Goal: Task Accomplishment & Management: Manage account settings

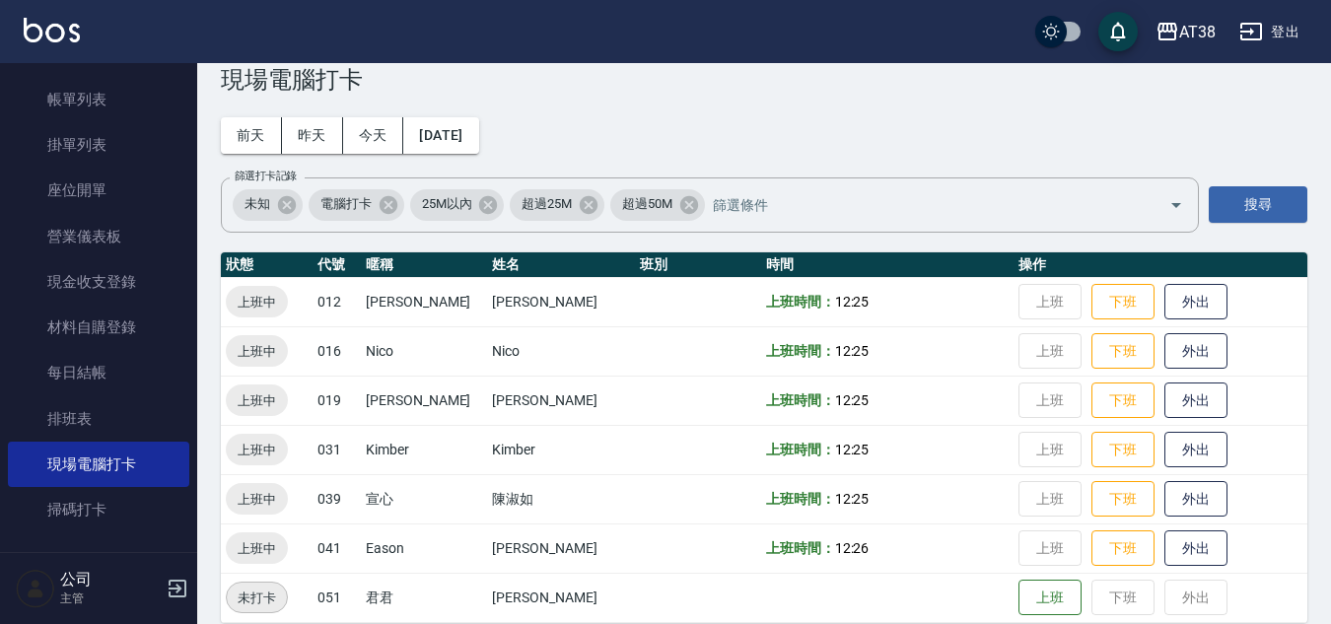
scroll to position [64, 0]
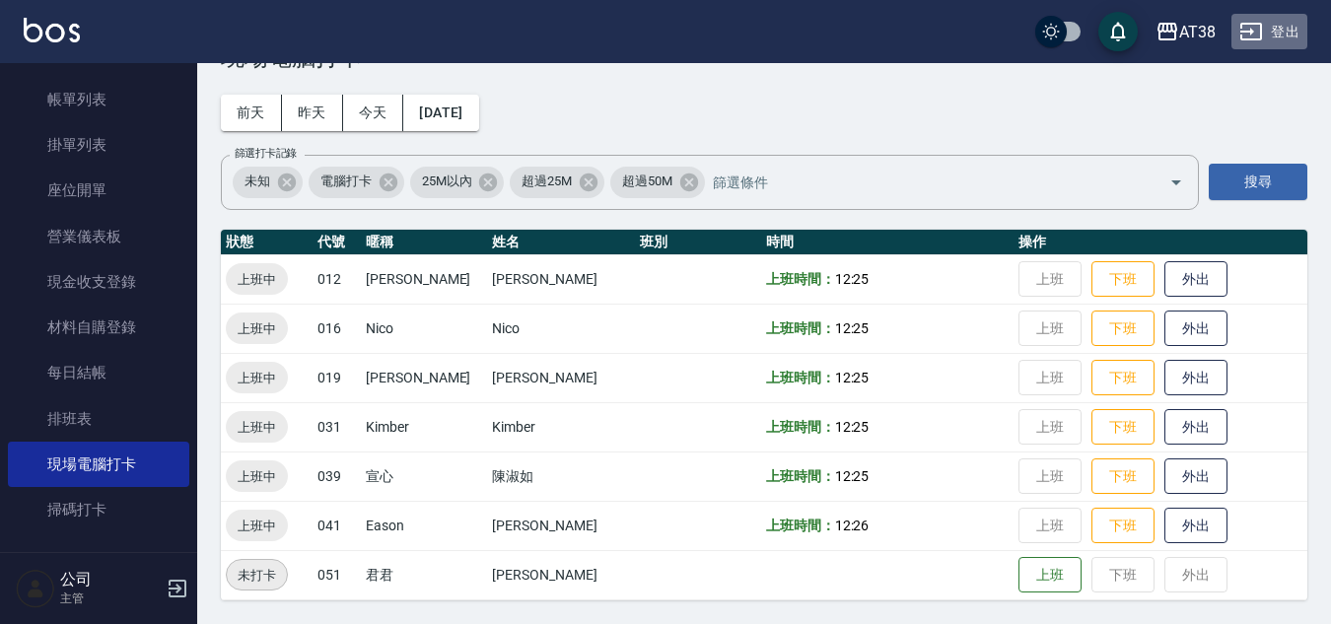
click at [1286, 32] on button "登出" at bounding box center [1269, 32] width 76 height 36
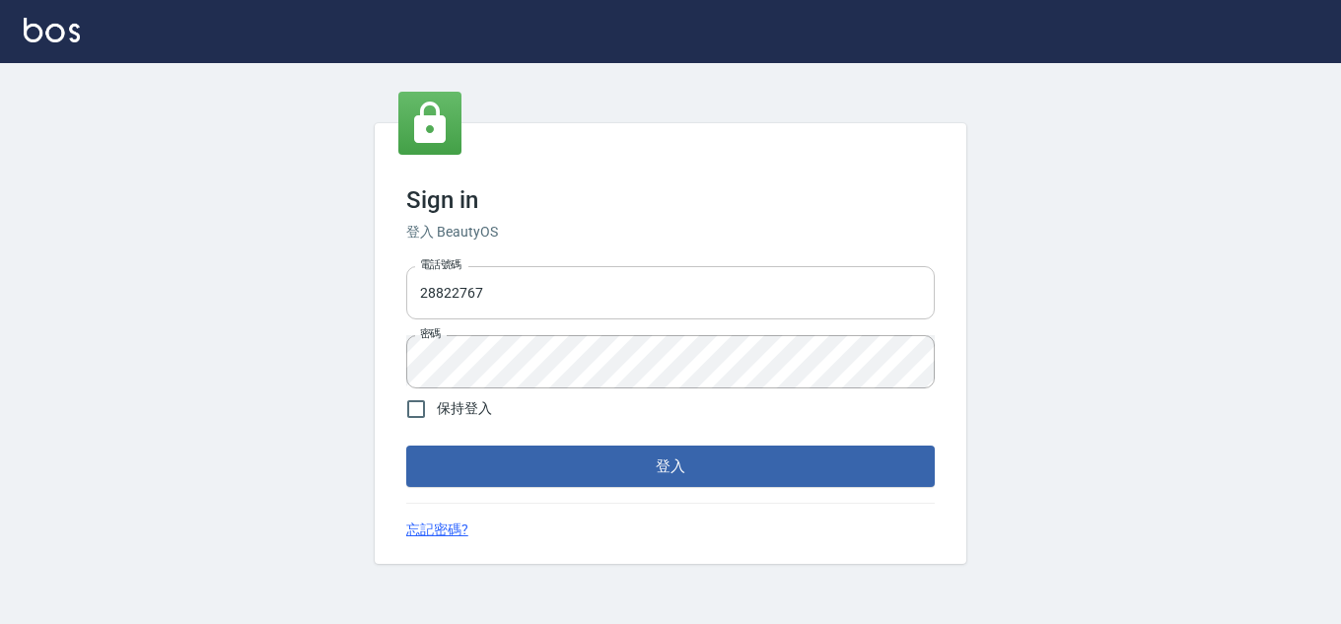
click at [538, 291] on input "28822767" at bounding box center [670, 292] width 528 height 53
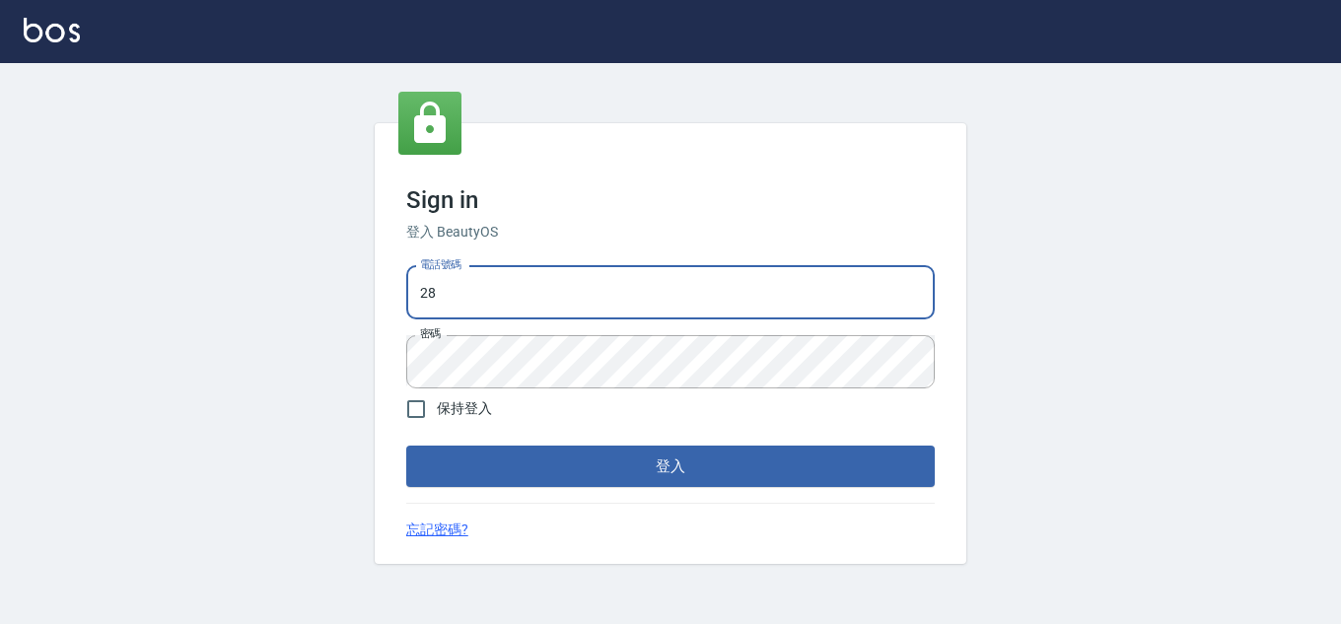
type input "2"
type input "0975286857"
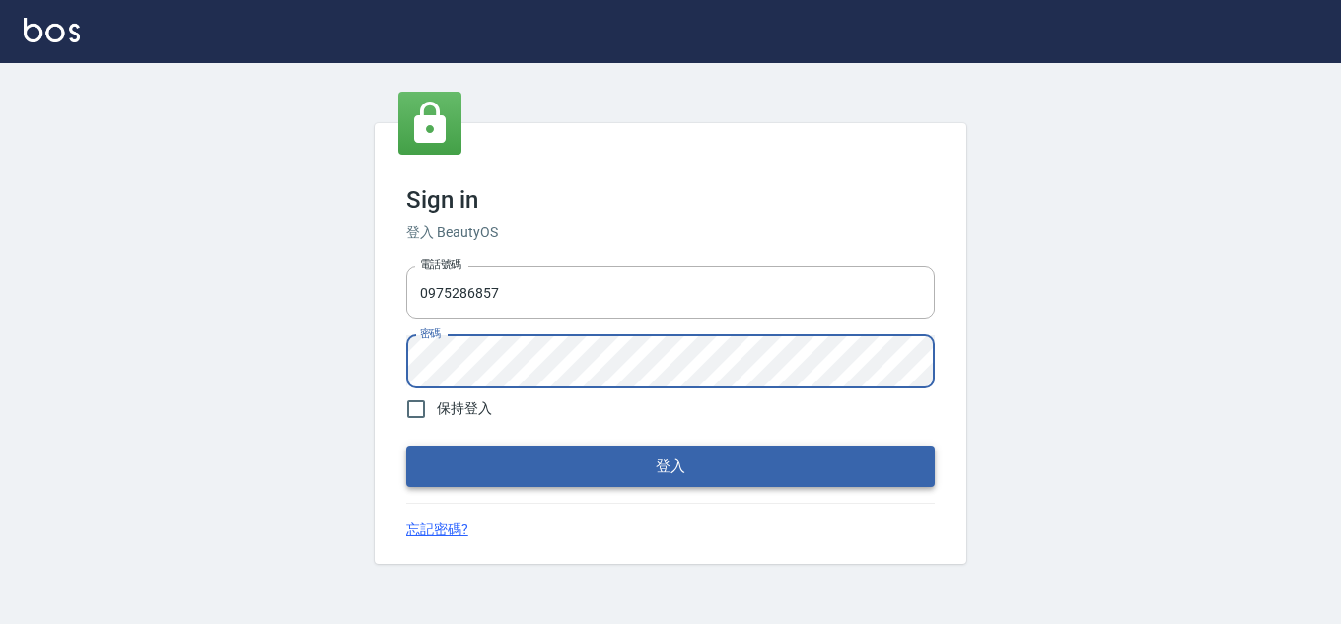
click at [683, 475] on button "登入" at bounding box center [670, 466] width 528 height 41
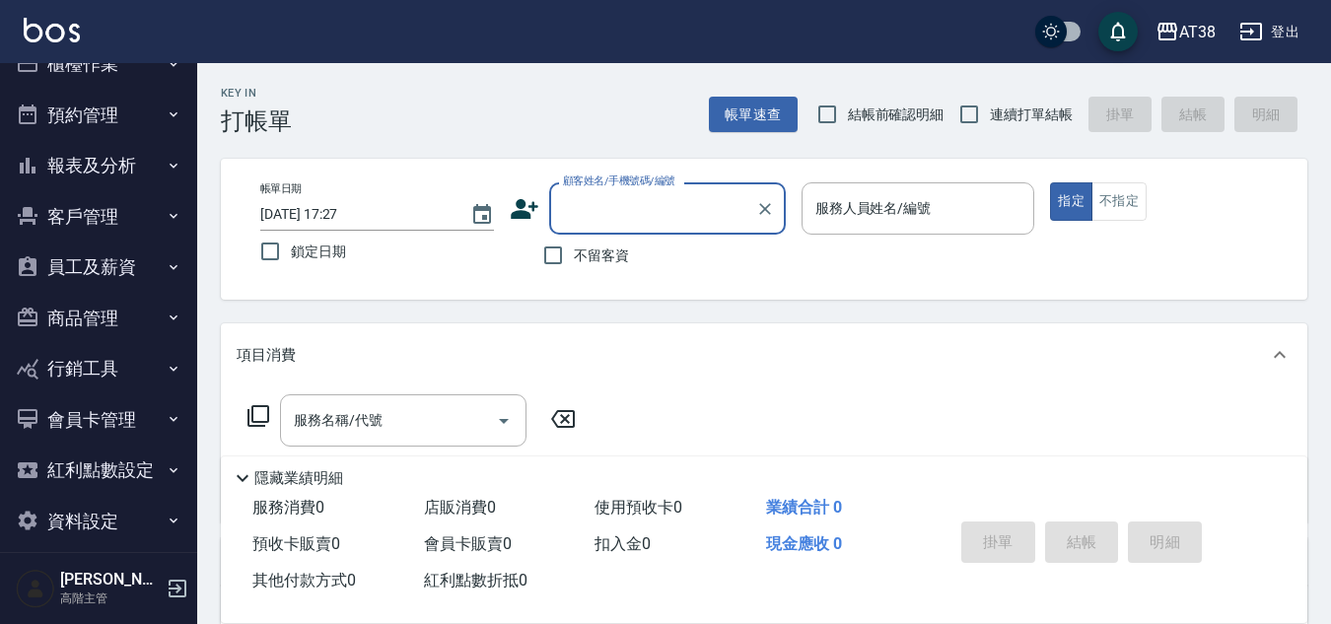
scroll to position [50, 0]
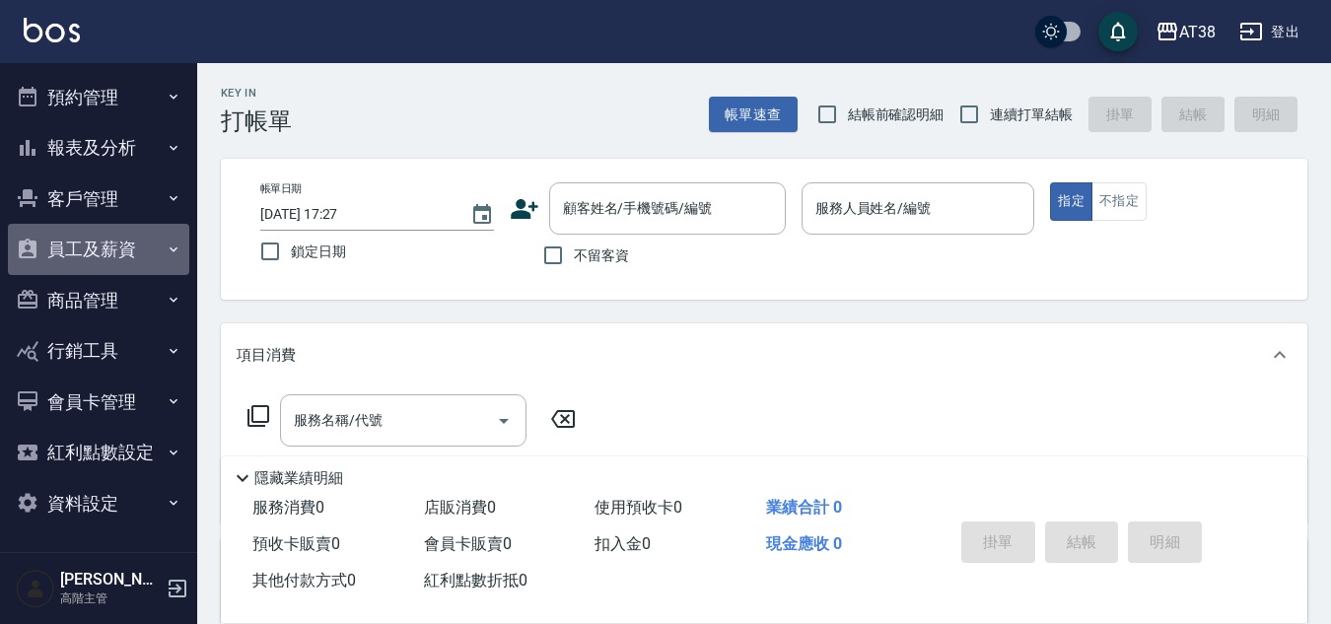
click at [140, 250] on button "員工及薪資" at bounding box center [98, 249] width 181 height 51
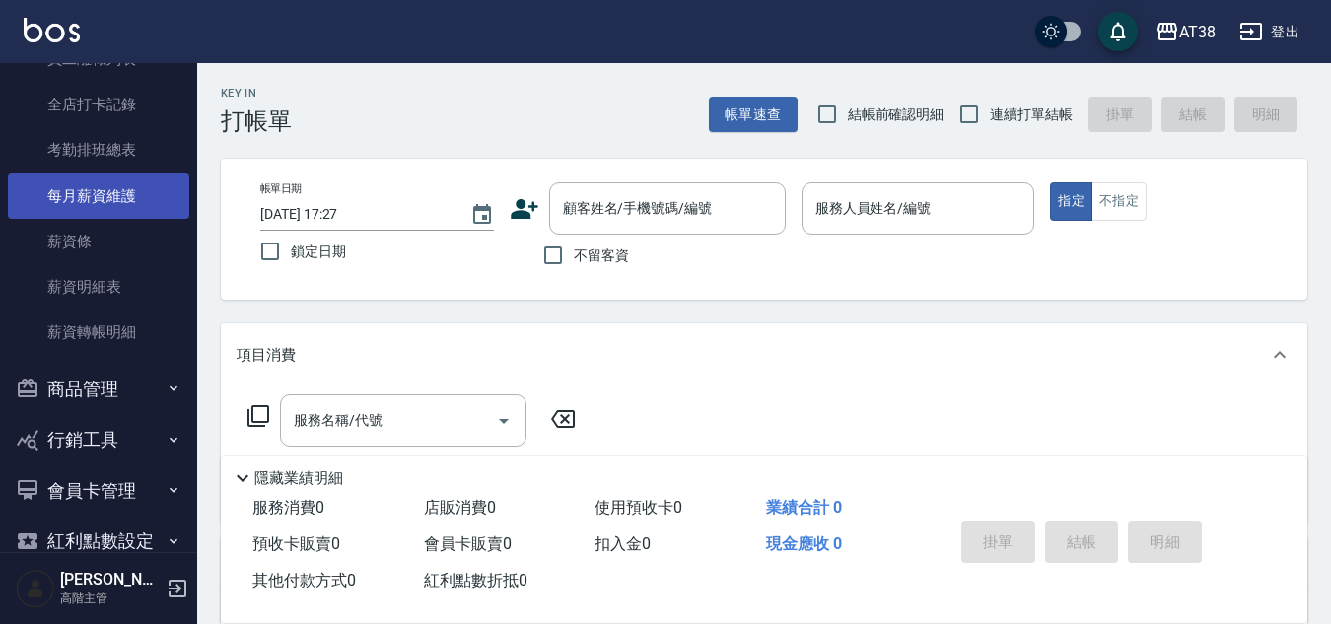
scroll to position [346, 0]
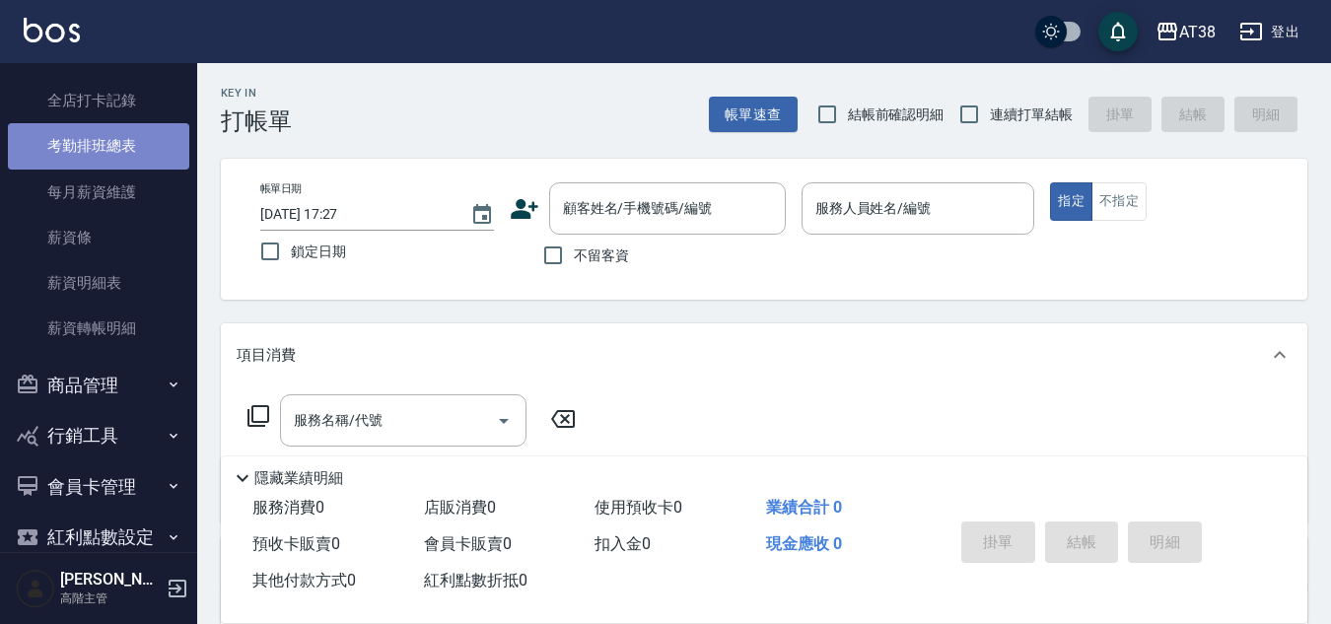
click at [114, 146] on link "考勤排班總表" at bounding box center [98, 145] width 181 height 45
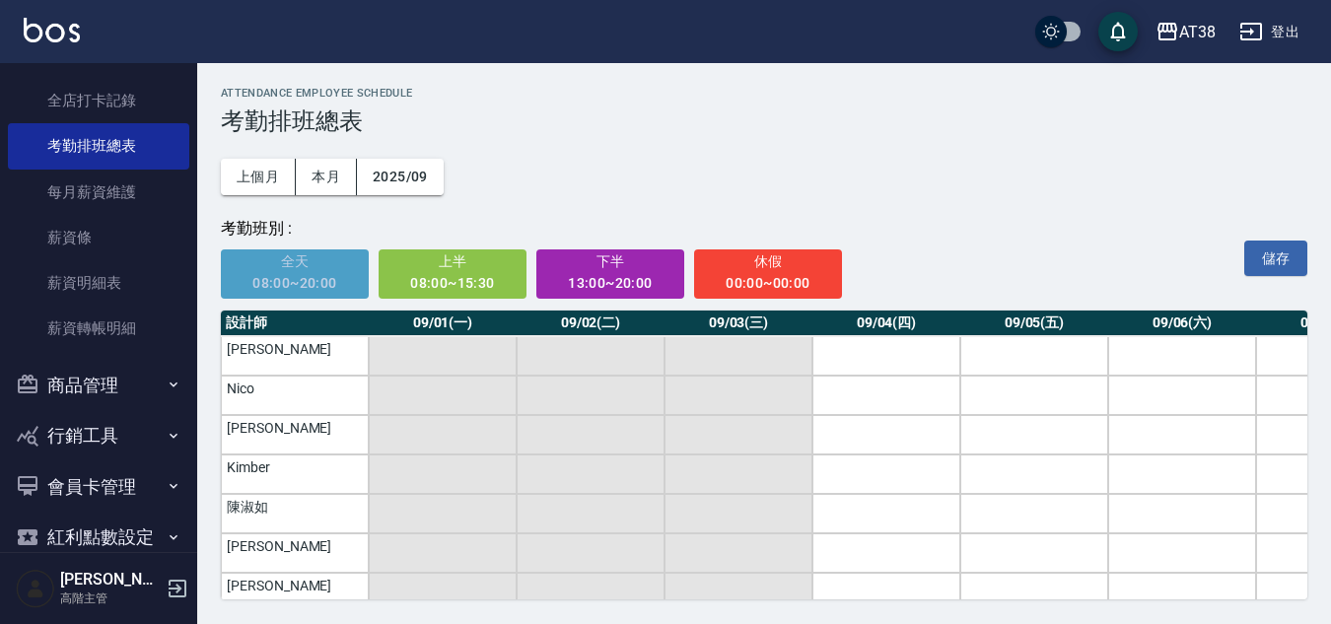
click at [259, 286] on div "08:00~20:00" at bounding box center [295, 283] width 121 height 25
click at [902, 326] on th "09/04(四)" at bounding box center [886, 324] width 148 height 26
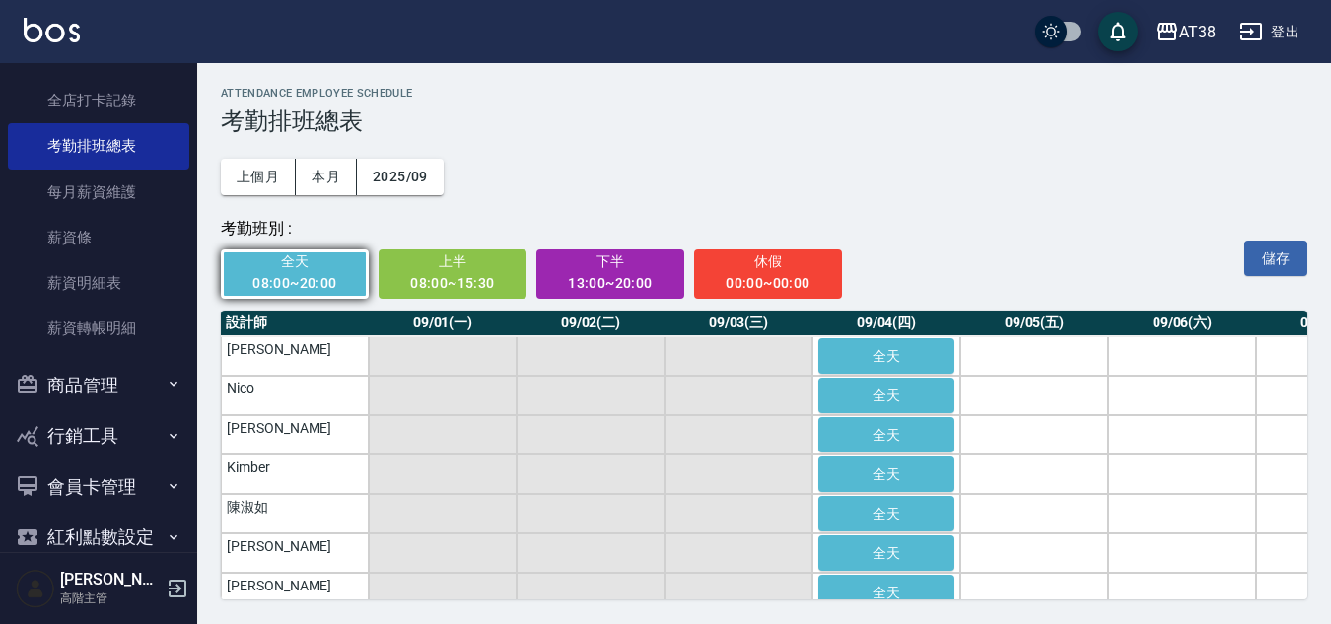
click at [1011, 326] on th "09/05(五)" at bounding box center [1034, 324] width 148 height 26
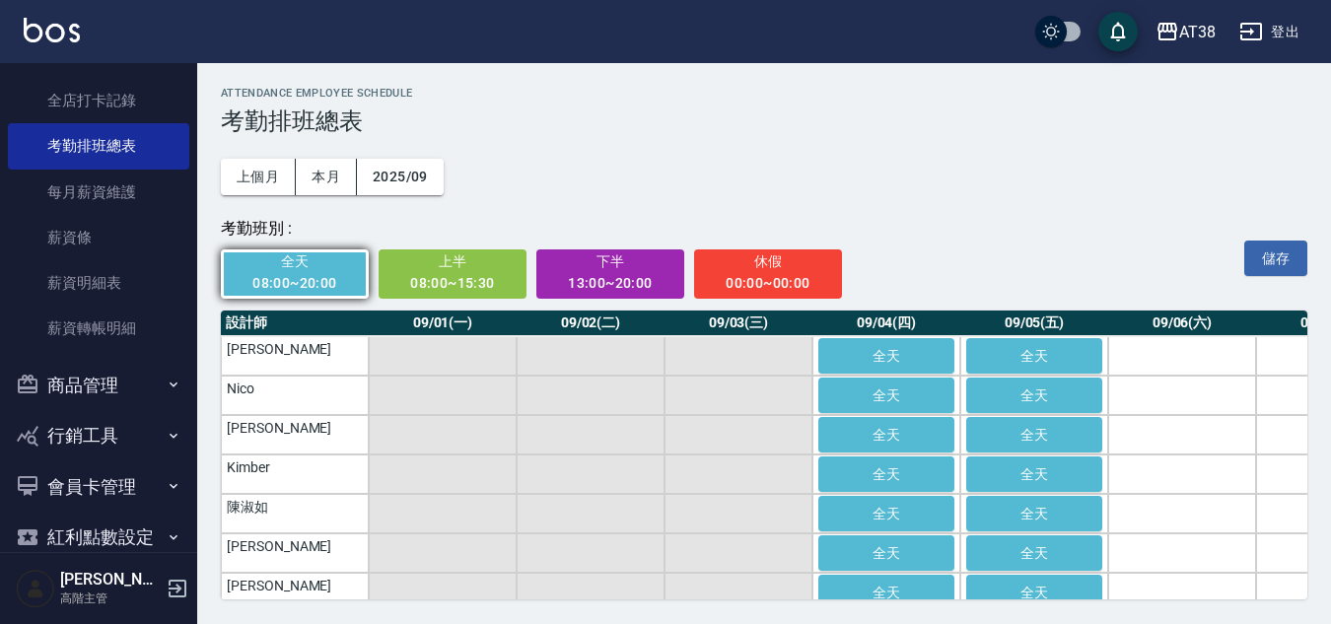
click at [1195, 326] on th "09/06(六)" at bounding box center [1182, 324] width 148 height 26
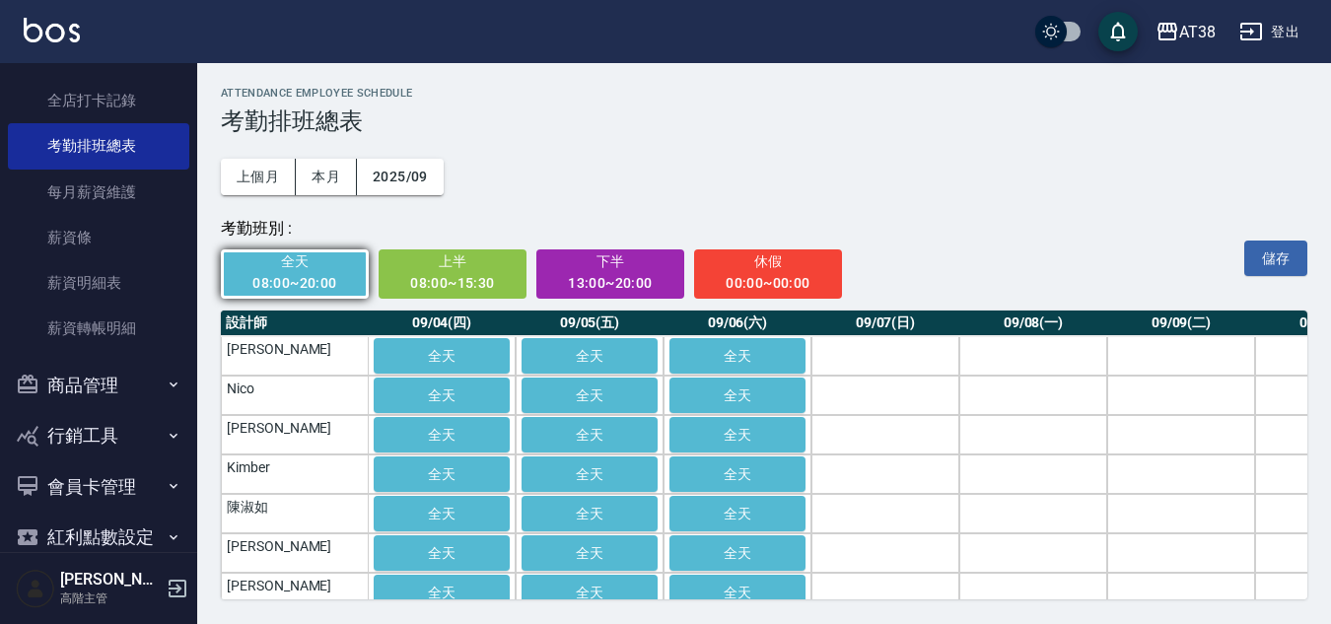
scroll to position [0, 521]
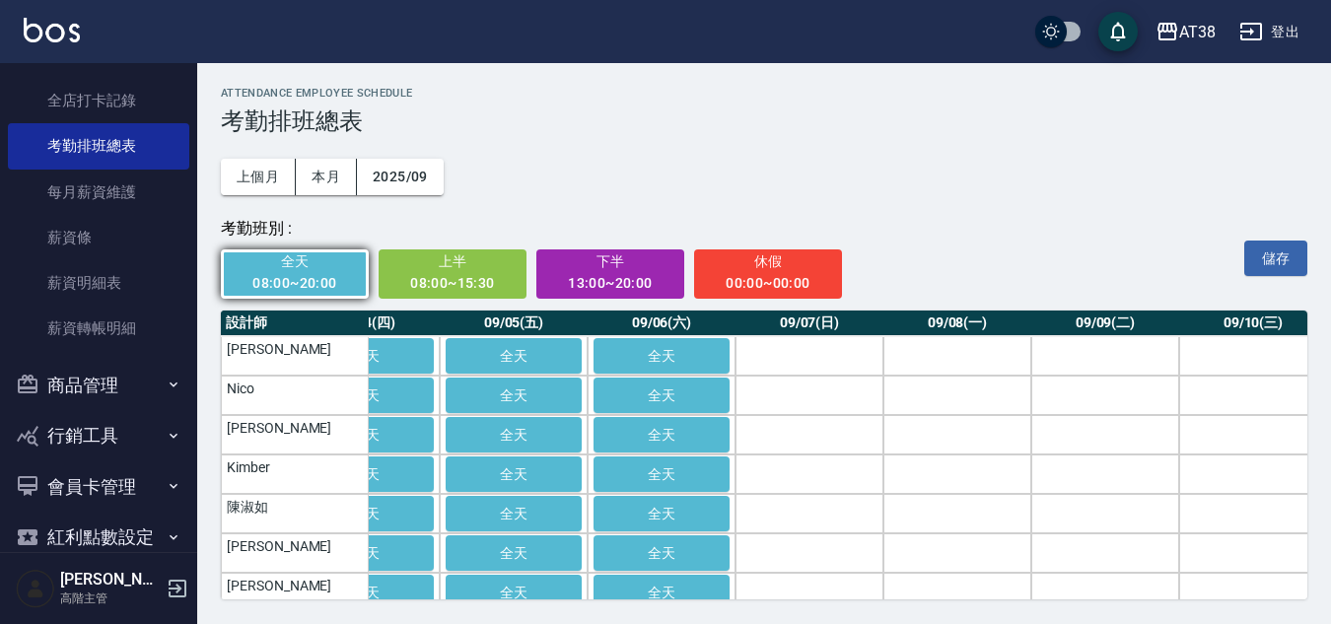
click at [797, 324] on th "09/07(日)" at bounding box center [810, 324] width 148 height 26
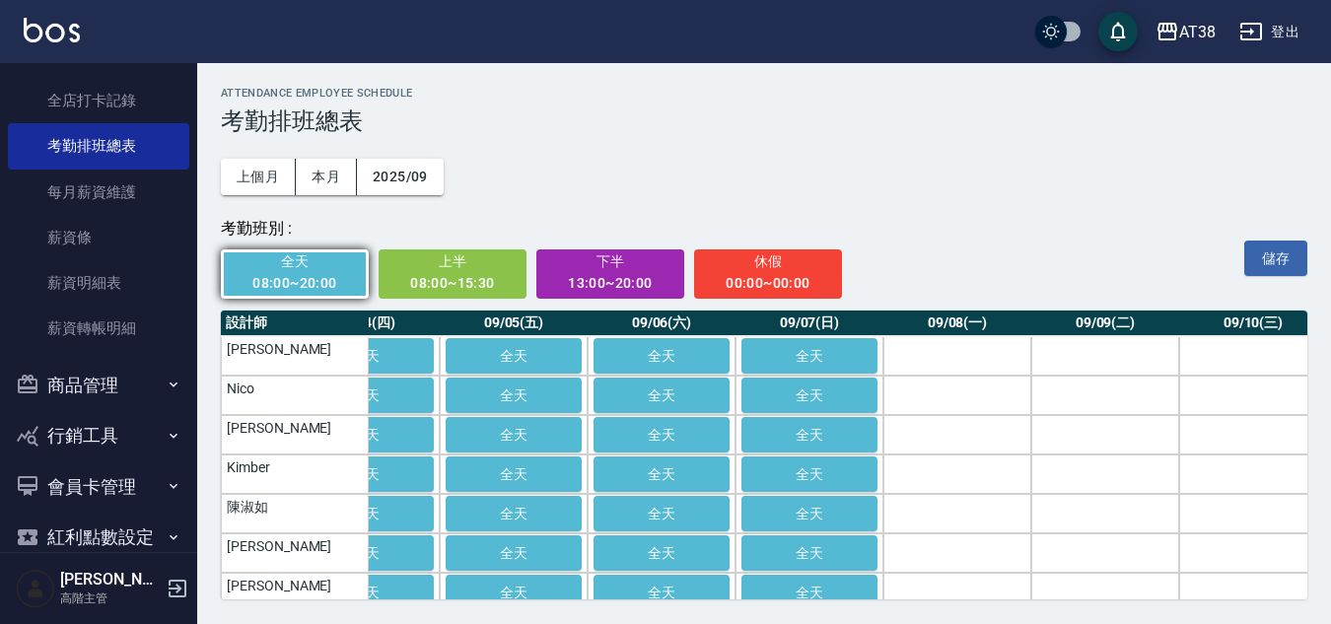
click at [755, 265] on span "休假" at bounding box center [768, 261] width 121 height 25
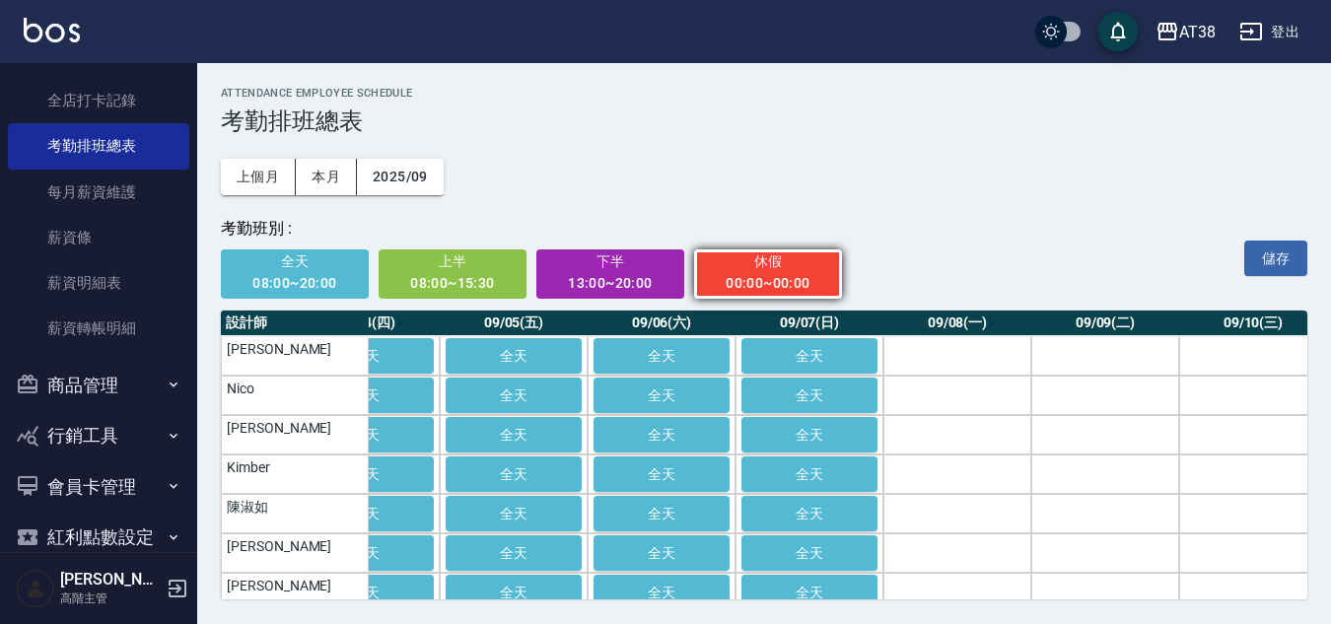
click at [944, 325] on th "09/08(一)" at bounding box center [957, 324] width 148 height 26
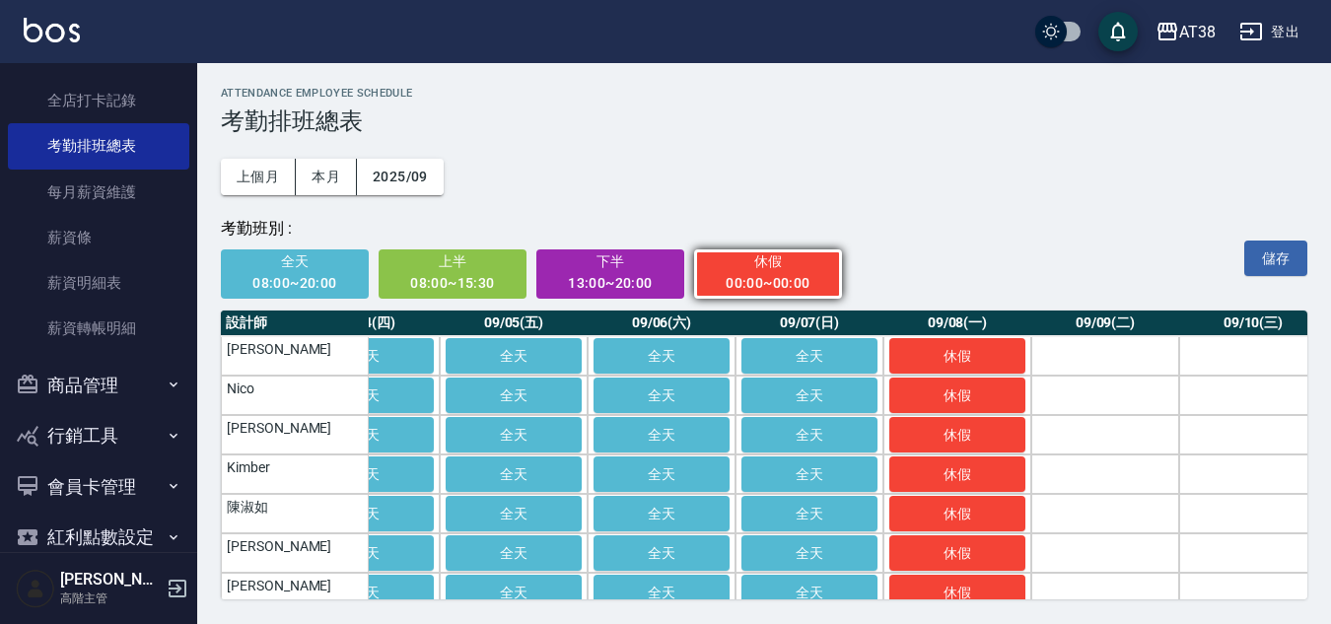
drag, startPoint x: 567, startPoint y: 602, endPoint x: 651, endPoint y: 597, distance: 84.0
click at [651, 597] on div "ATTENDANCE EMPLOYEE SCHEDULE 考勤排班總表 上個月 本月 2025/09 考勤班別 : 全天 08:00~20:00 上半 08:…" at bounding box center [764, 343] width 1134 height 560
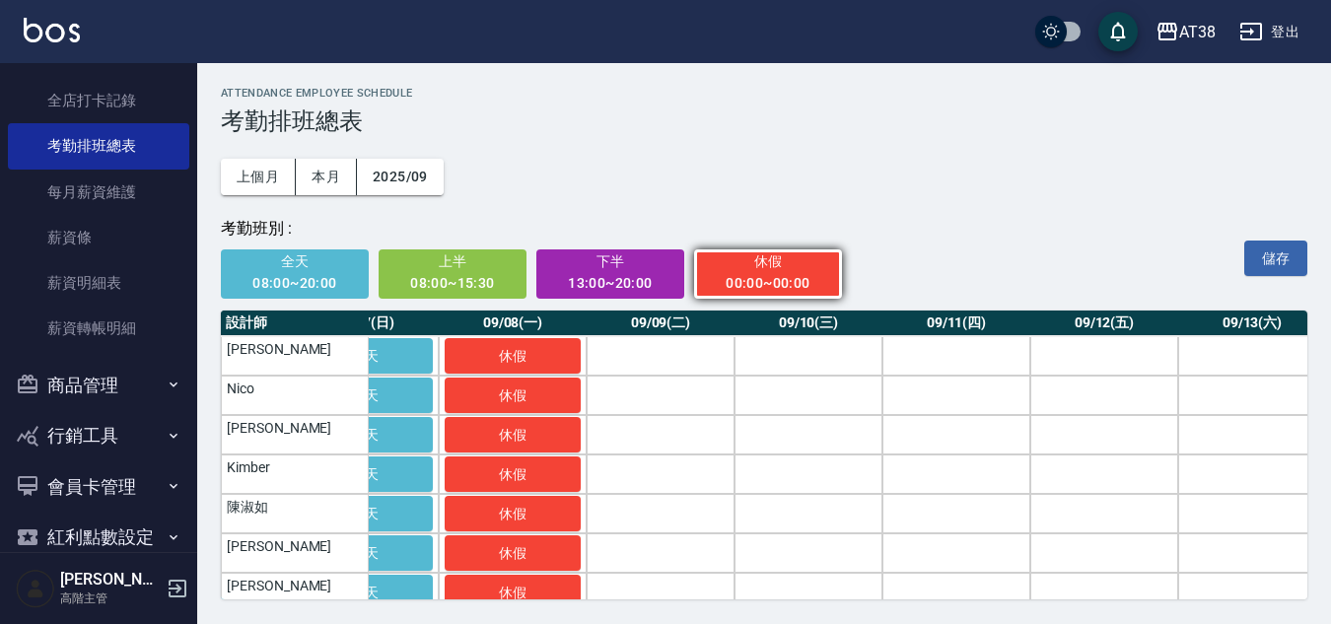
scroll to position [0, 1004]
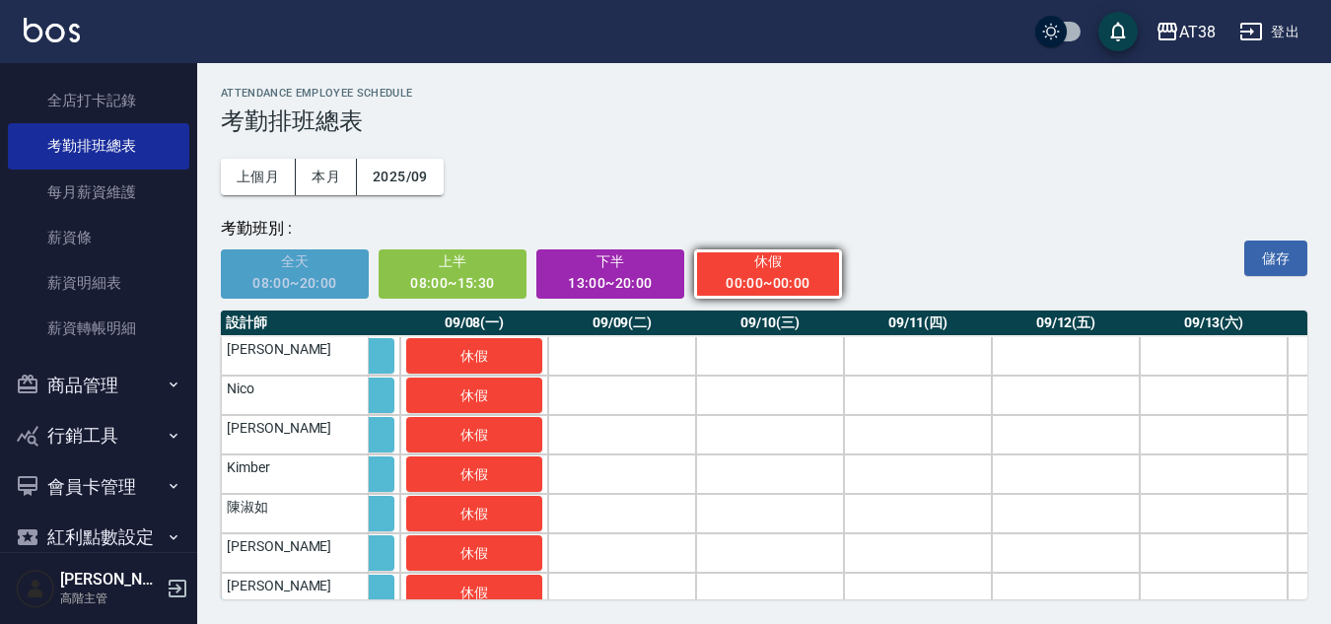
click at [298, 271] on span "全天" at bounding box center [295, 261] width 121 height 25
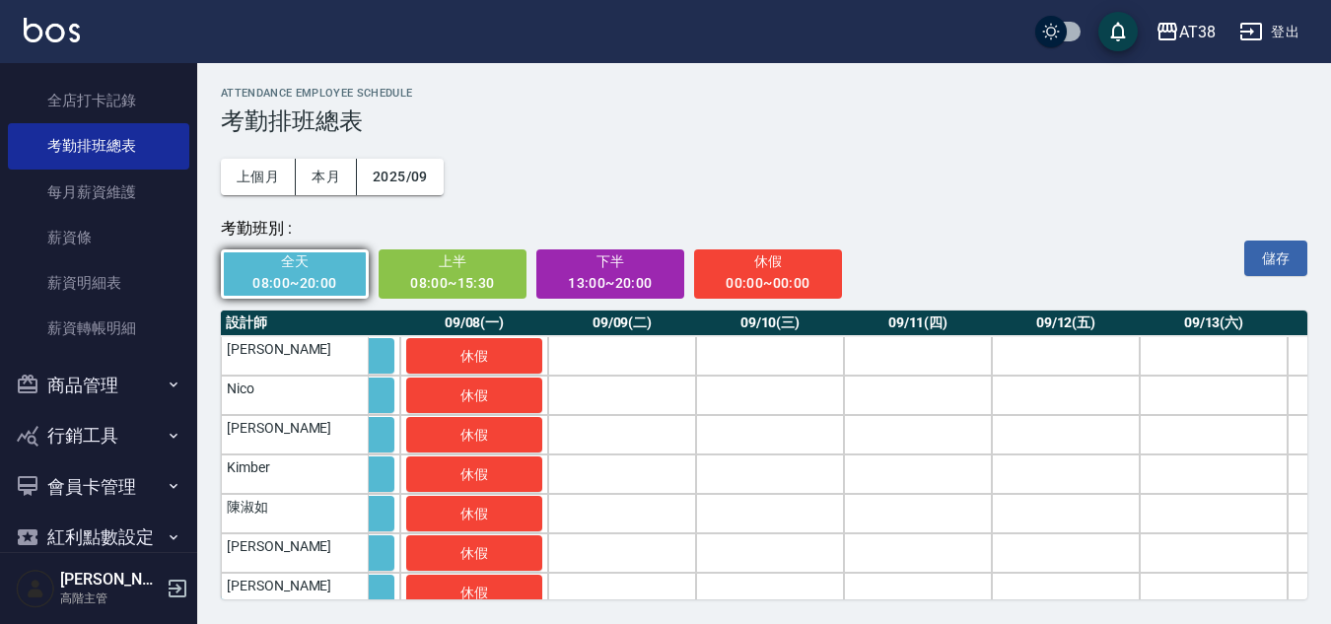
click at [617, 332] on th "09/09(二)" at bounding box center [622, 324] width 148 height 26
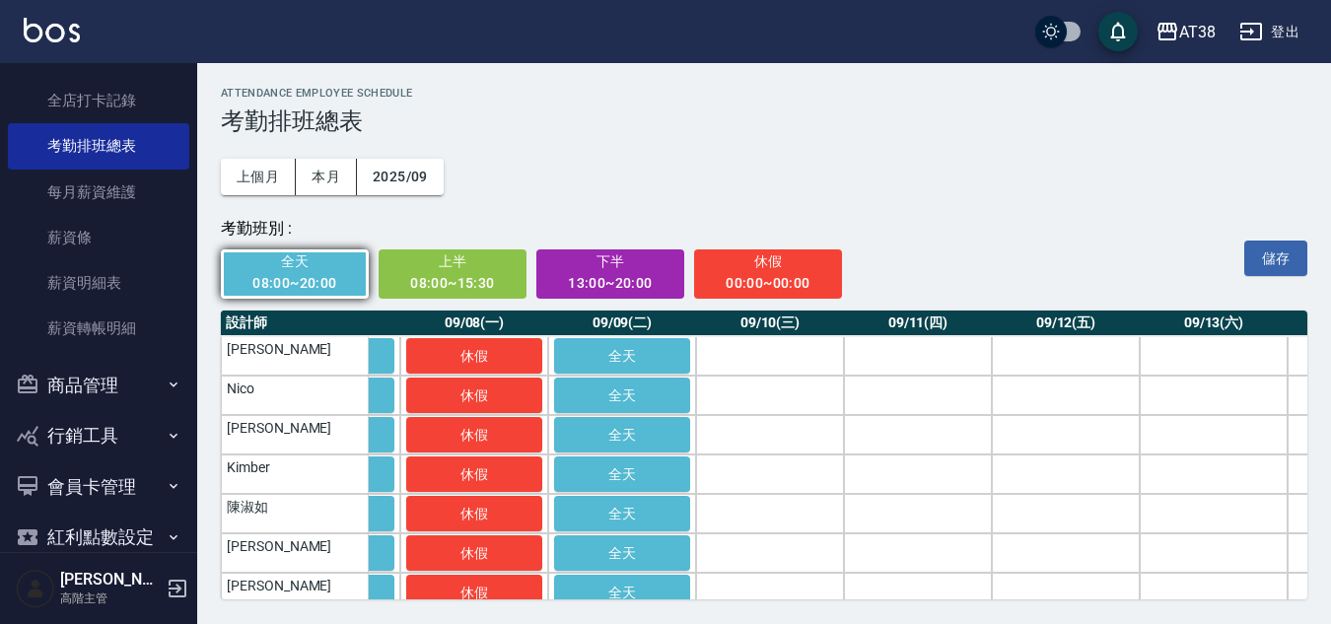
click at [766, 332] on th "09/10(三)" at bounding box center [770, 324] width 148 height 26
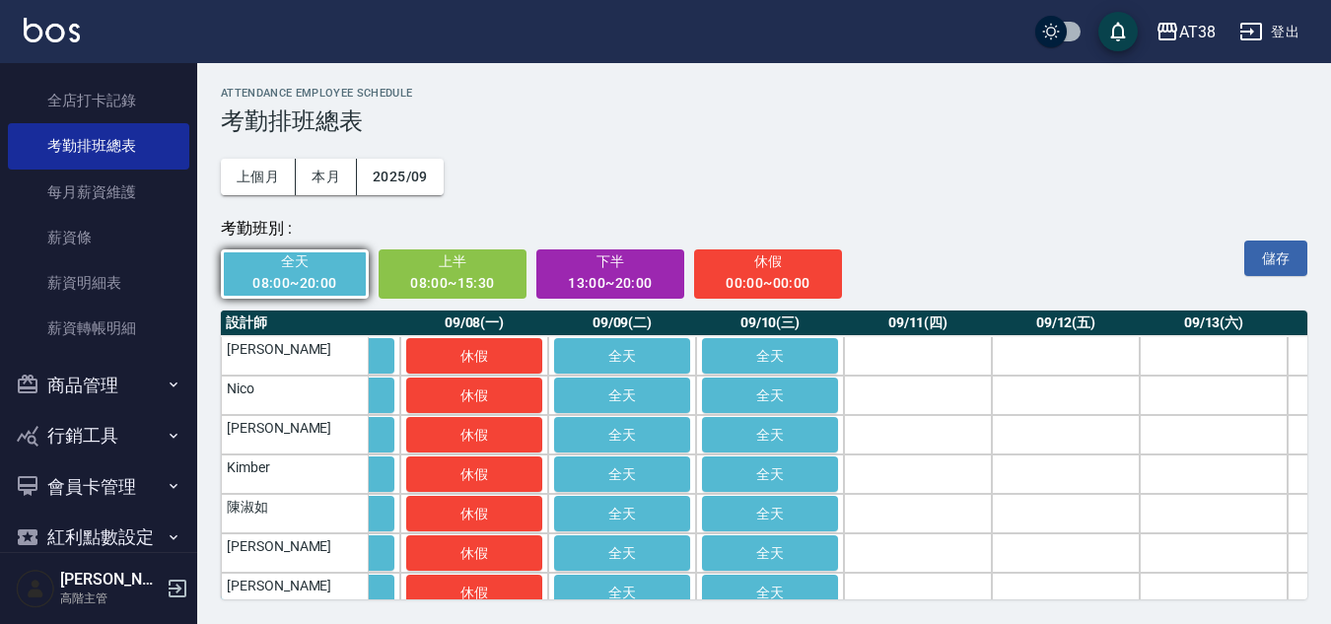
click at [903, 325] on th "09/11(四)" at bounding box center [918, 324] width 148 height 26
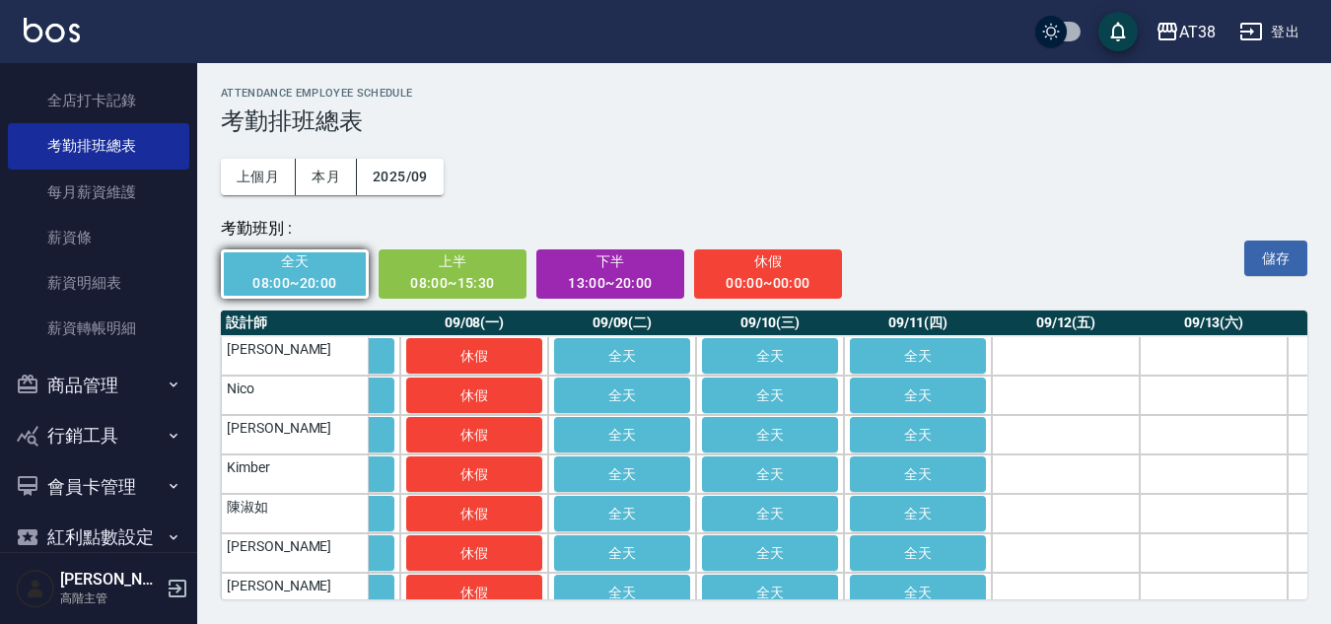
click at [1069, 328] on th "09/12(五)" at bounding box center [1066, 324] width 148 height 26
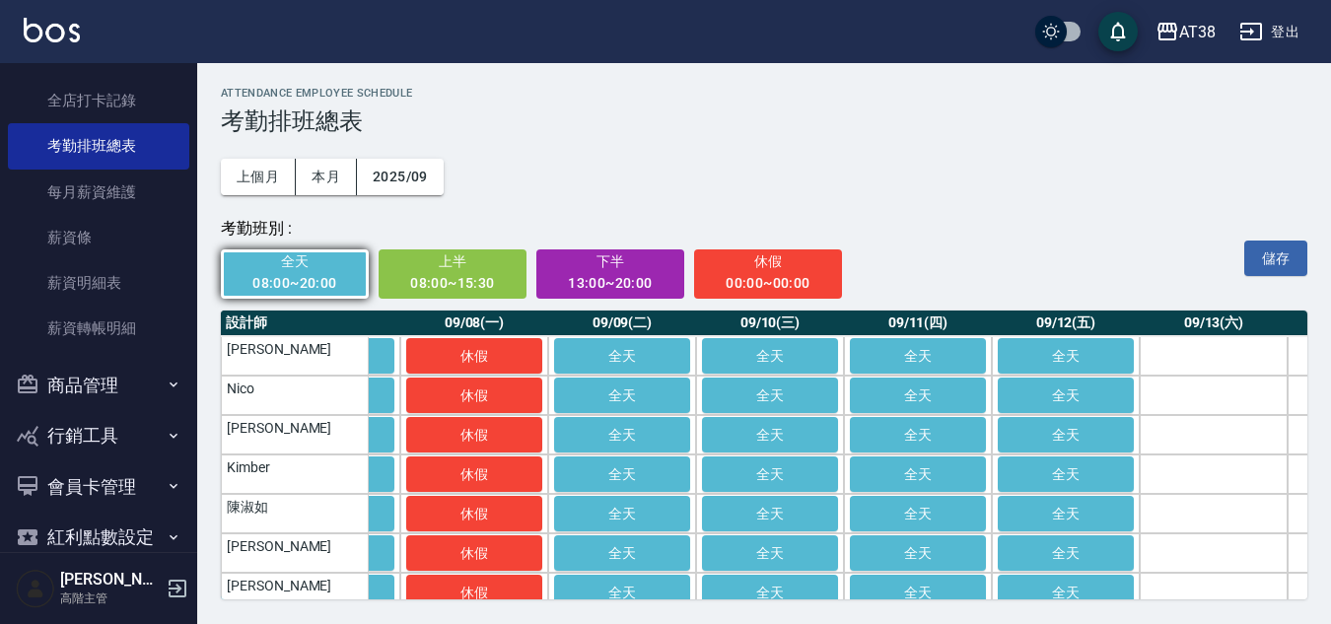
click at [1219, 319] on th "09/13(六)" at bounding box center [1214, 324] width 148 height 26
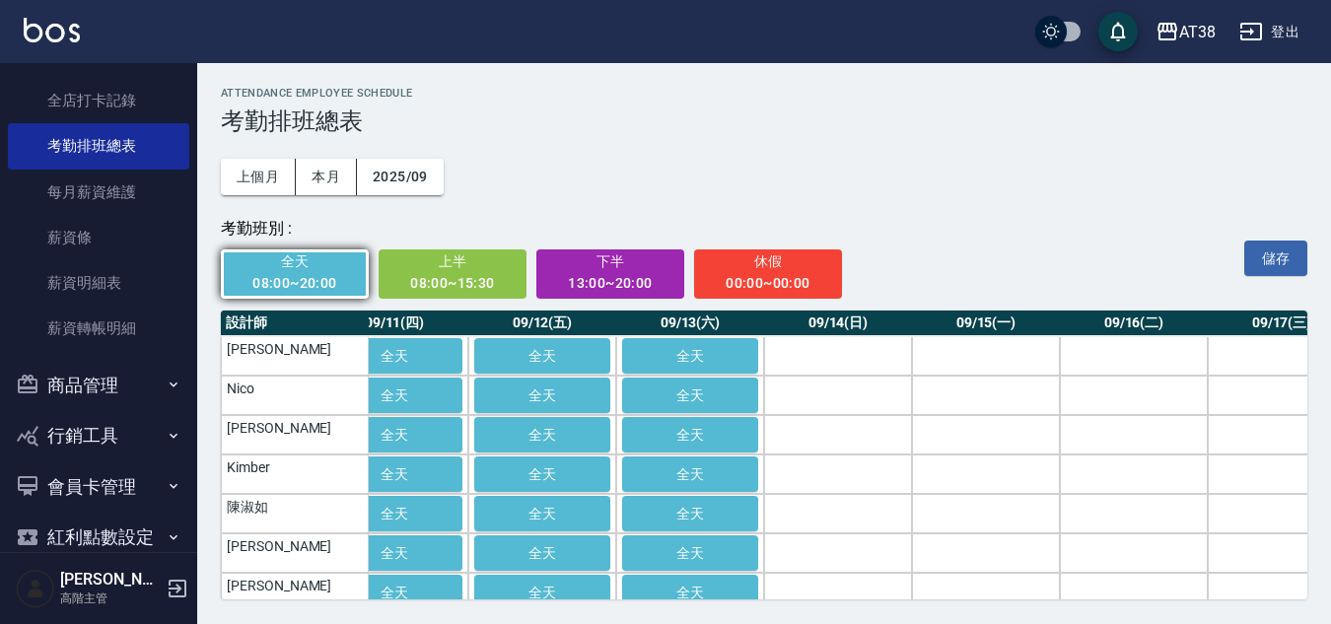
scroll to position [0, 1536]
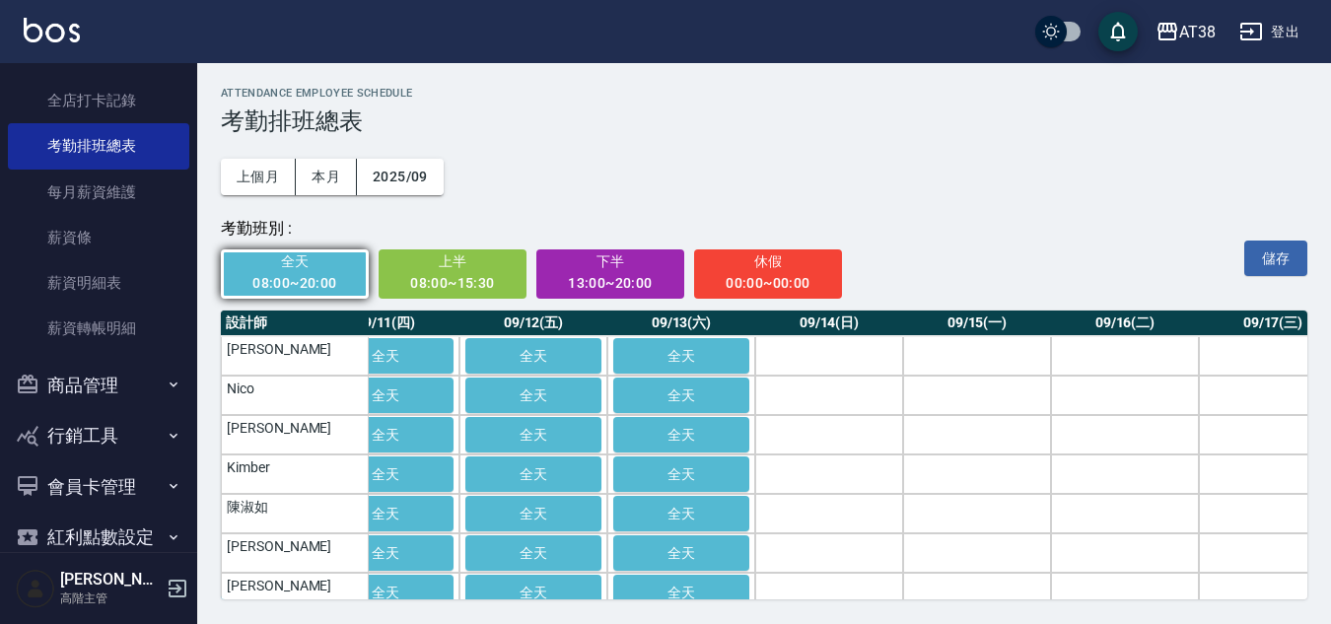
click at [825, 325] on th "09/14(日)" at bounding box center [829, 324] width 148 height 26
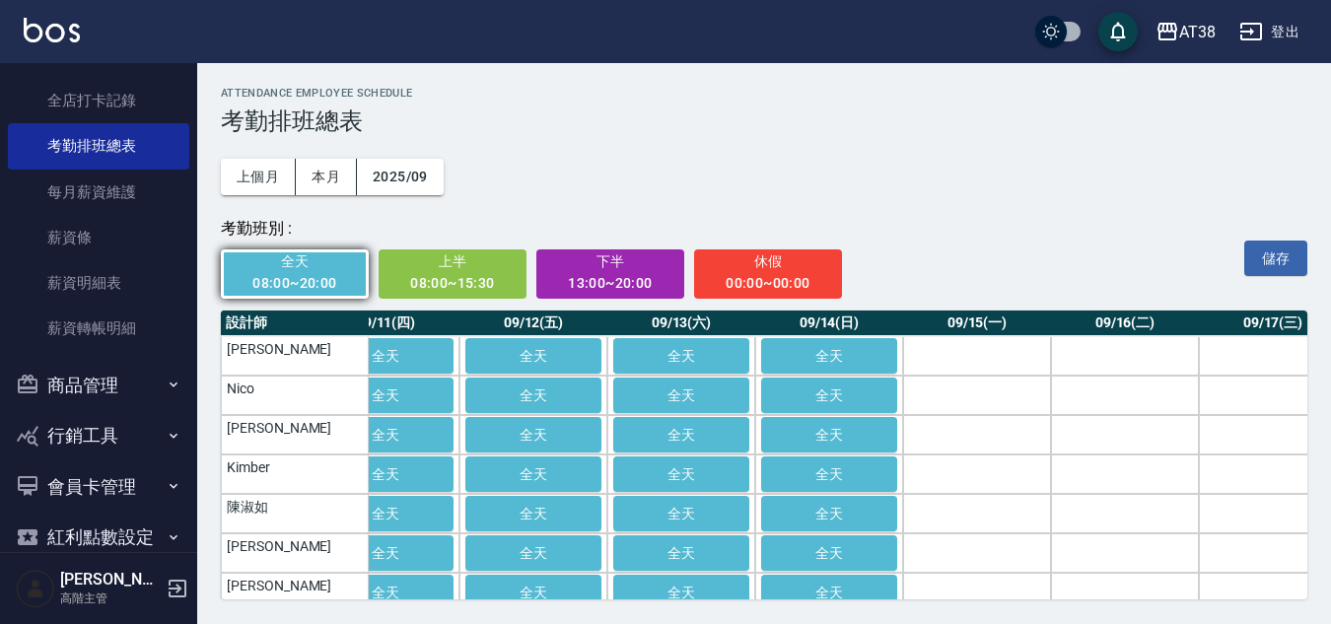
click at [963, 334] on th "09/15(一)" at bounding box center [977, 324] width 148 height 26
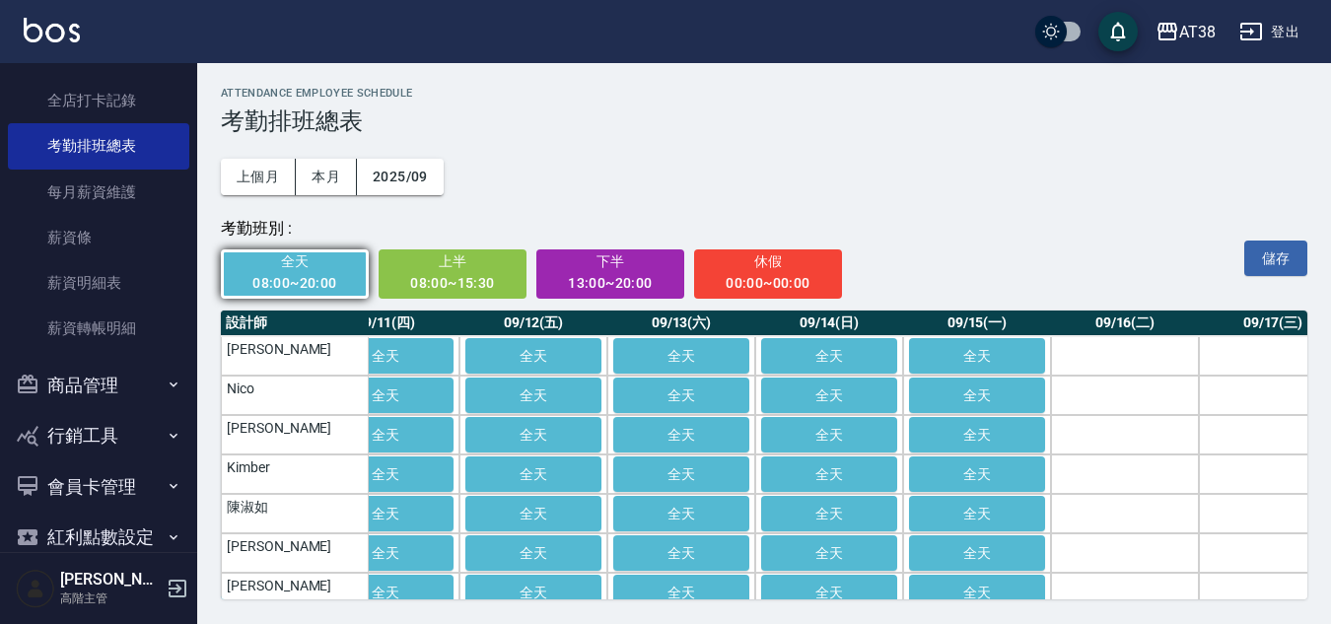
click at [1125, 336] on th "09/16(二)" at bounding box center [1125, 324] width 148 height 26
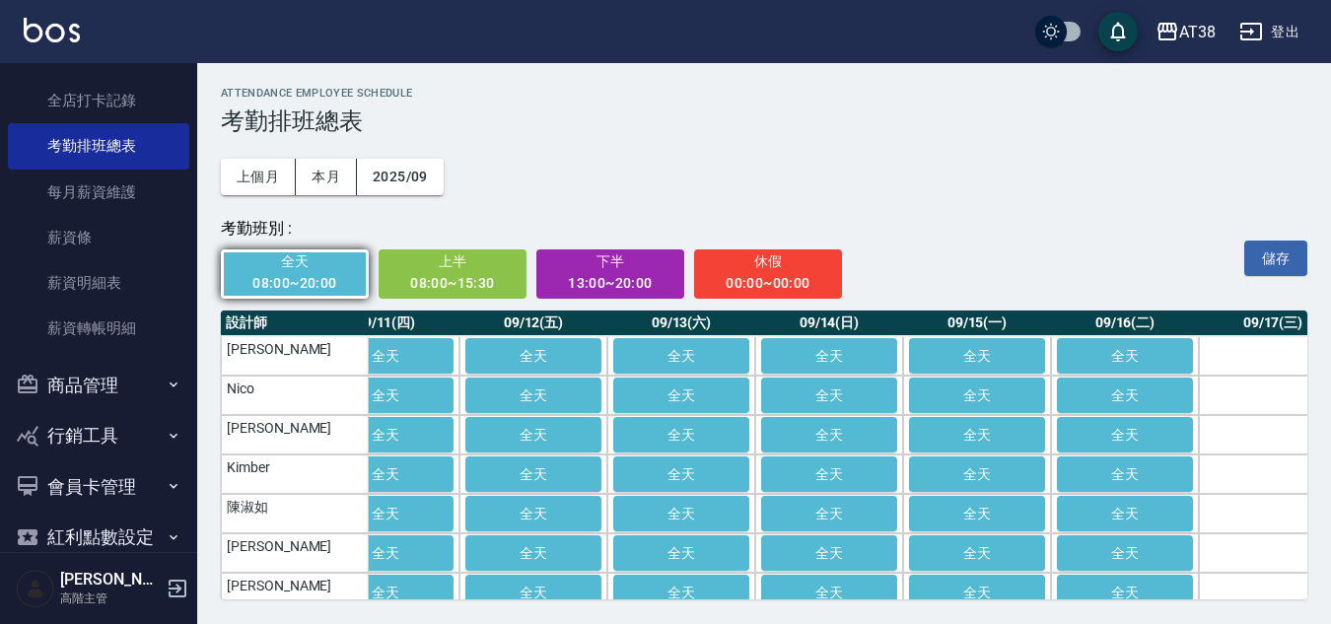
click at [1247, 327] on th "09/17(三)" at bounding box center [1273, 324] width 148 height 26
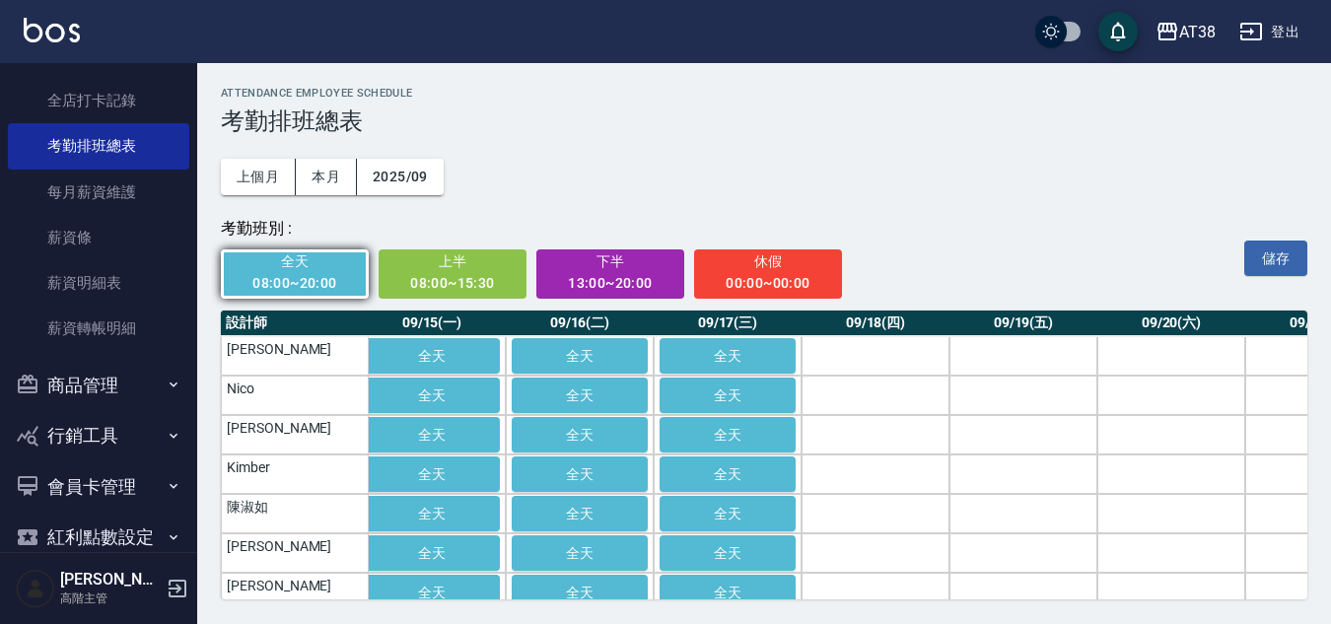
scroll to position [0, 2132]
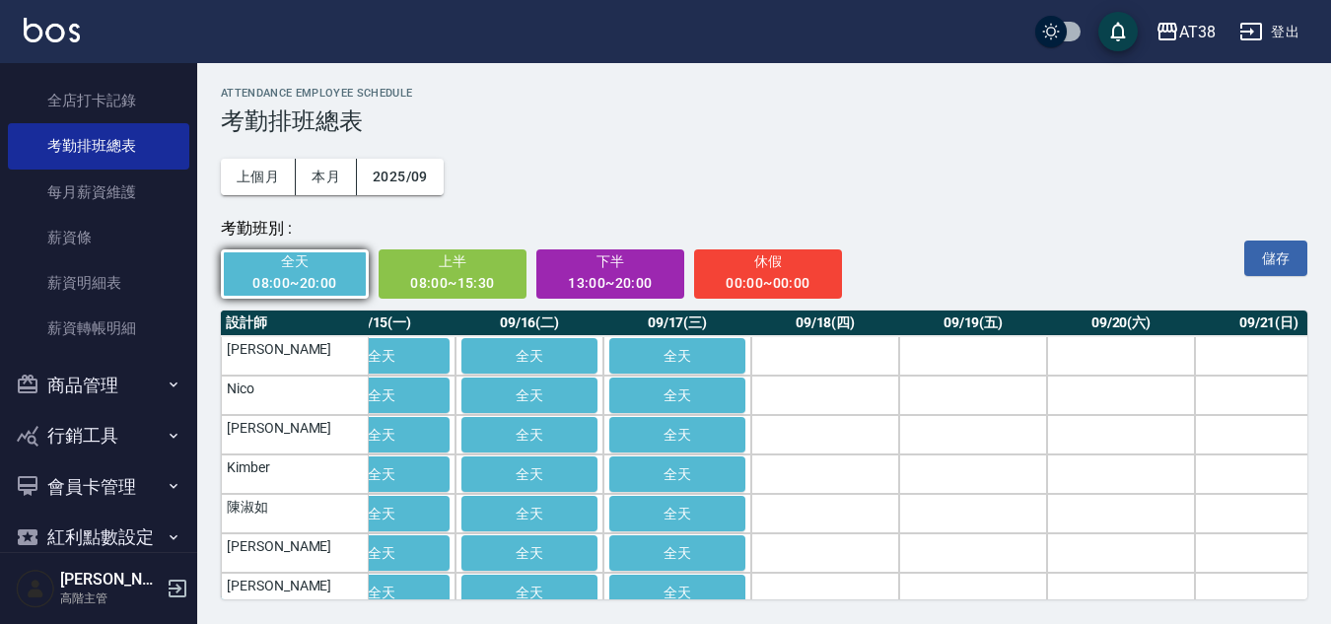
click at [832, 335] on th "09/18(四)" at bounding box center [825, 324] width 148 height 26
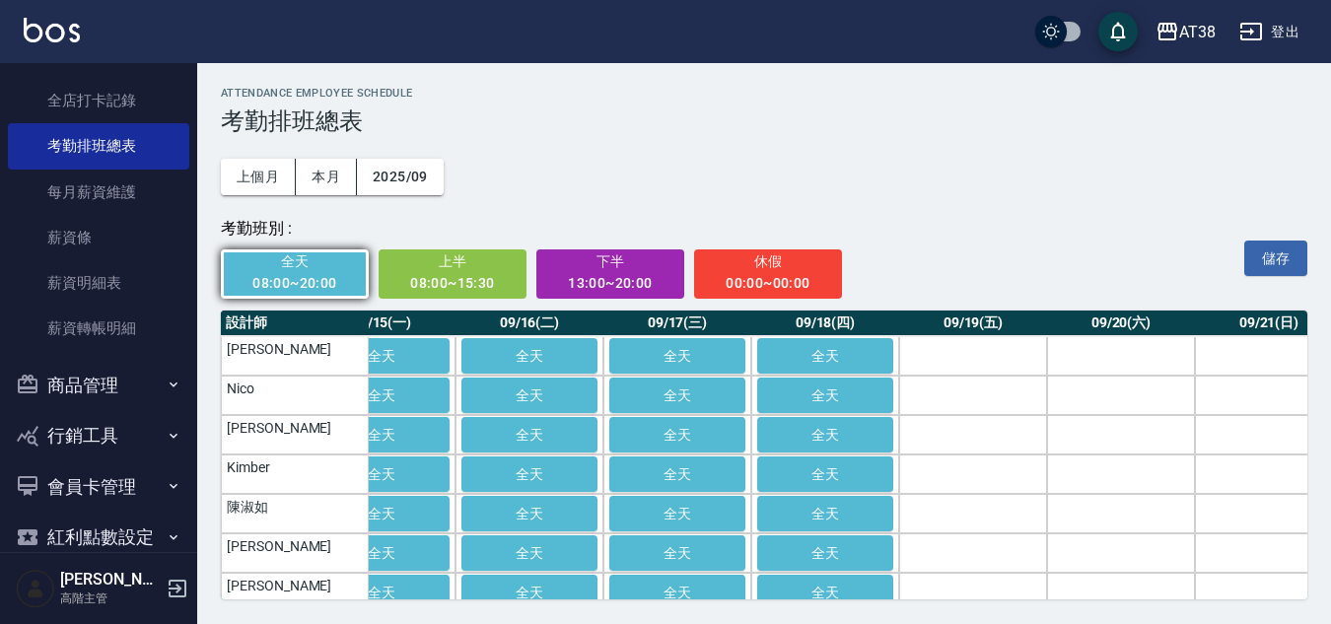
click at [993, 326] on th "09/19(五)" at bounding box center [973, 324] width 148 height 26
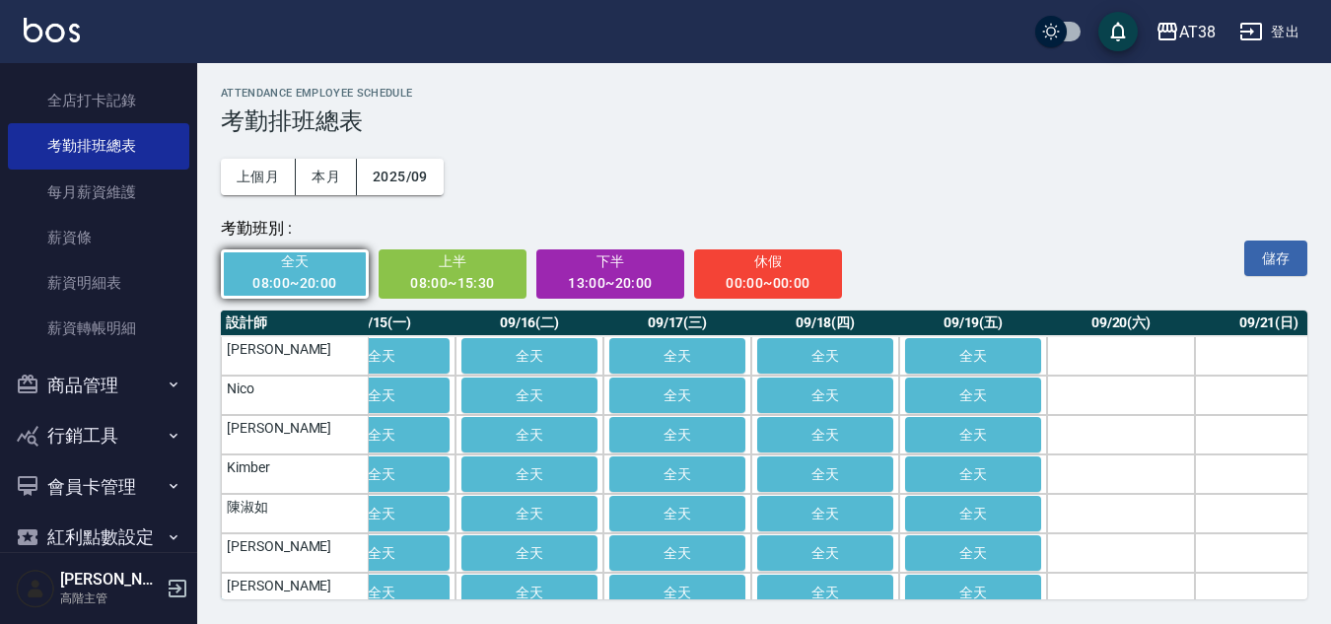
click at [1121, 323] on th "09/20(六)" at bounding box center [1121, 324] width 148 height 26
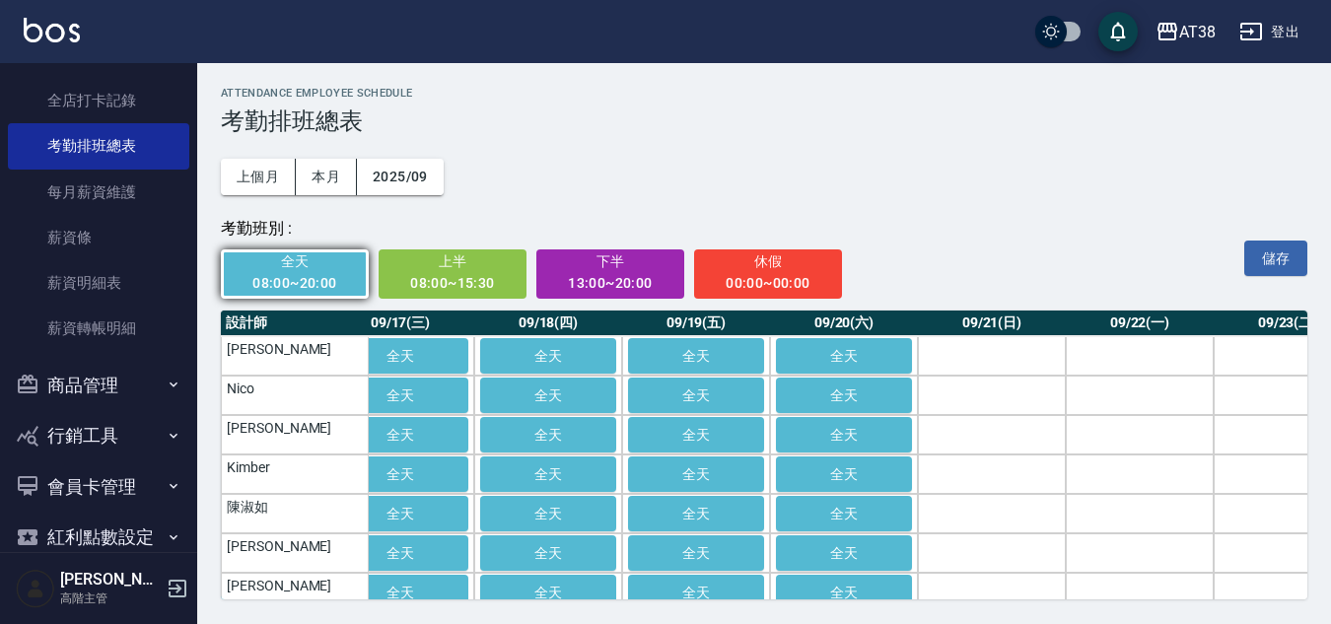
scroll to position [0, 2417]
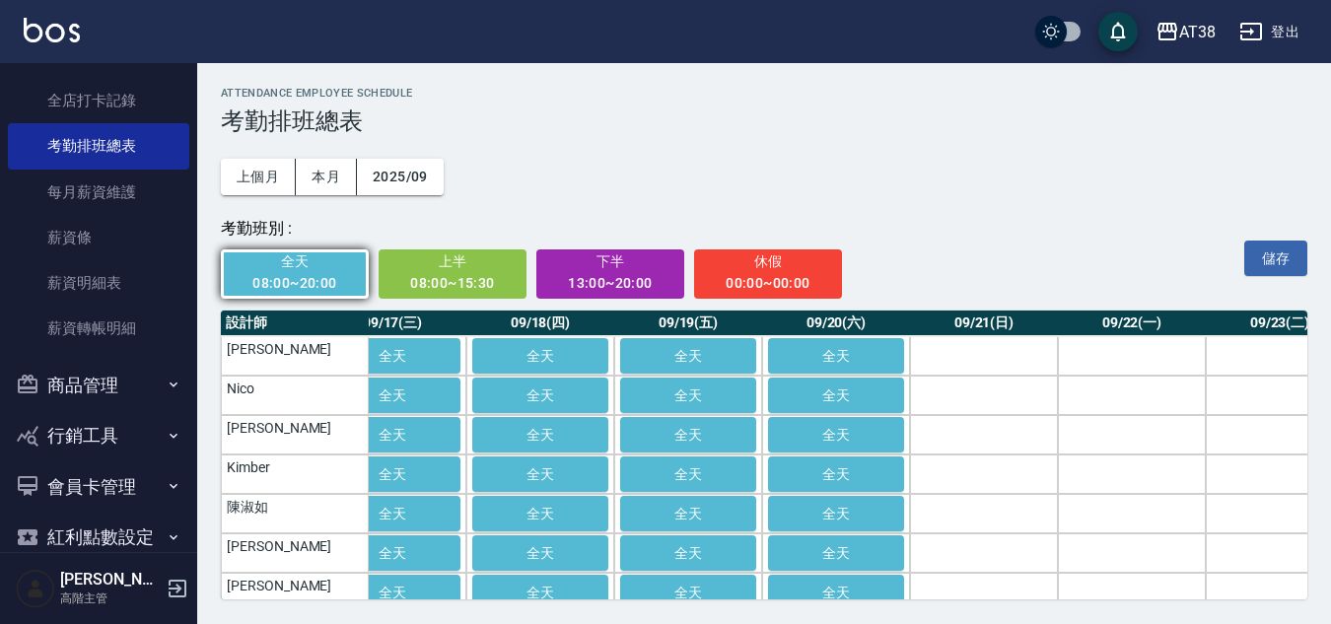
click at [985, 326] on th "09/21(日)" at bounding box center [984, 324] width 148 height 26
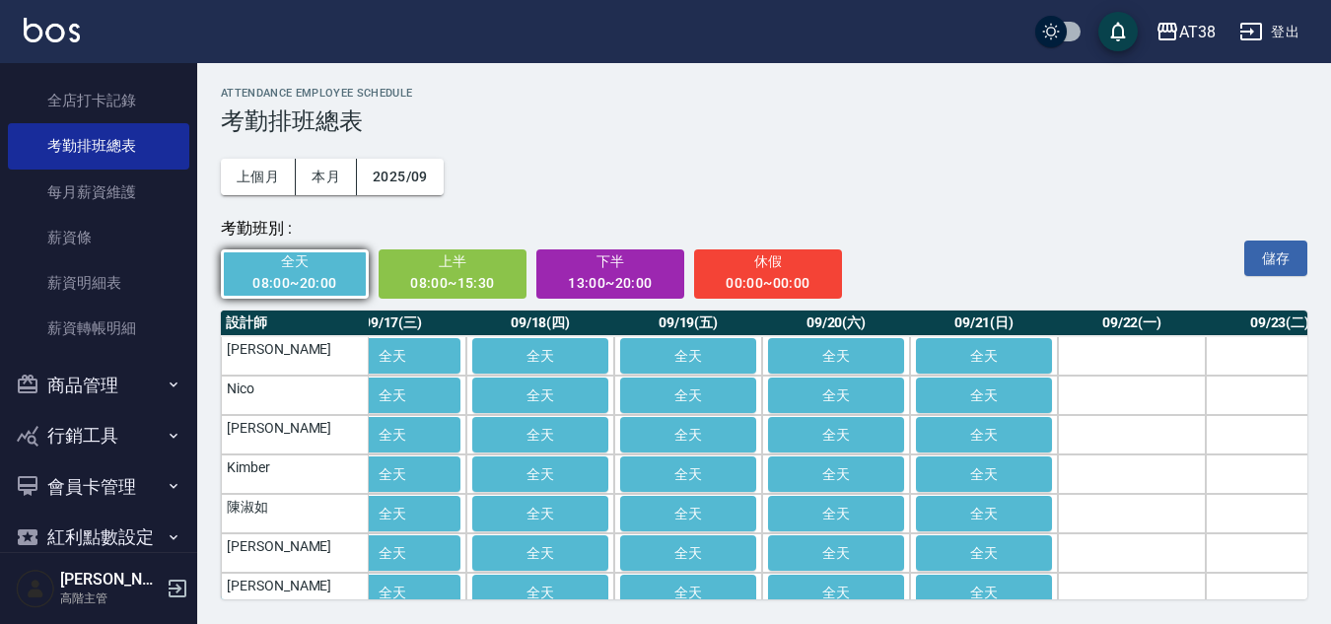
click at [1116, 318] on th "09/22(一)" at bounding box center [1132, 324] width 148 height 26
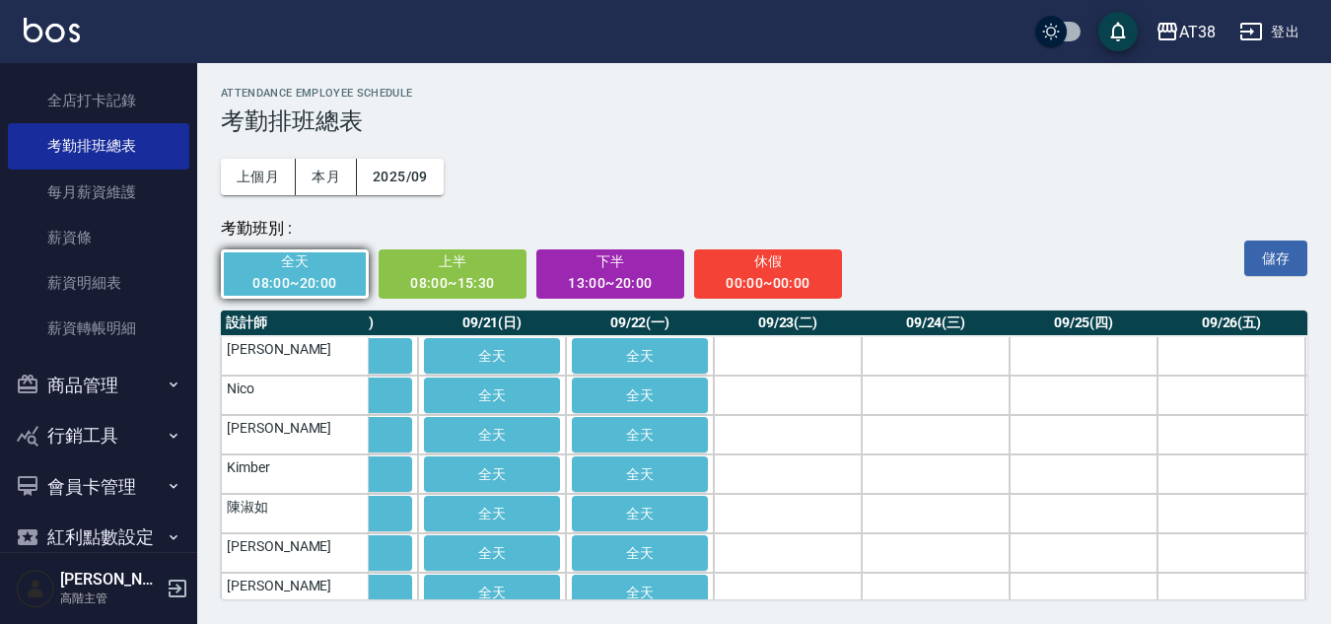
scroll to position [0, 3026]
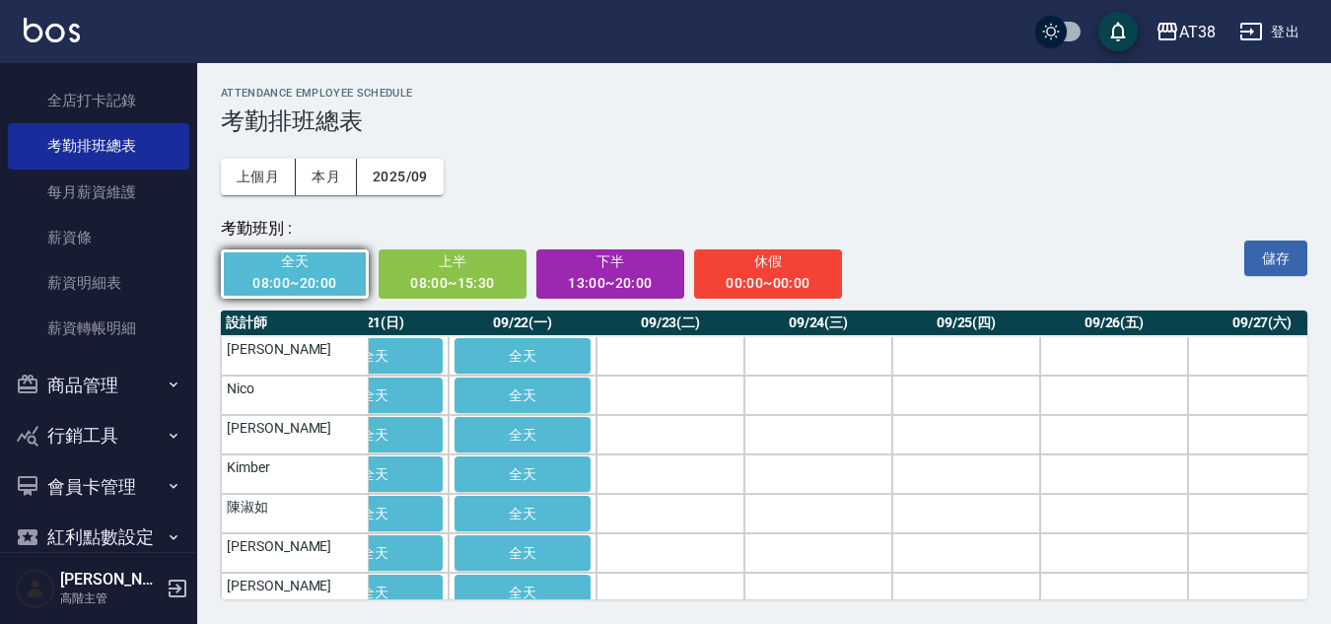
click at [677, 331] on th "09/23(二)" at bounding box center [671, 324] width 148 height 26
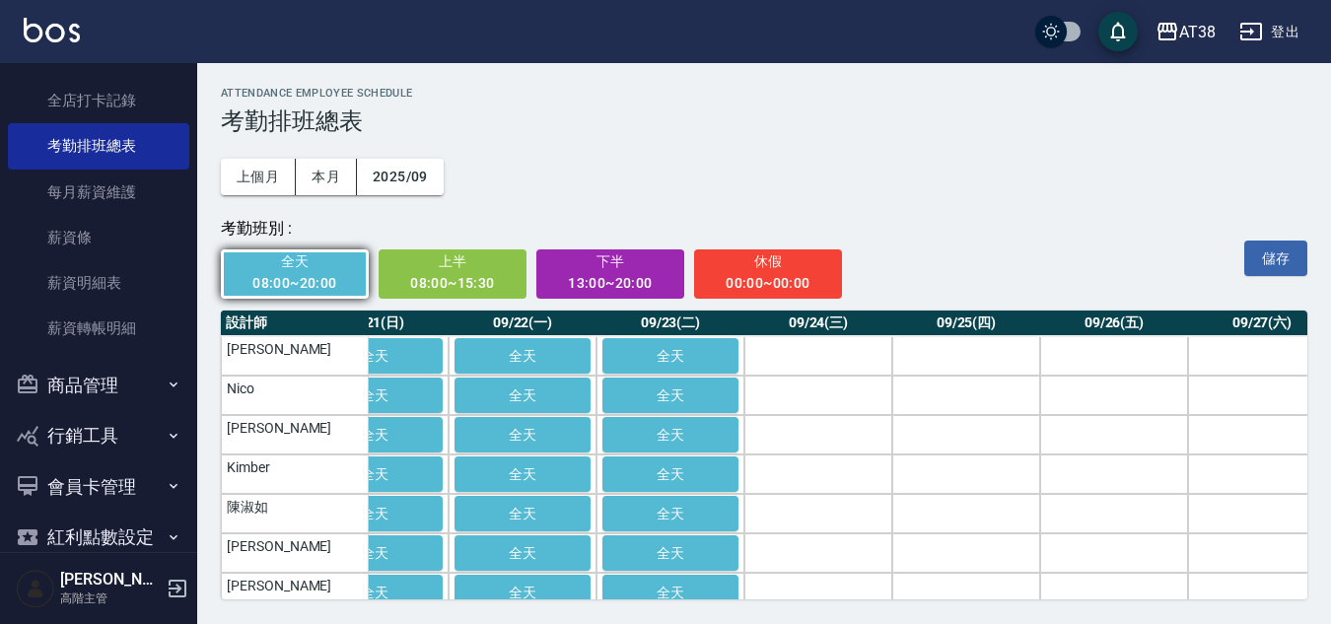
drag, startPoint x: 808, startPoint y: 329, endPoint x: 870, endPoint y: 316, distance: 62.5
click at [809, 329] on th "09/24(三)" at bounding box center [818, 324] width 148 height 26
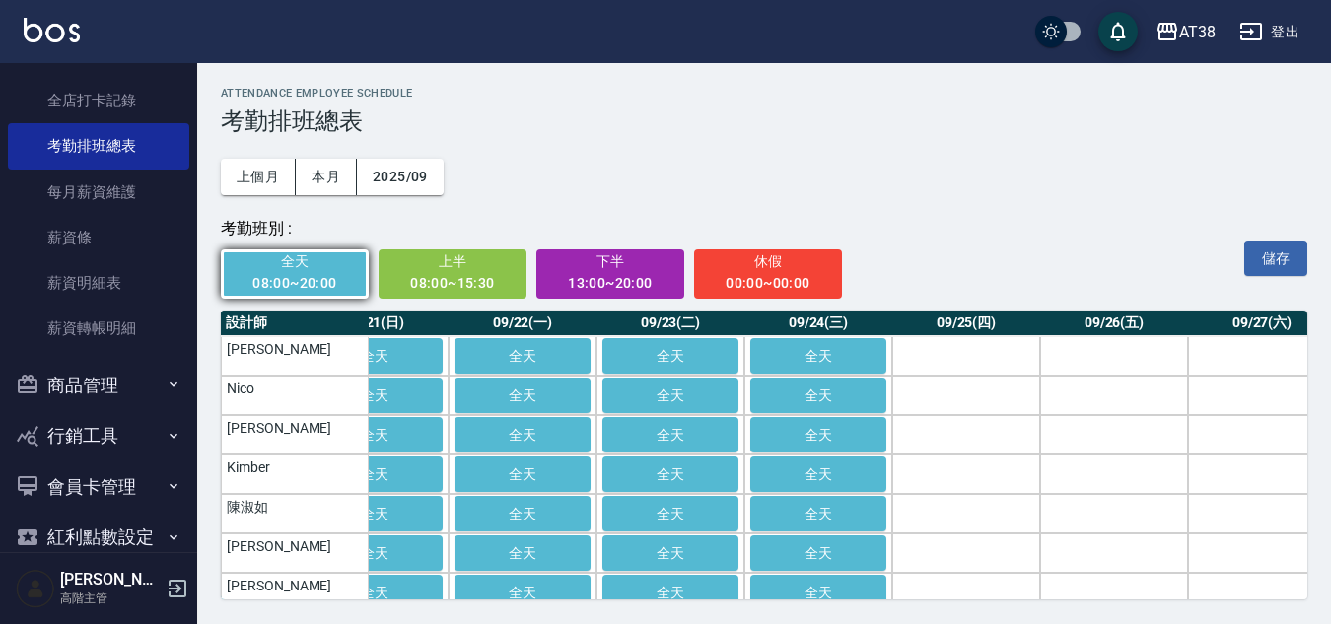
click at [949, 322] on th "09/25(四)" at bounding box center [966, 324] width 148 height 26
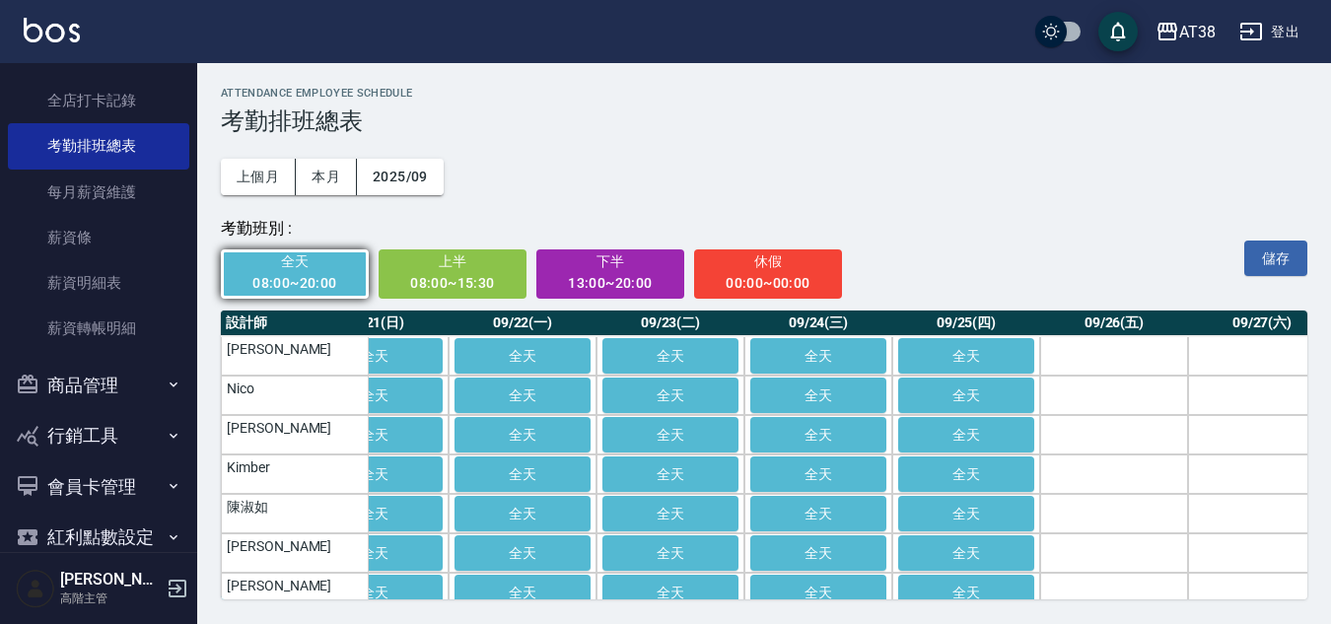
click at [1117, 320] on th "09/26(五)" at bounding box center [1114, 324] width 148 height 26
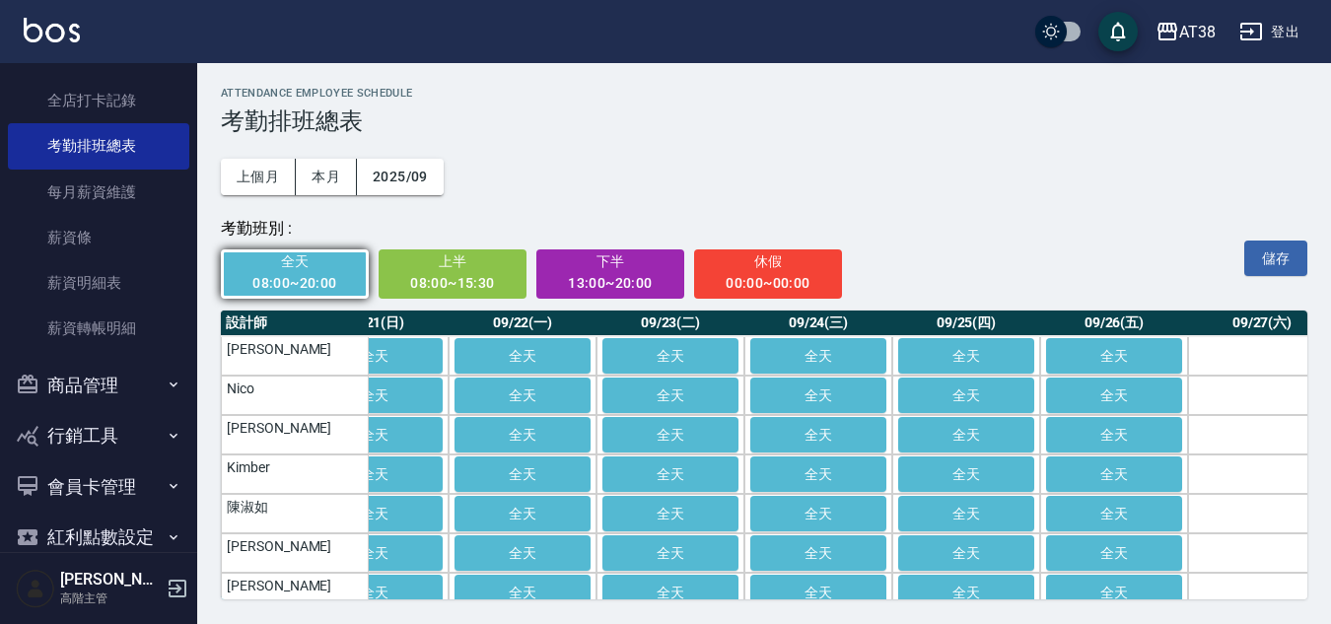
click at [1276, 315] on th "09/27(六)" at bounding box center [1262, 324] width 148 height 26
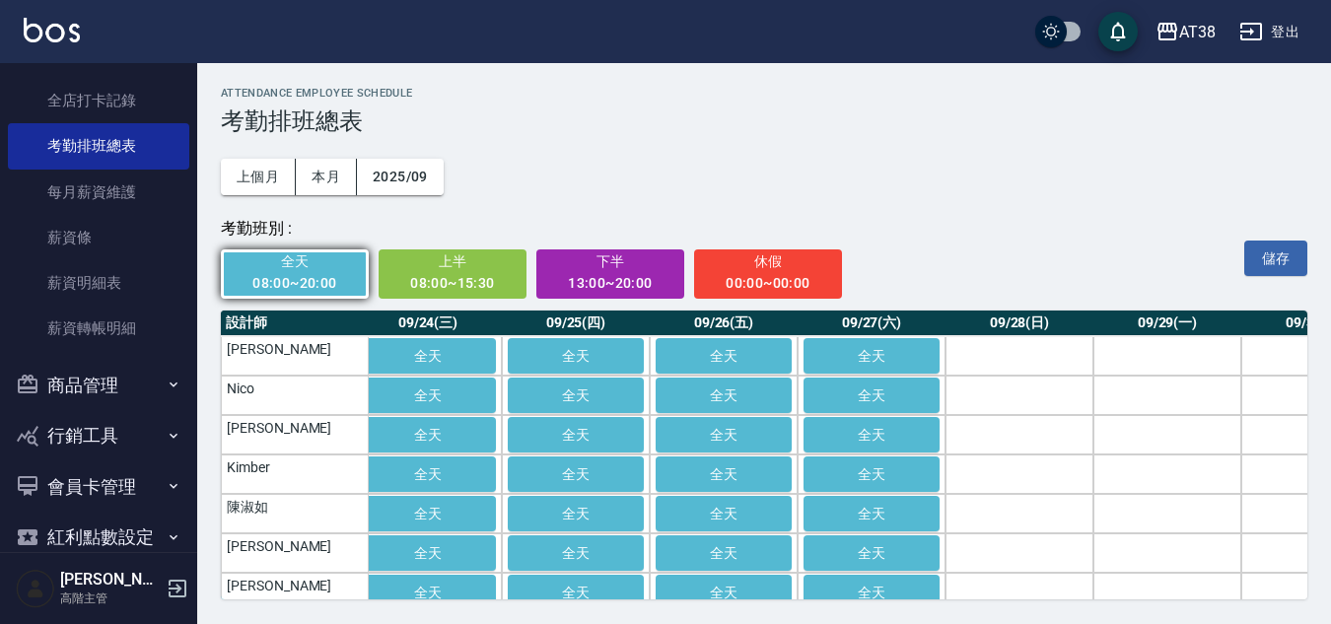
scroll to position [0, 3508]
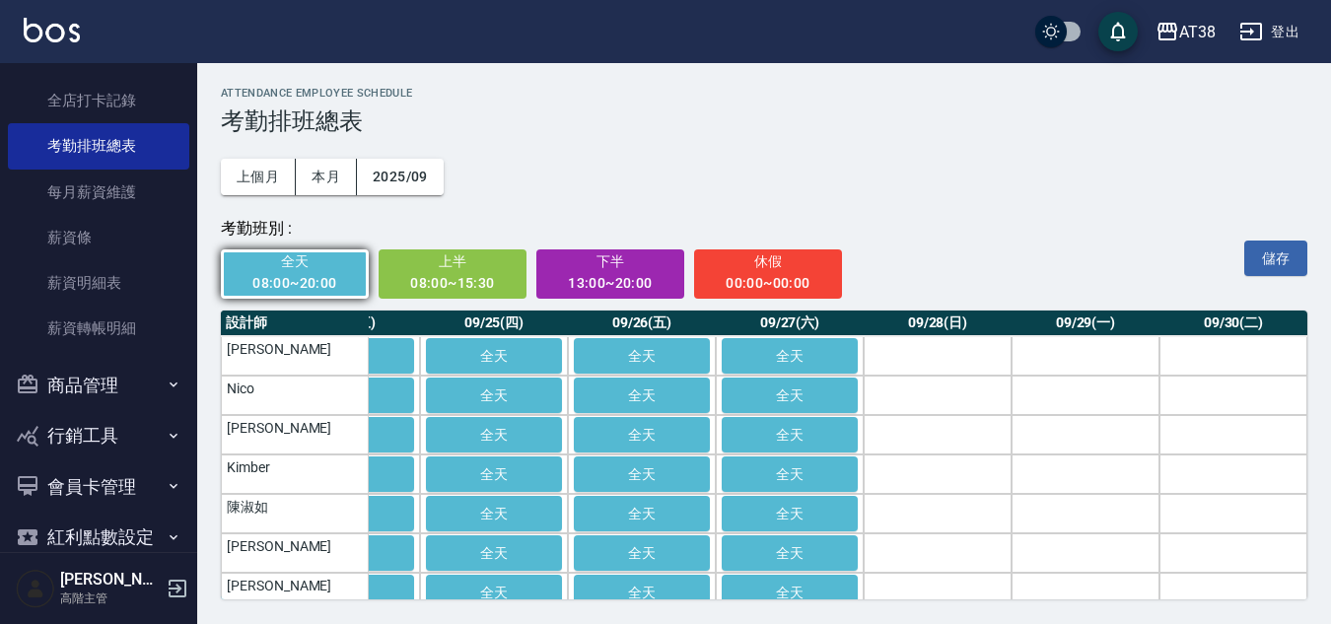
click at [931, 318] on th "09/28(日)" at bounding box center [938, 324] width 148 height 26
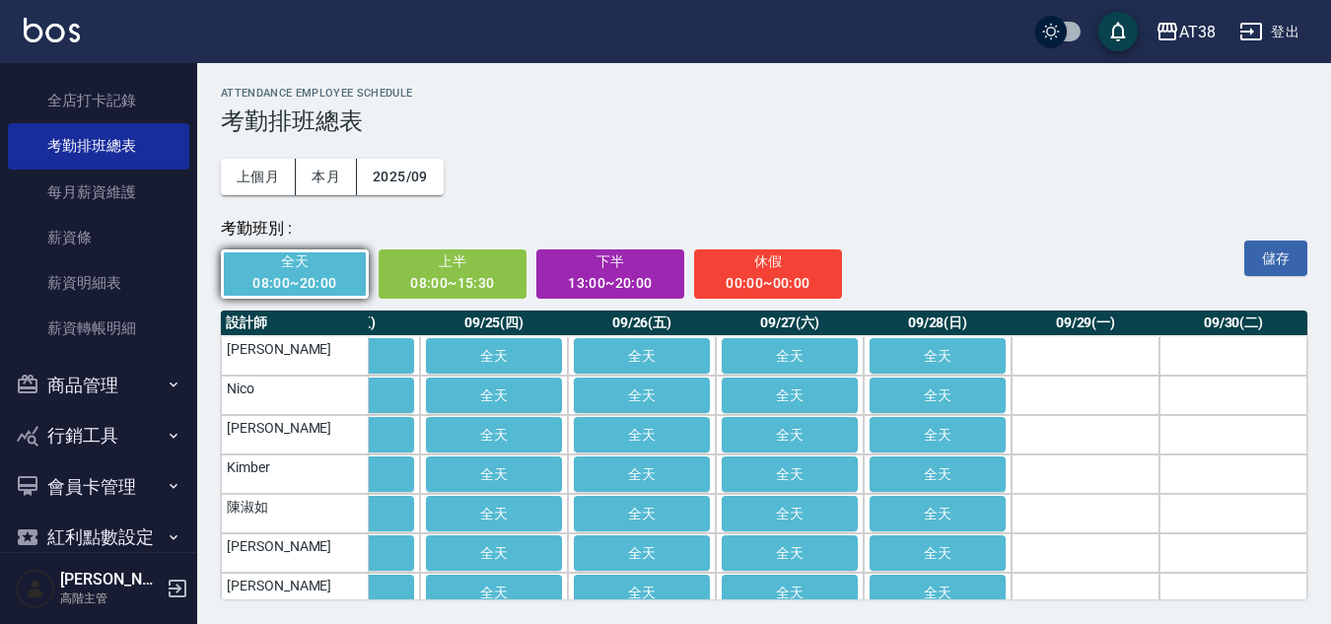
click at [1086, 325] on th "09/29(一)" at bounding box center [1086, 324] width 148 height 26
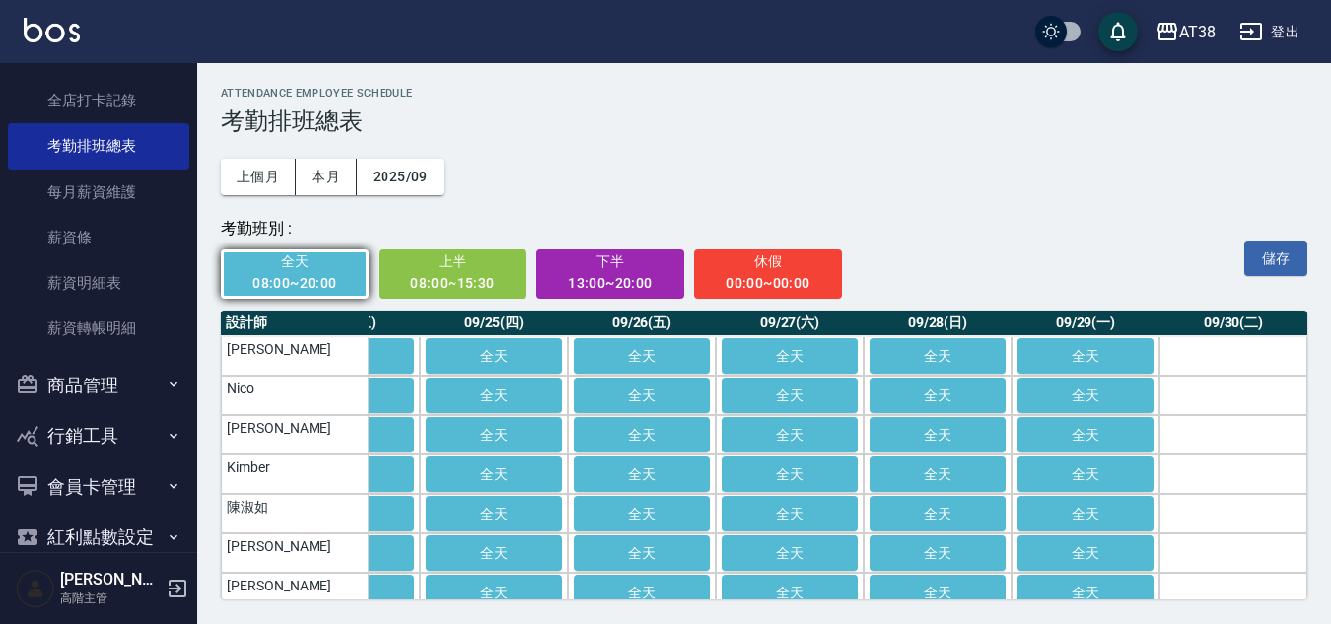
click at [1218, 316] on th "09/30(二)" at bounding box center [1234, 324] width 148 height 26
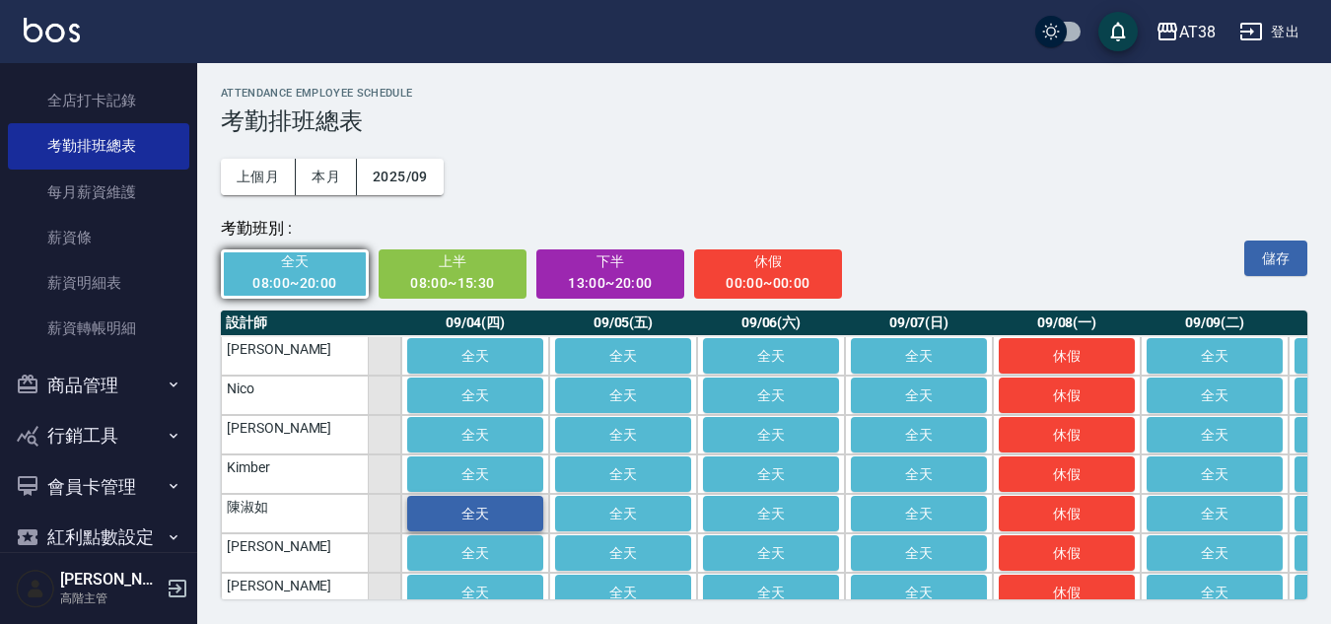
scroll to position [28, 411]
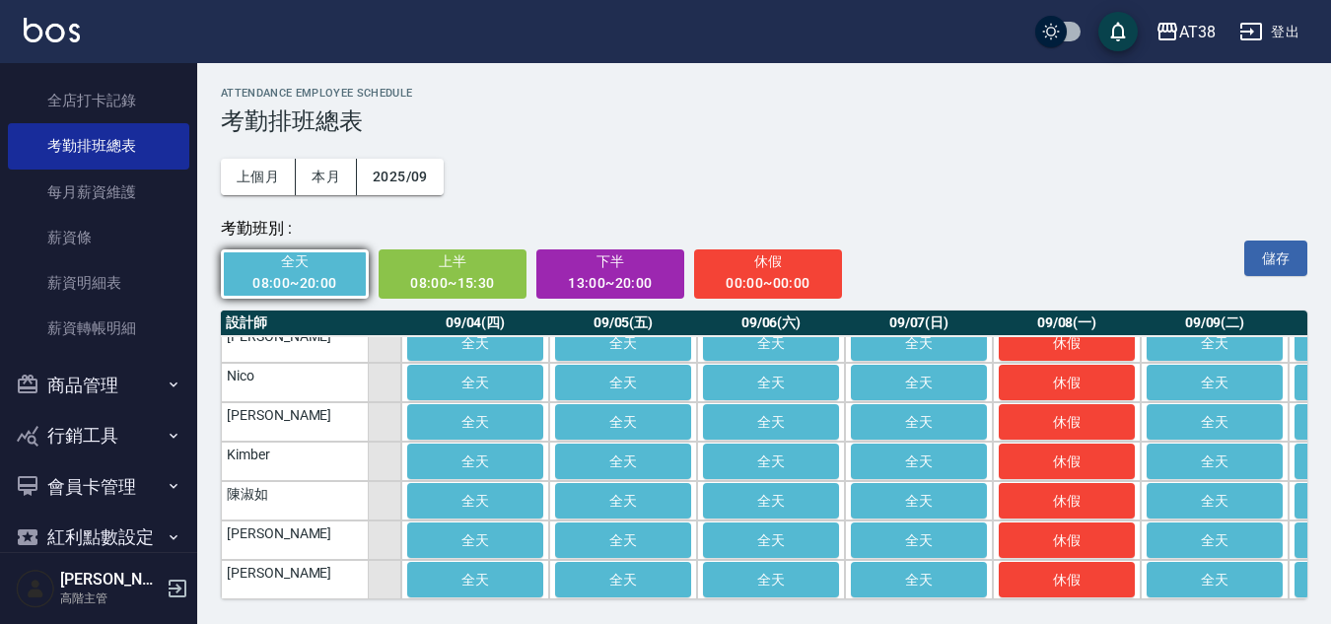
click at [732, 280] on div "00:00~00:00" at bounding box center [768, 283] width 121 height 25
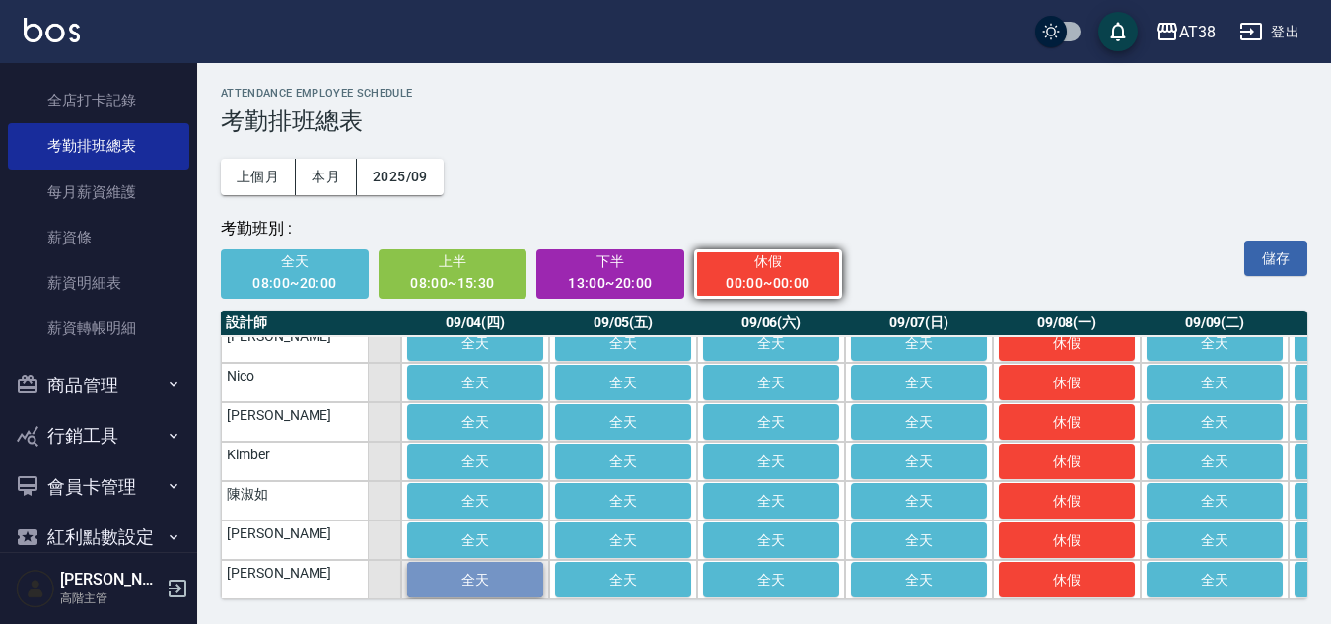
click at [488, 572] on span "全天" at bounding box center [475, 580] width 99 height 16
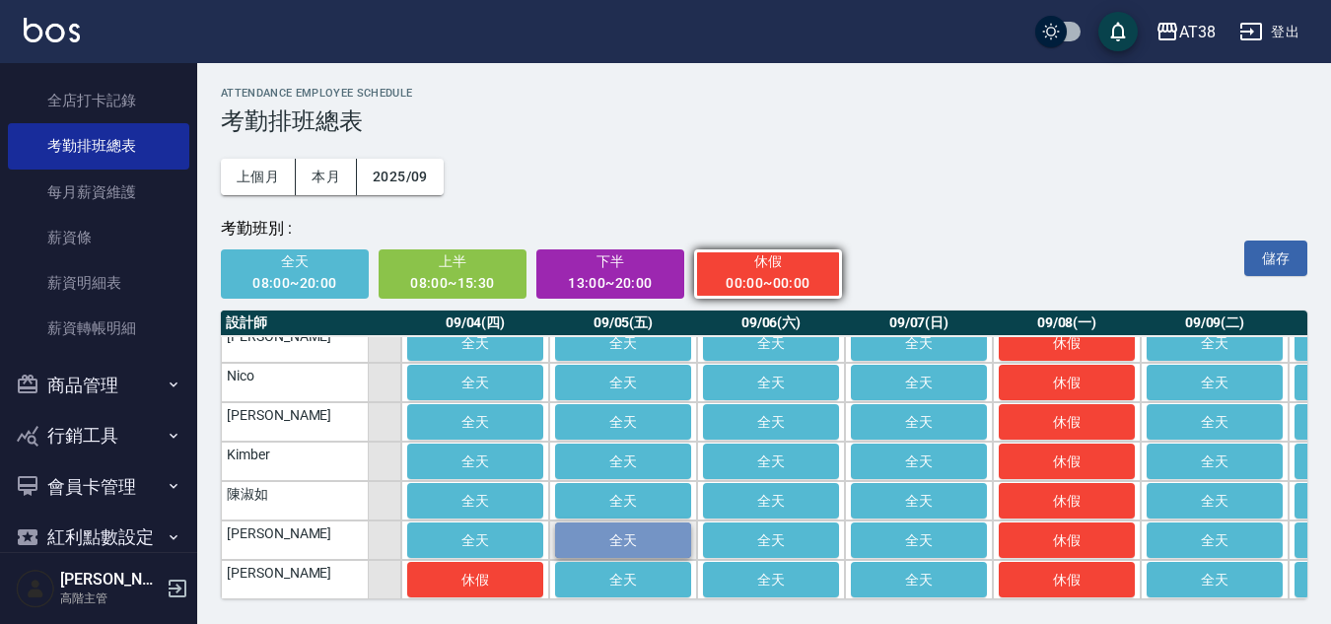
click at [615, 532] on span "全天" at bounding box center [623, 540] width 99 height 16
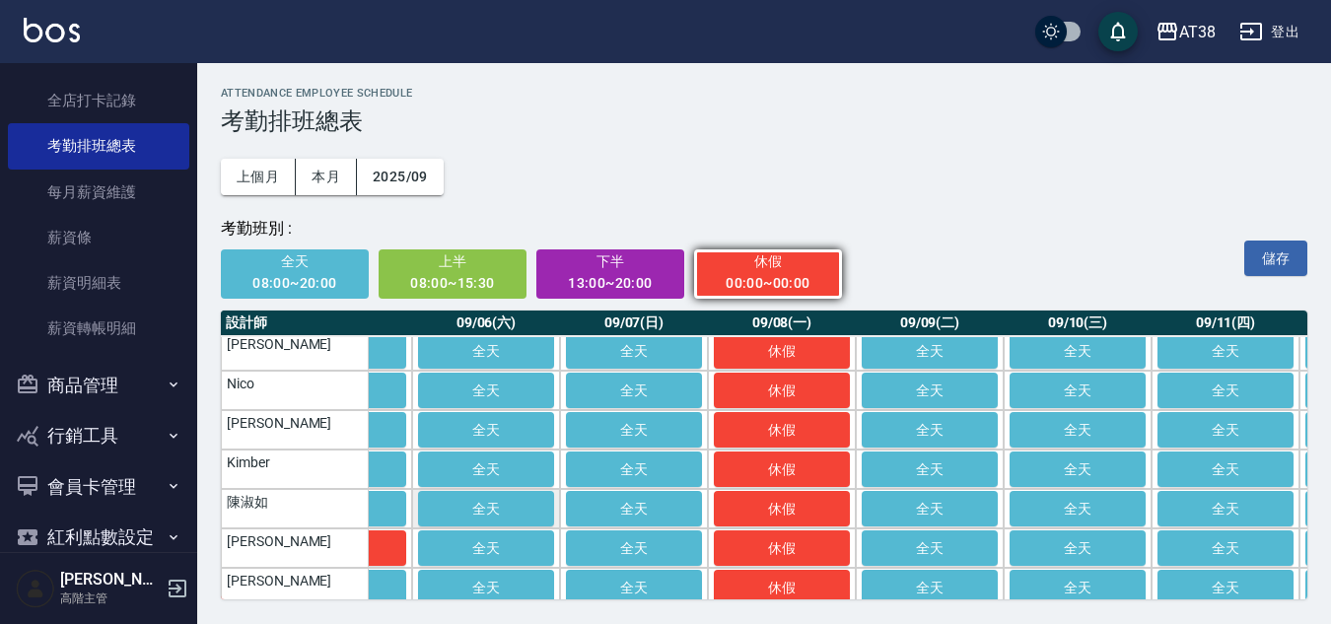
scroll to position [0, 696]
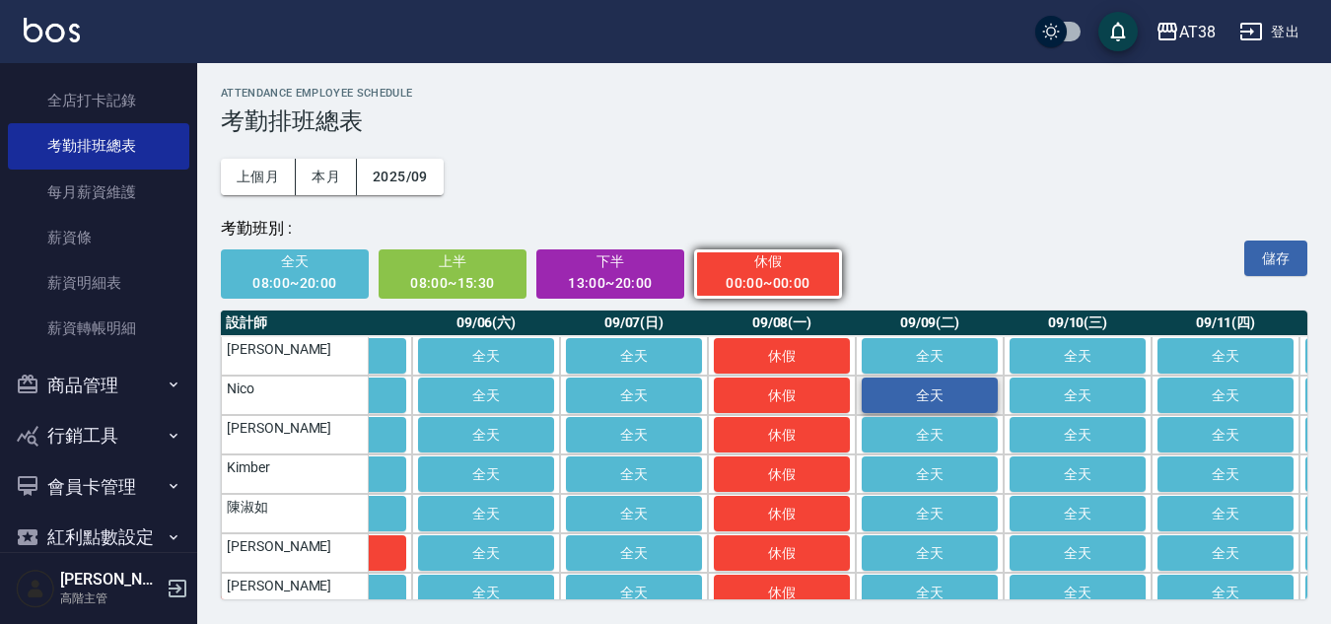
drag, startPoint x: 915, startPoint y: 395, endPoint x: 929, endPoint y: 391, distance: 14.4
click at [918, 397] on span "全天" at bounding box center [929, 395] width 99 height 16
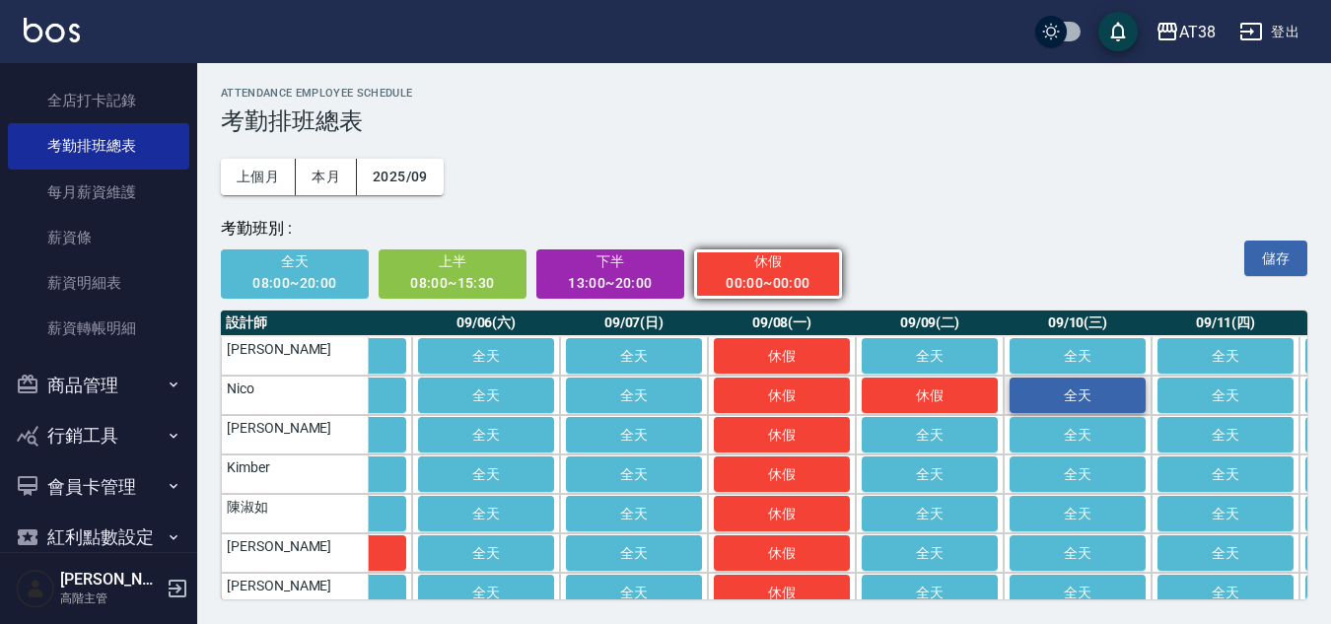
click at [1058, 401] on span "全天" at bounding box center [1077, 395] width 99 height 16
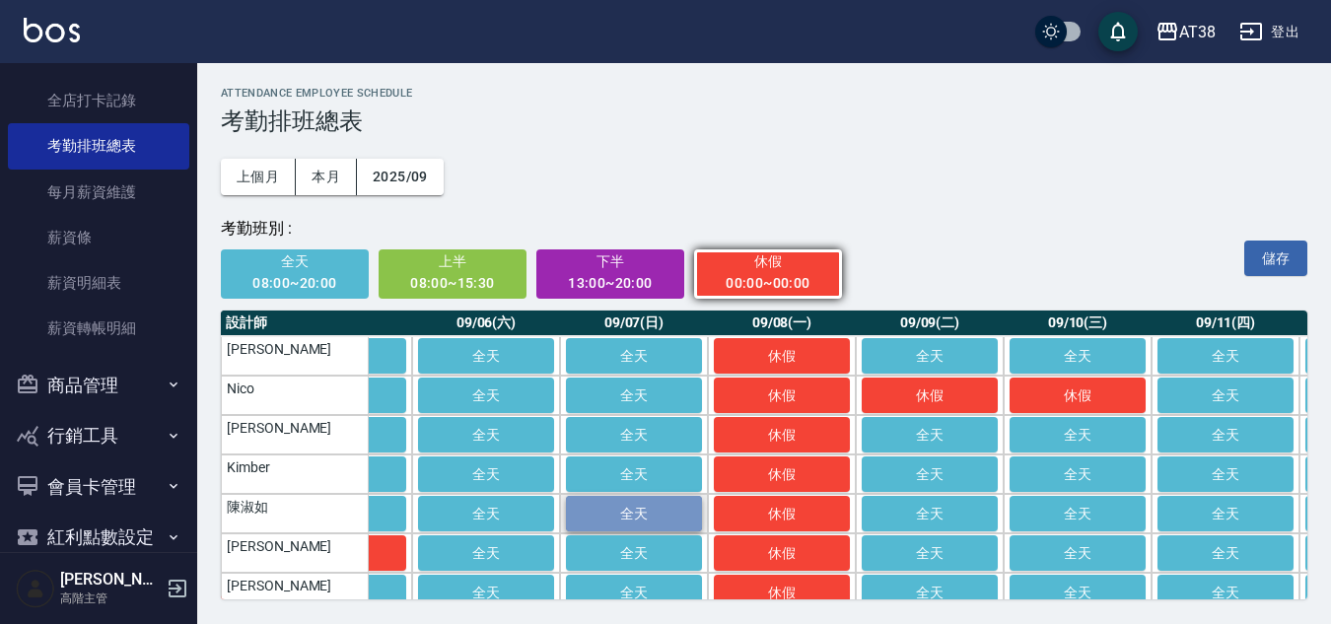
click at [620, 509] on span "全天" at bounding box center [634, 514] width 99 height 16
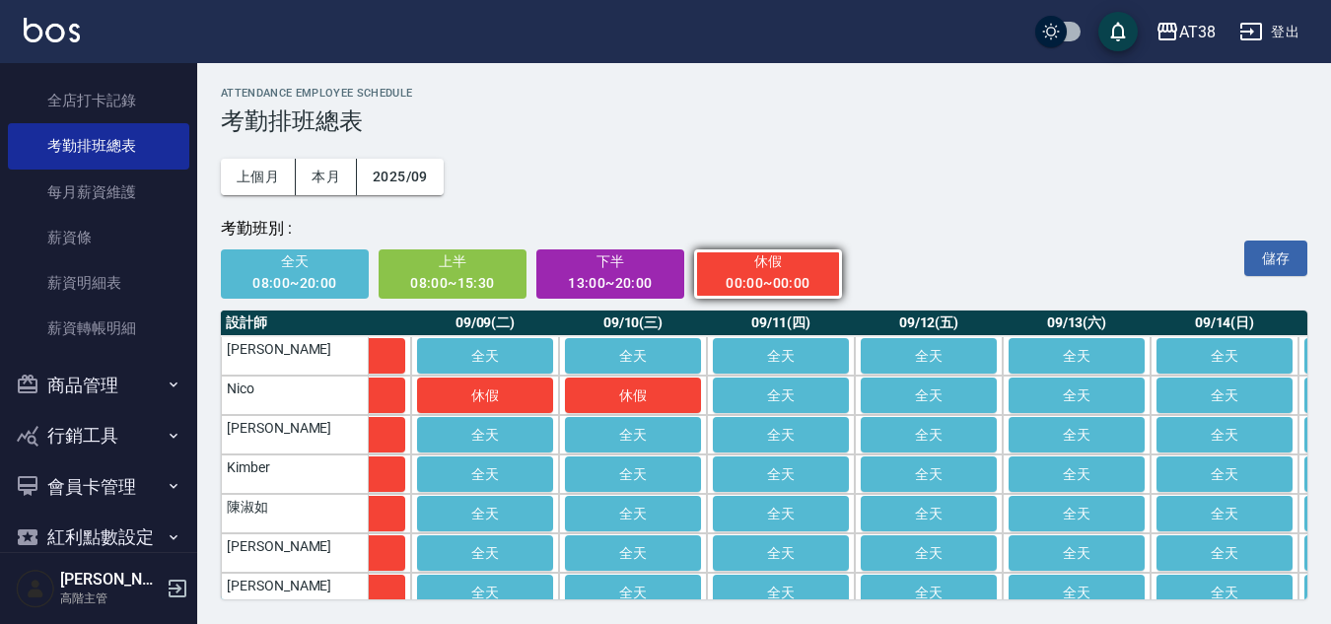
scroll to position [0, 1155]
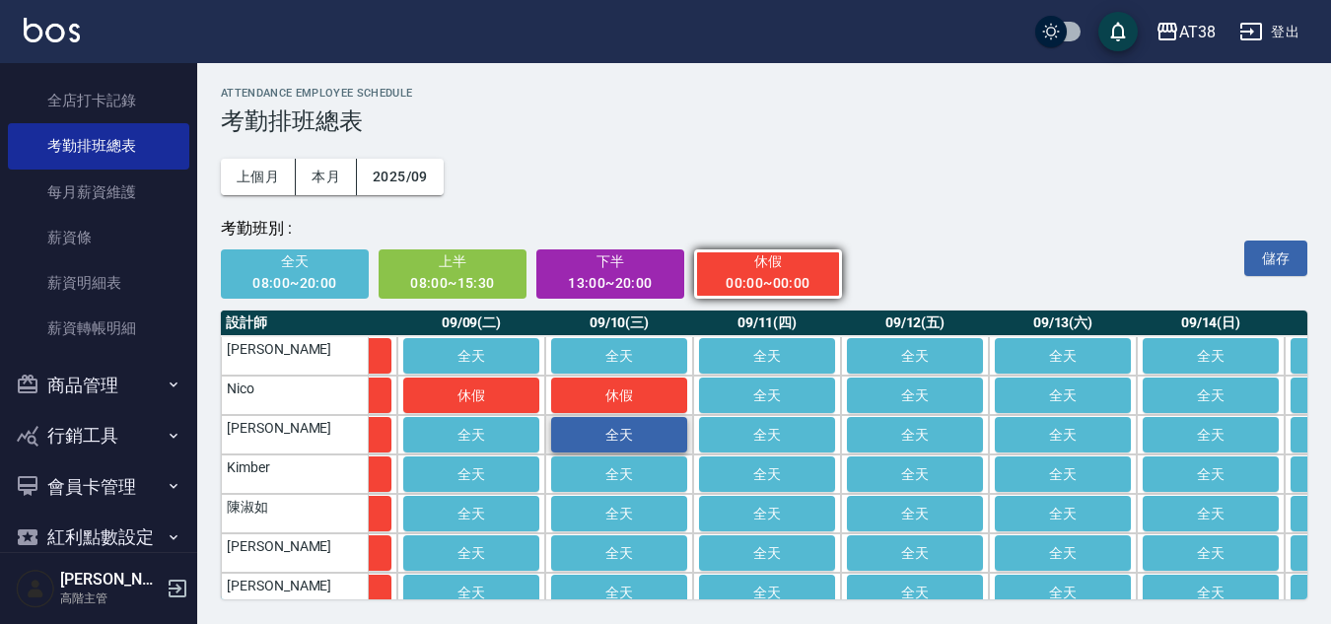
click at [593, 435] on span "全天" at bounding box center [619, 435] width 99 height 16
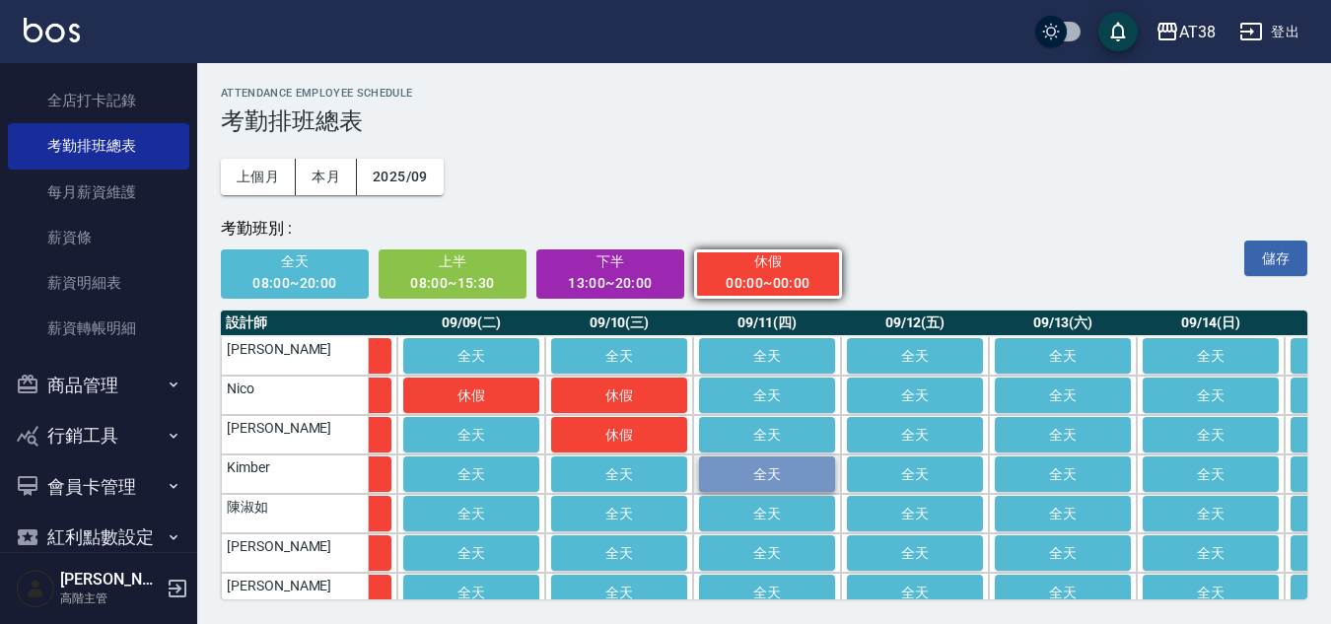
click at [743, 489] on button "全天" at bounding box center [767, 474] width 136 height 35
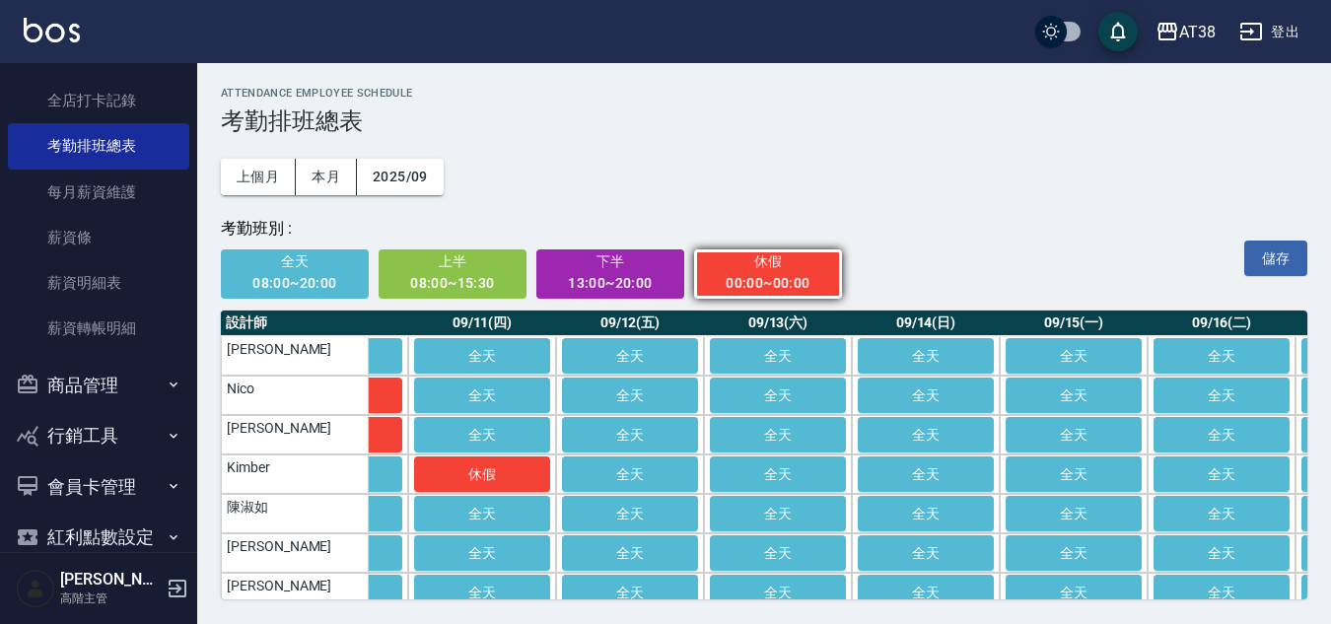
scroll to position [0, 1443]
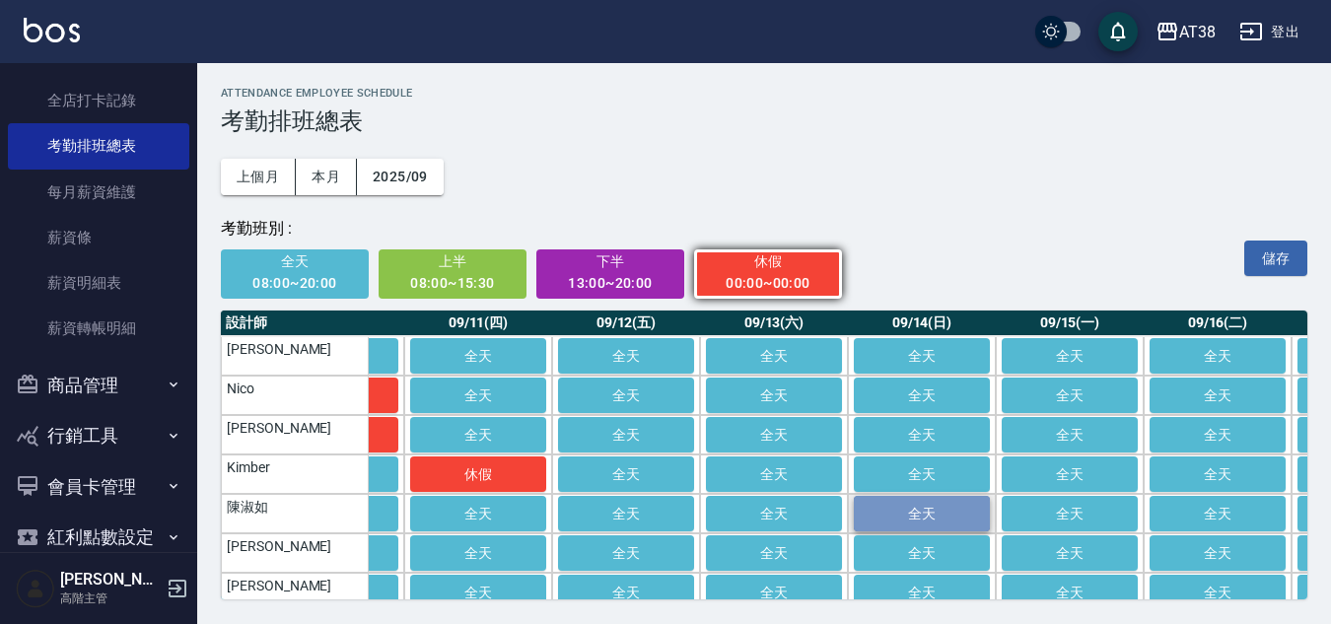
click at [933, 514] on span "全天" at bounding box center [922, 514] width 99 height 16
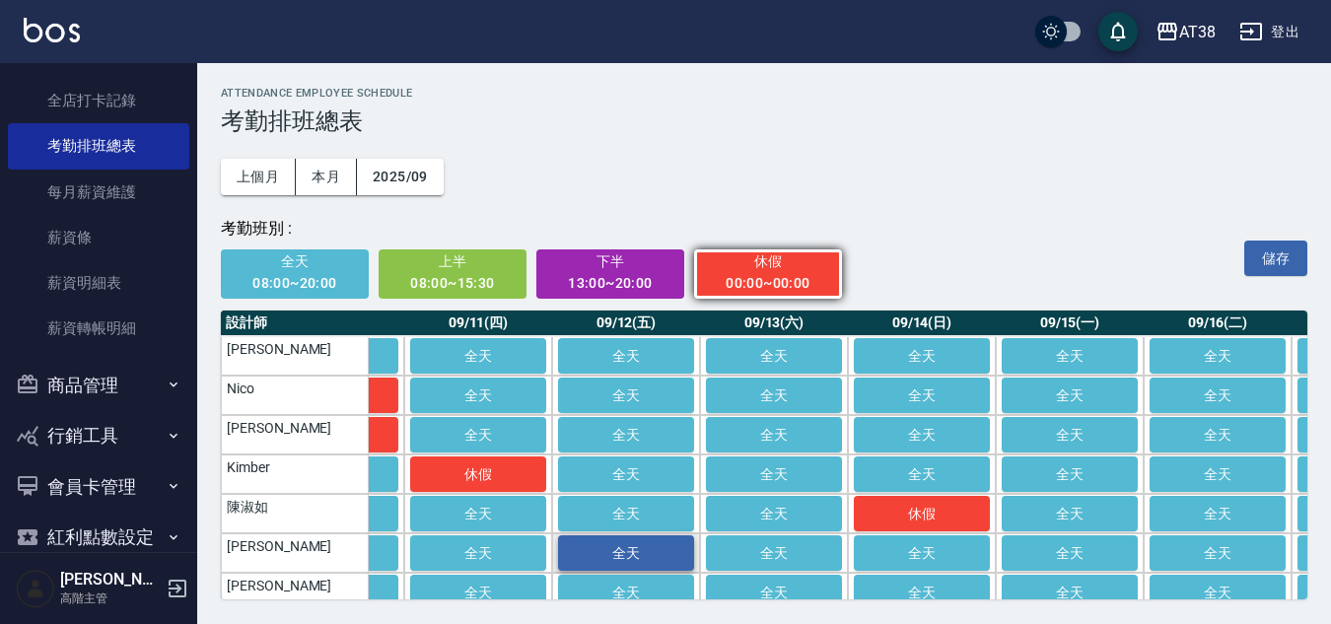
click at [624, 552] on span "全天" at bounding box center [626, 553] width 99 height 16
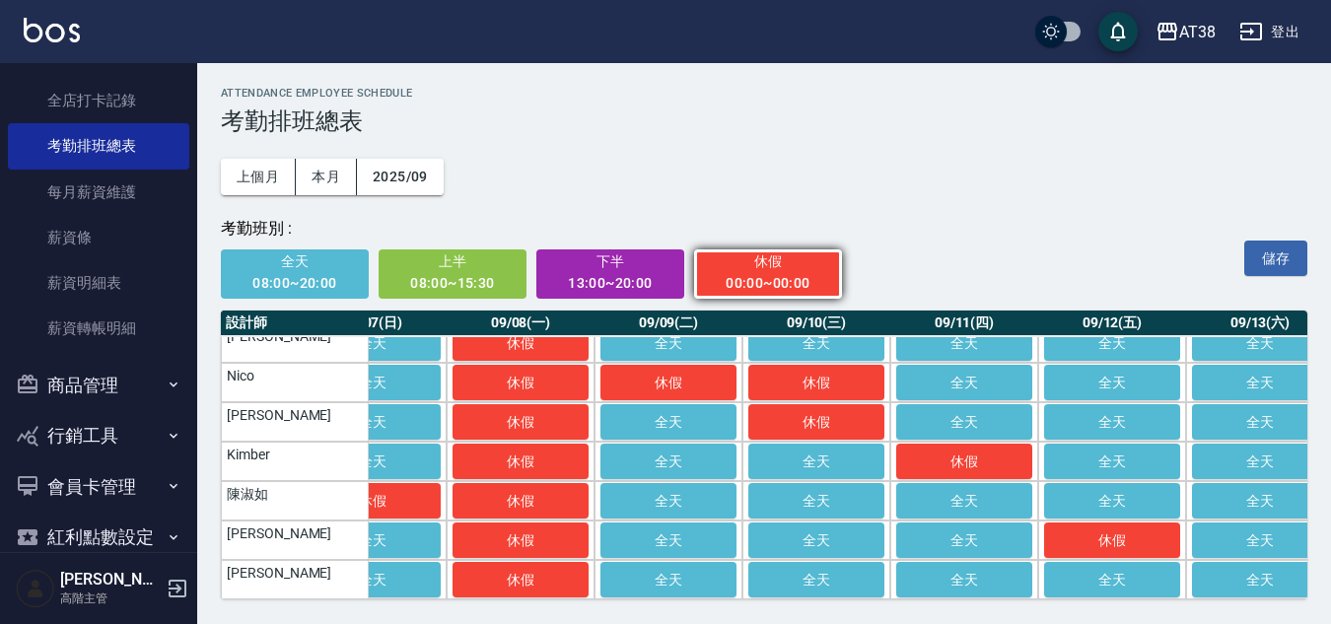
scroll to position [28, 974]
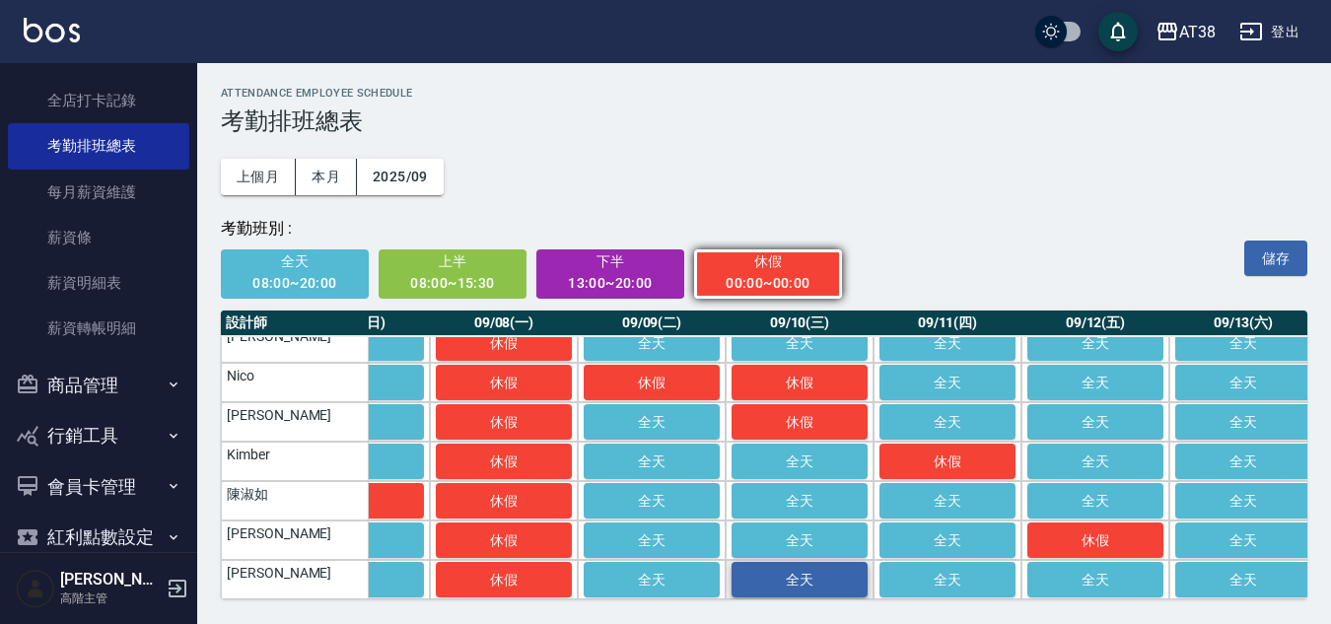
click at [776, 574] on span "全天" at bounding box center [799, 580] width 99 height 16
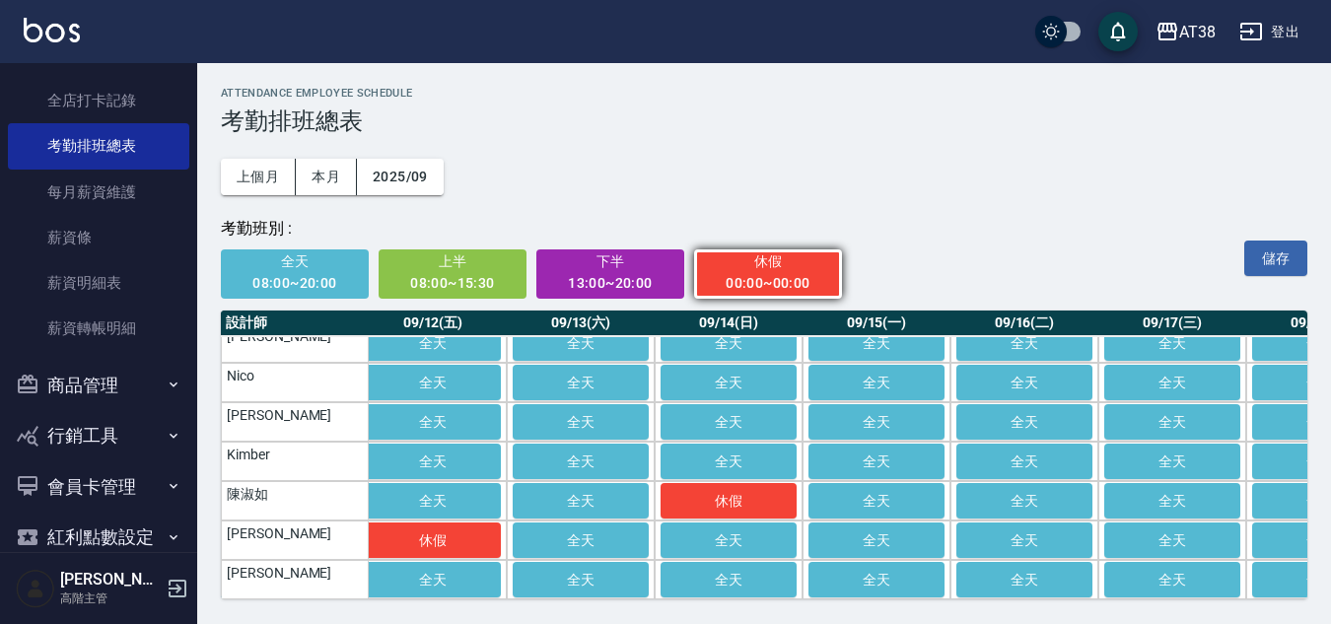
scroll to position [28, 1650]
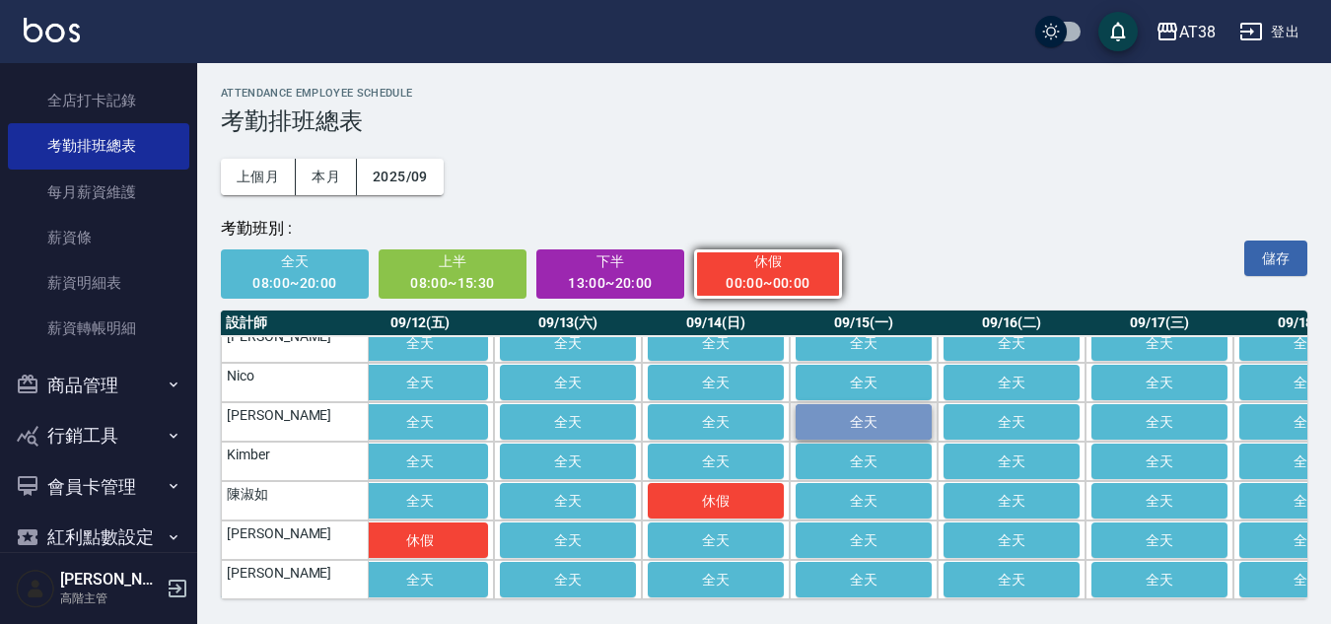
click at [851, 414] on span "全天" at bounding box center [863, 422] width 99 height 16
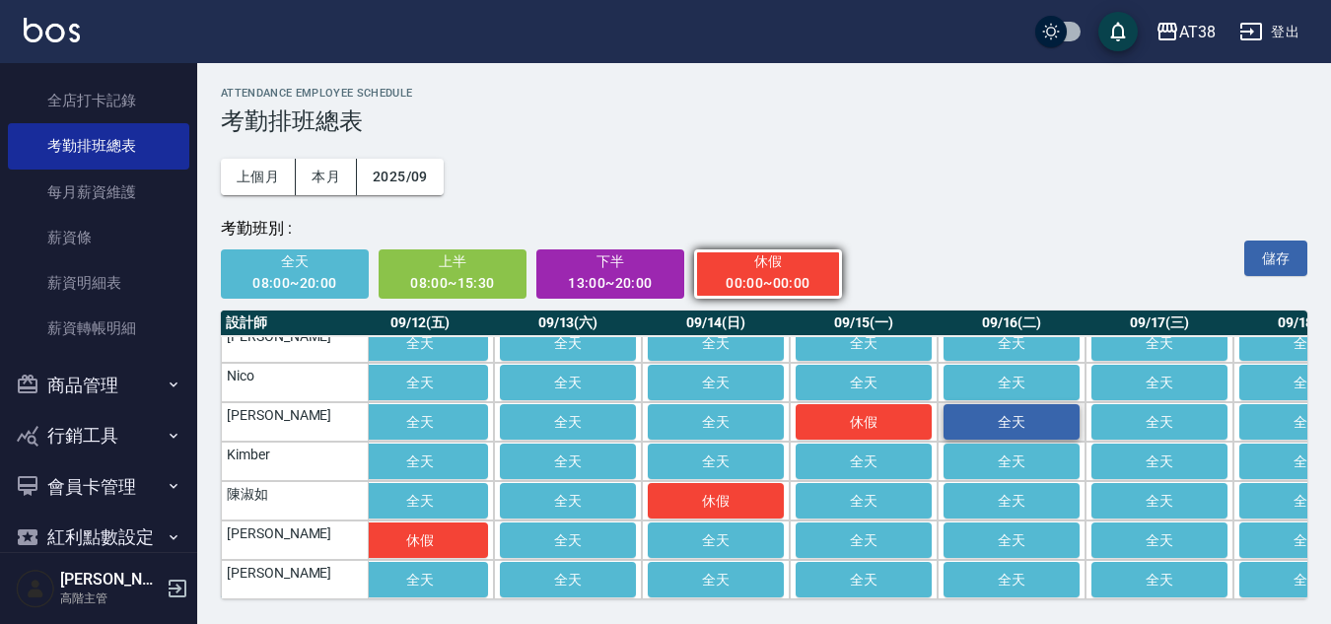
click at [994, 414] on span "全天" at bounding box center [1011, 422] width 99 height 16
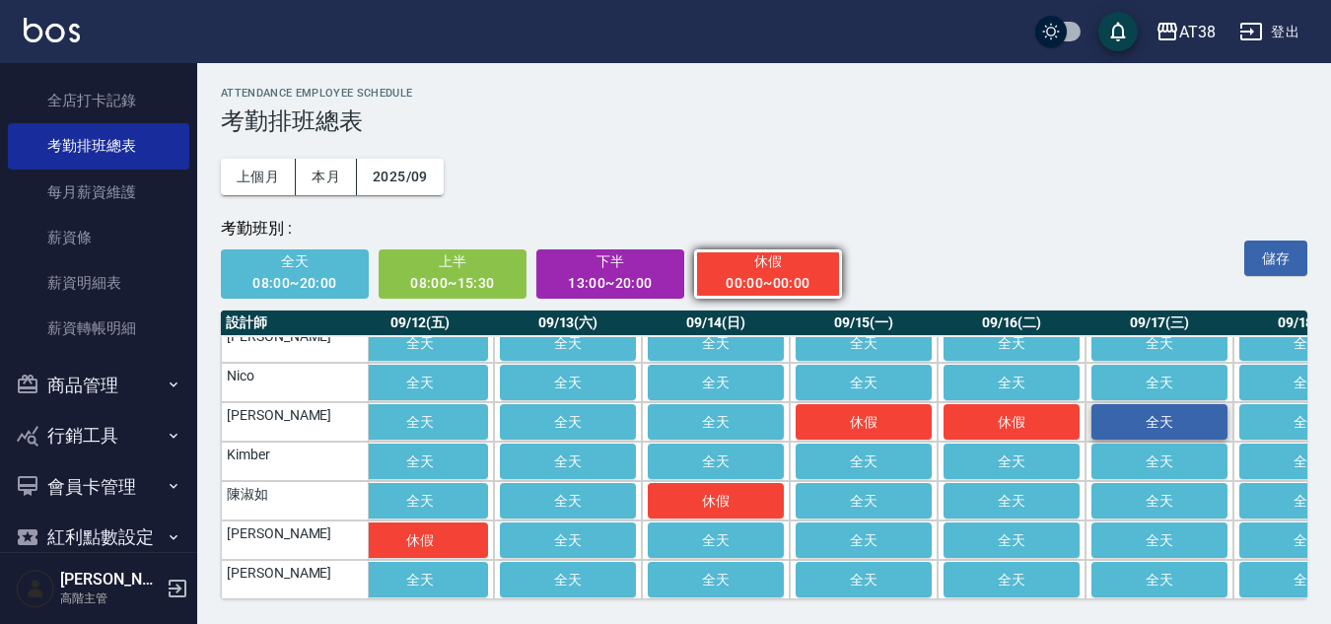
click at [1151, 419] on button "全天" at bounding box center [1159, 421] width 136 height 35
click at [283, 271] on span "全天" at bounding box center [295, 261] width 121 height 25
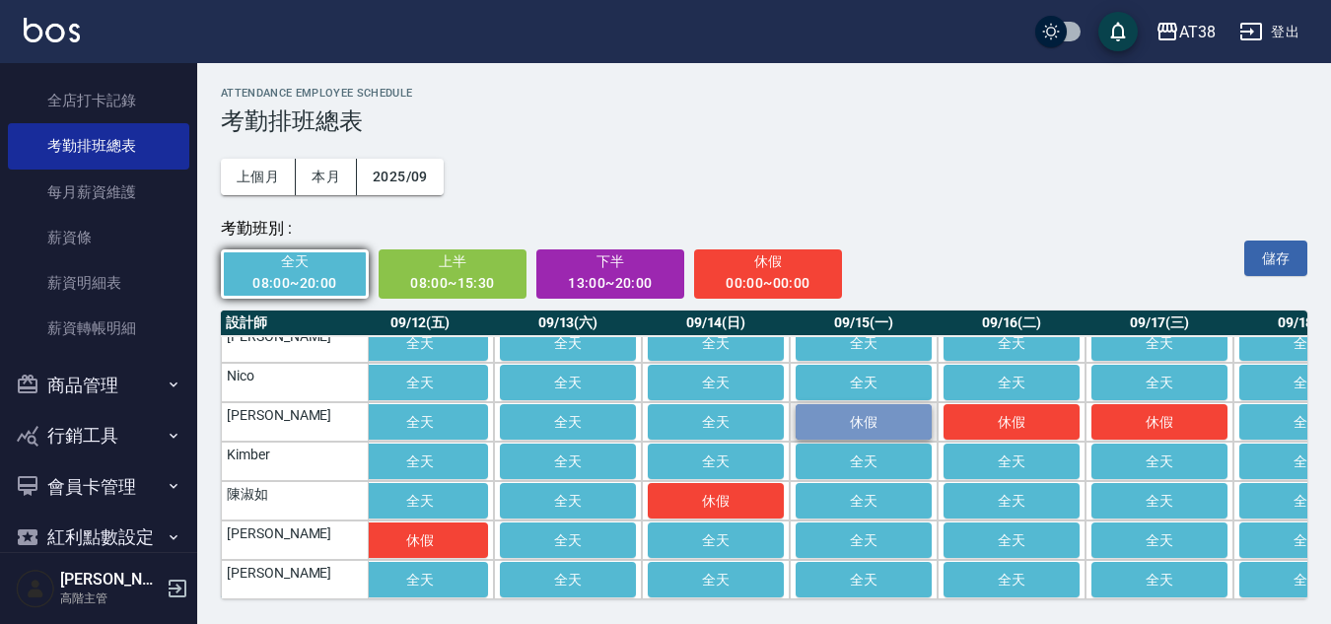
click at [849, 404] on button "休假" at bounding box center [864, 421] width 136 height 35
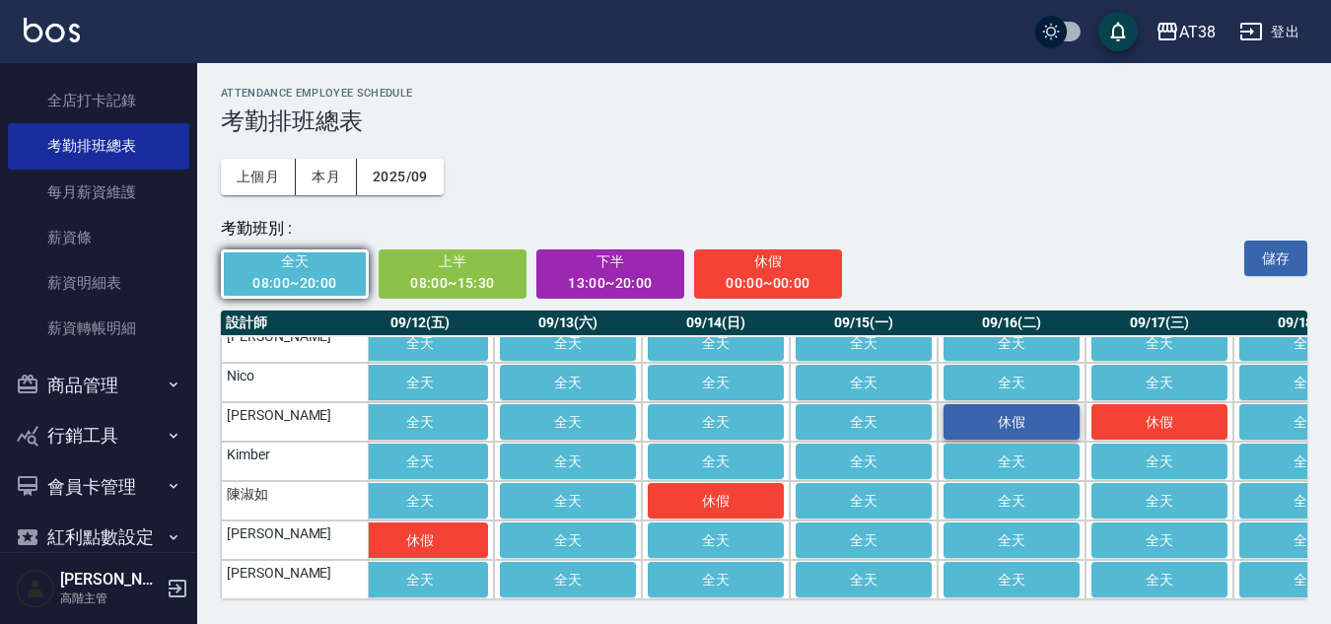
click at [995, 414] on span "休假" at bounding box center [1011, 422] width 99 height 16
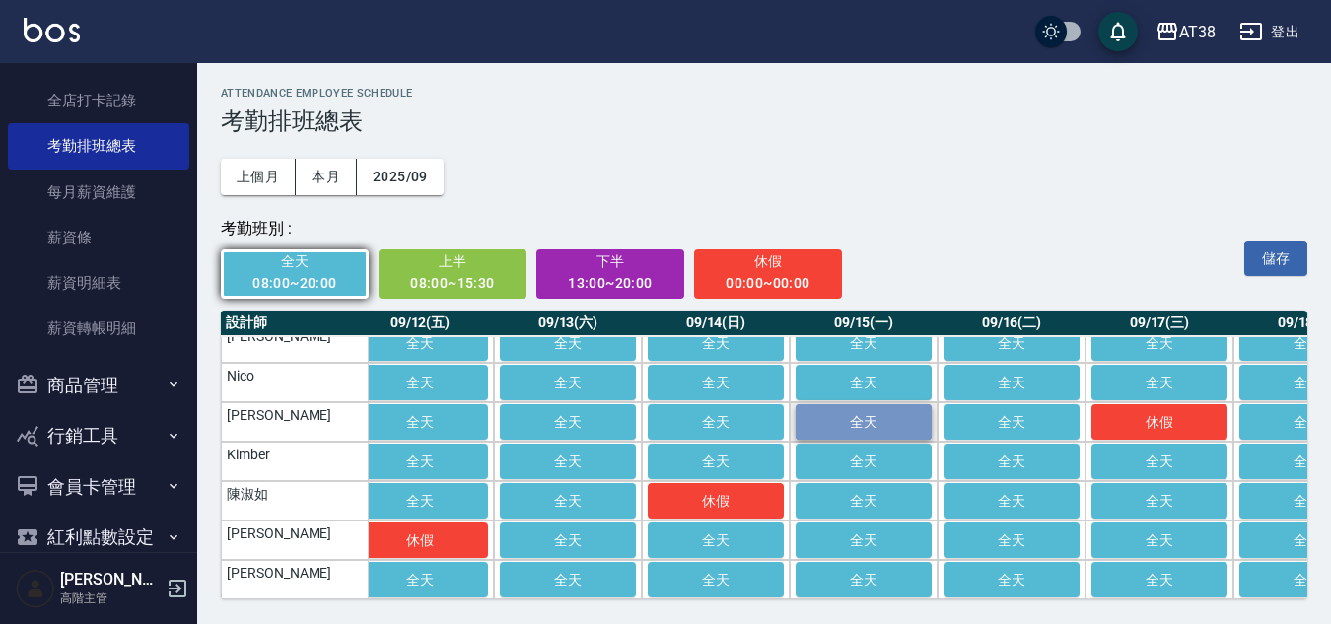
click at [863, 414] on span "全天" at bounding box center [863, 422] width 99 height 16
click at [862, 407] on td "a dense table" at bounding box center [864, 421] width 148 height 39
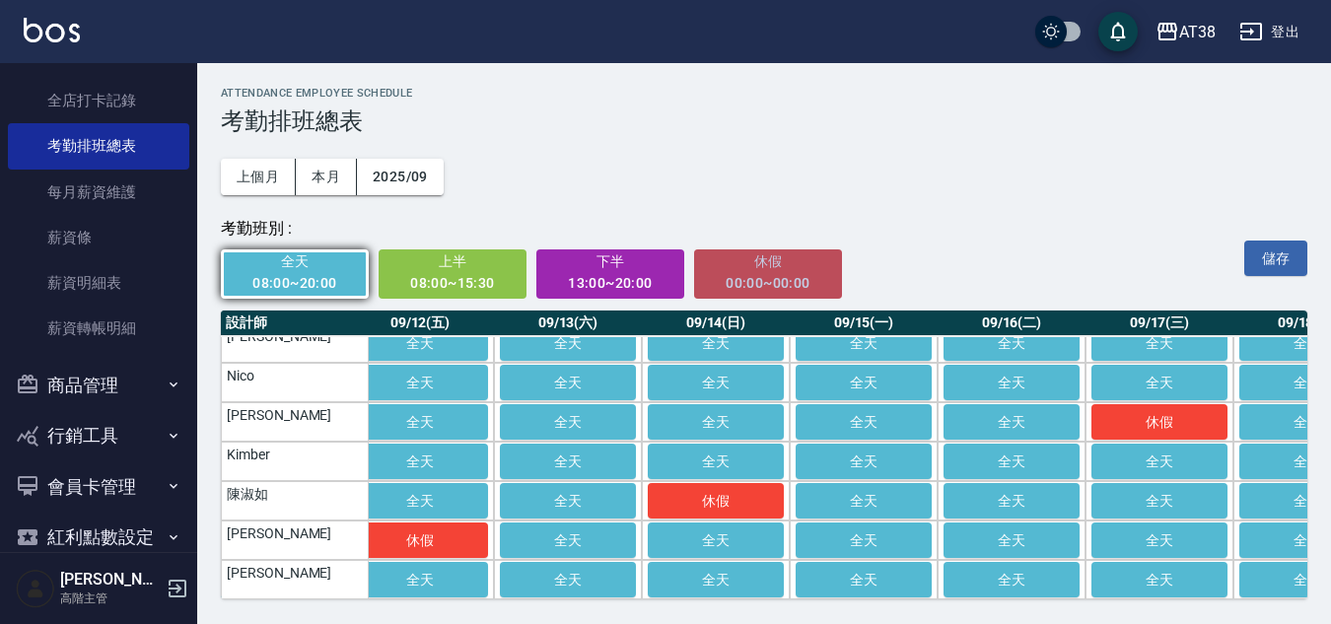
click at [793, 289] on div "00:00~00:00" at bounding box center [768, 283] width 121 height 25
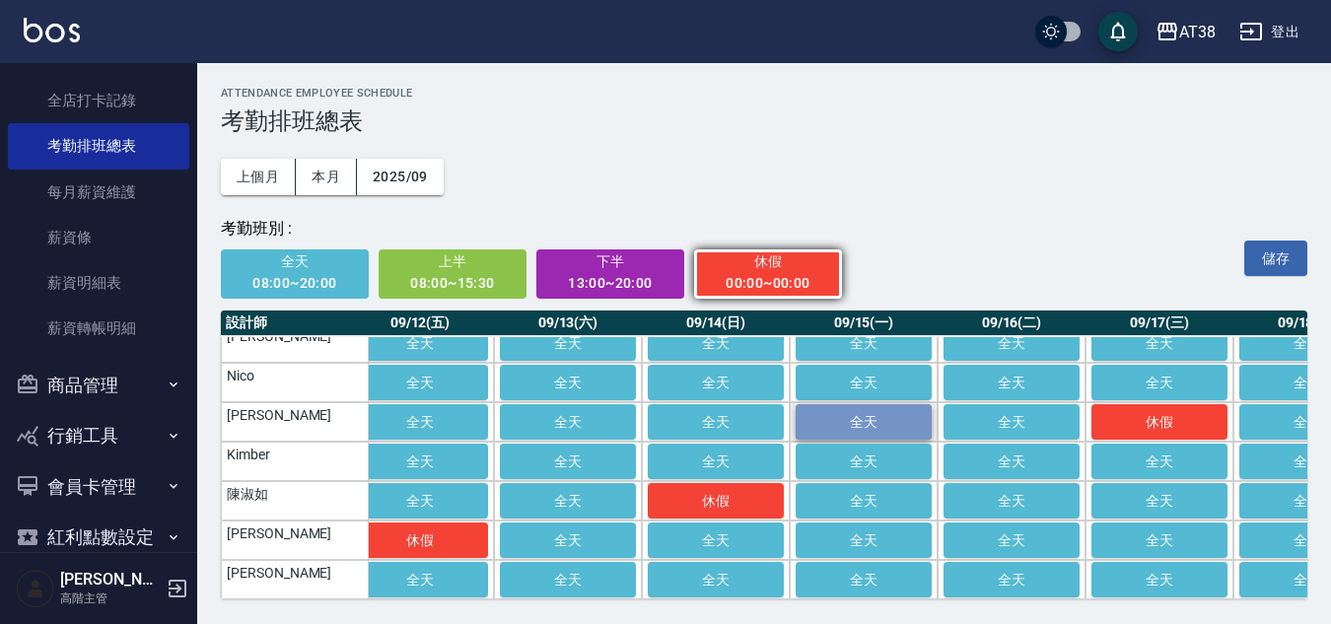
click at [856, 414] on span "全天" at bounding box center [863, 422] width 99 height 16
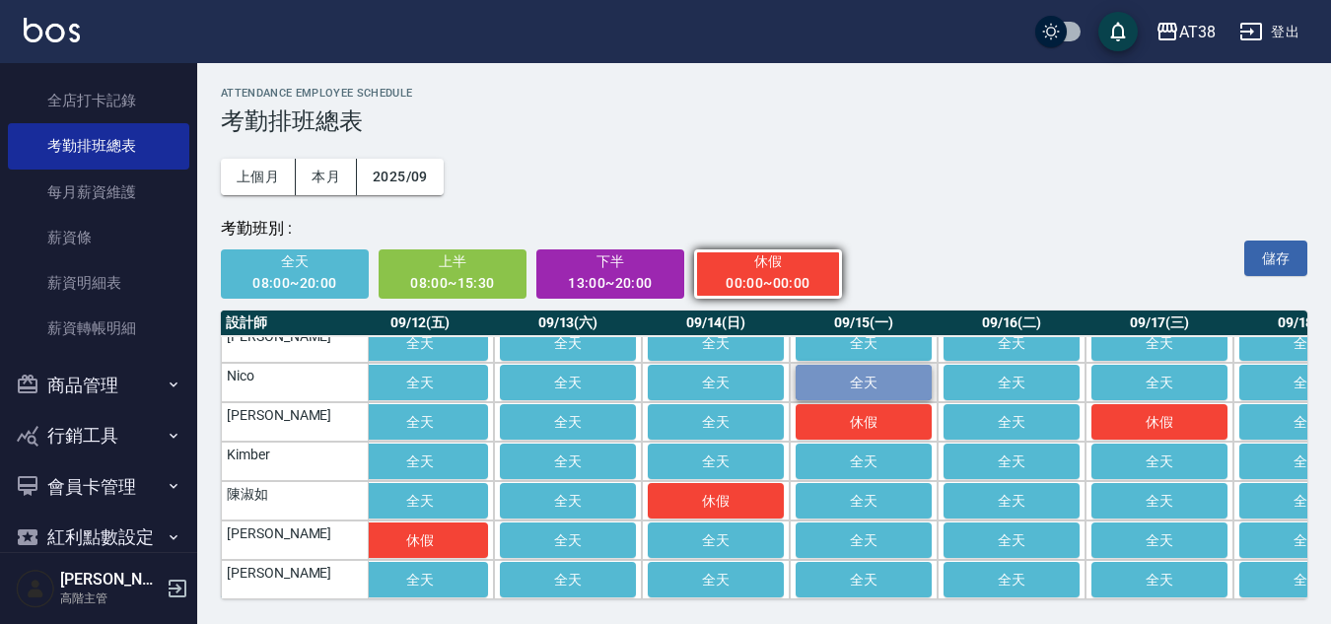
click at [858, 365] on button "全天" at bounding box center [864, 382] width 136 height 35
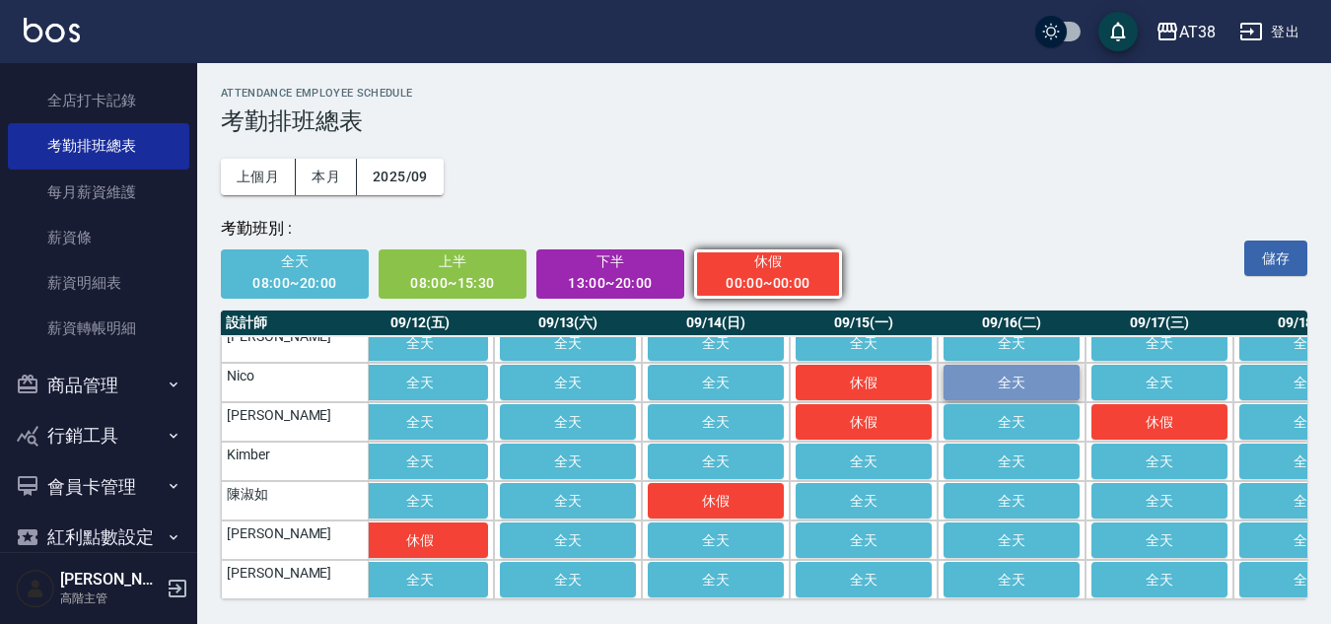
click at [1000, 375] on span "全天" at bounding box center [1011, 383] width 99 height 16
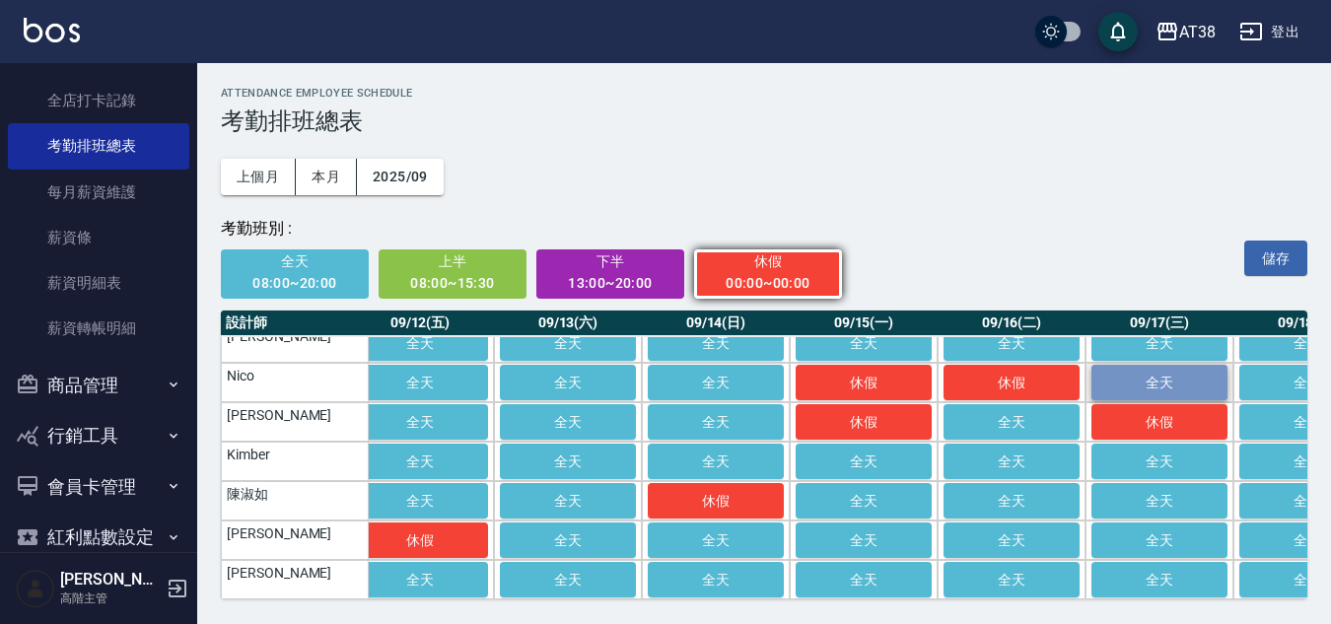
click at [1127, 375] on span "全天" at bounding box center [1159, 383] width 99 height 16
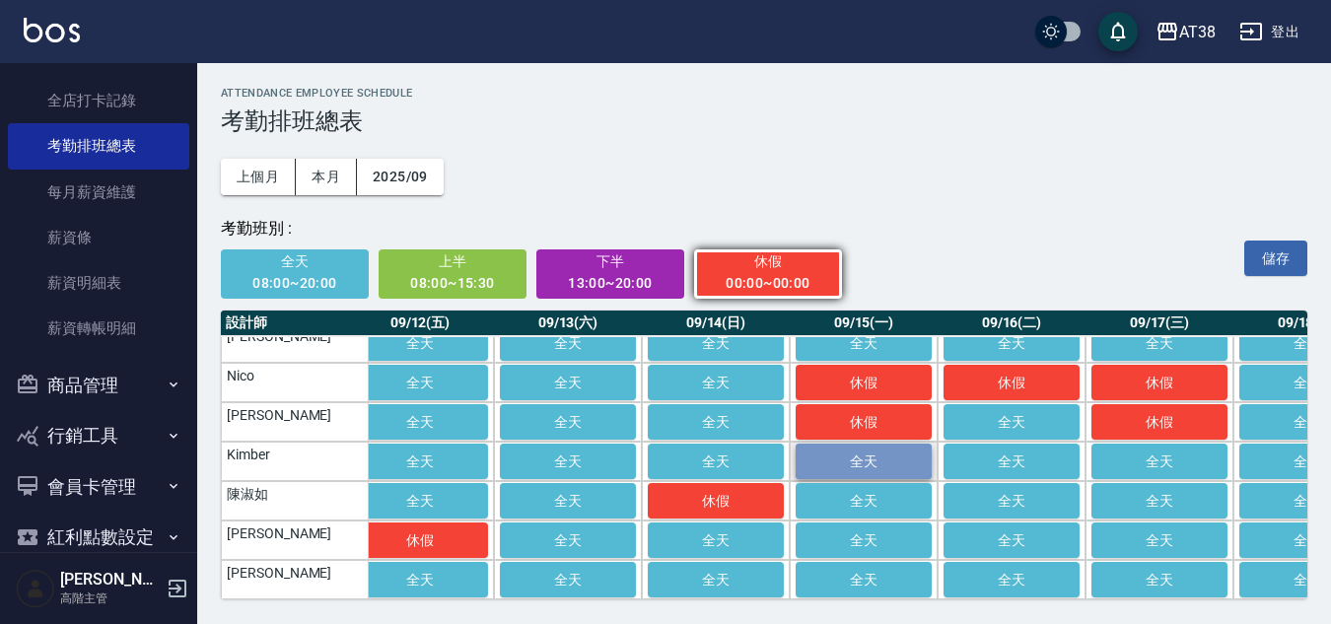
click at [855, 454] on span "全天" at bounding box center [863, 462] width 99 height 16
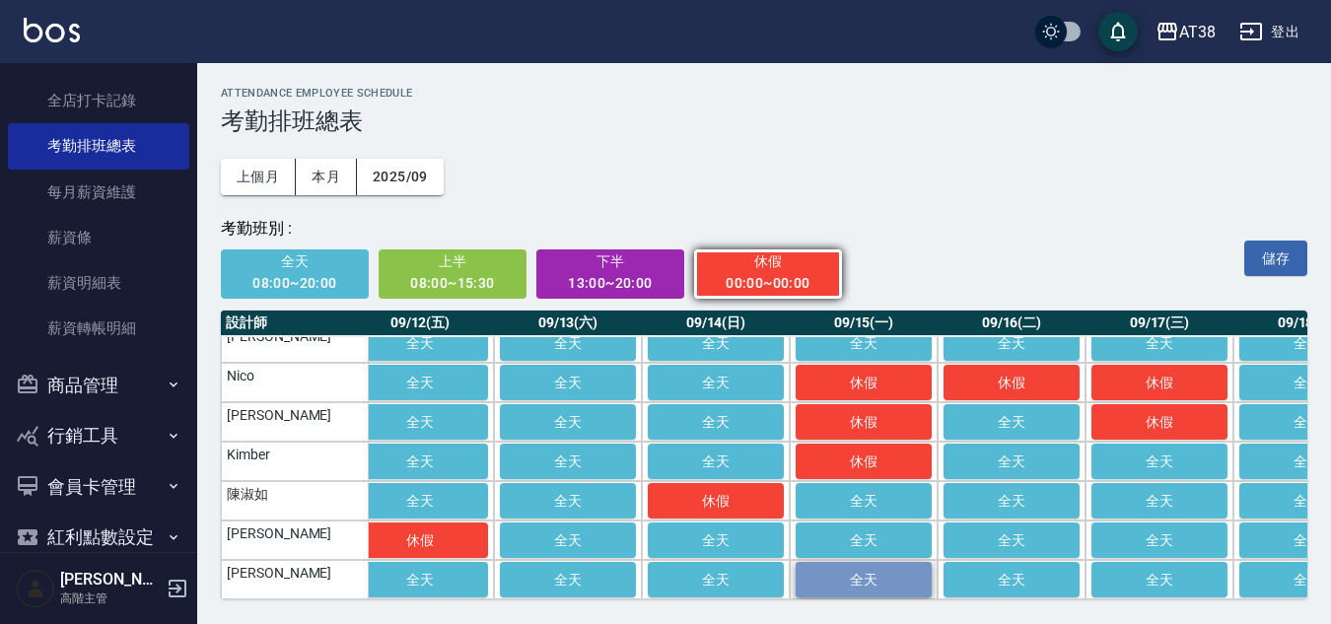
click at [848, 572] on span "全天" at bounding box center [863, 580] width 99 height 16
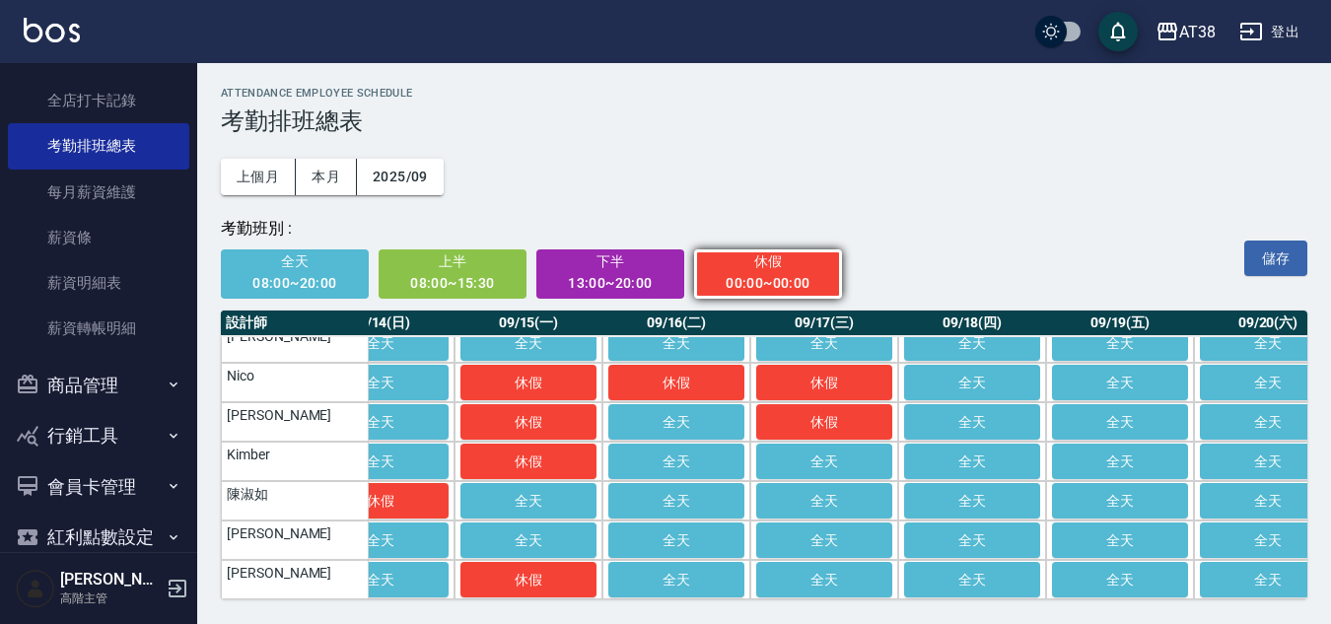
scroll to position [28, 1989]
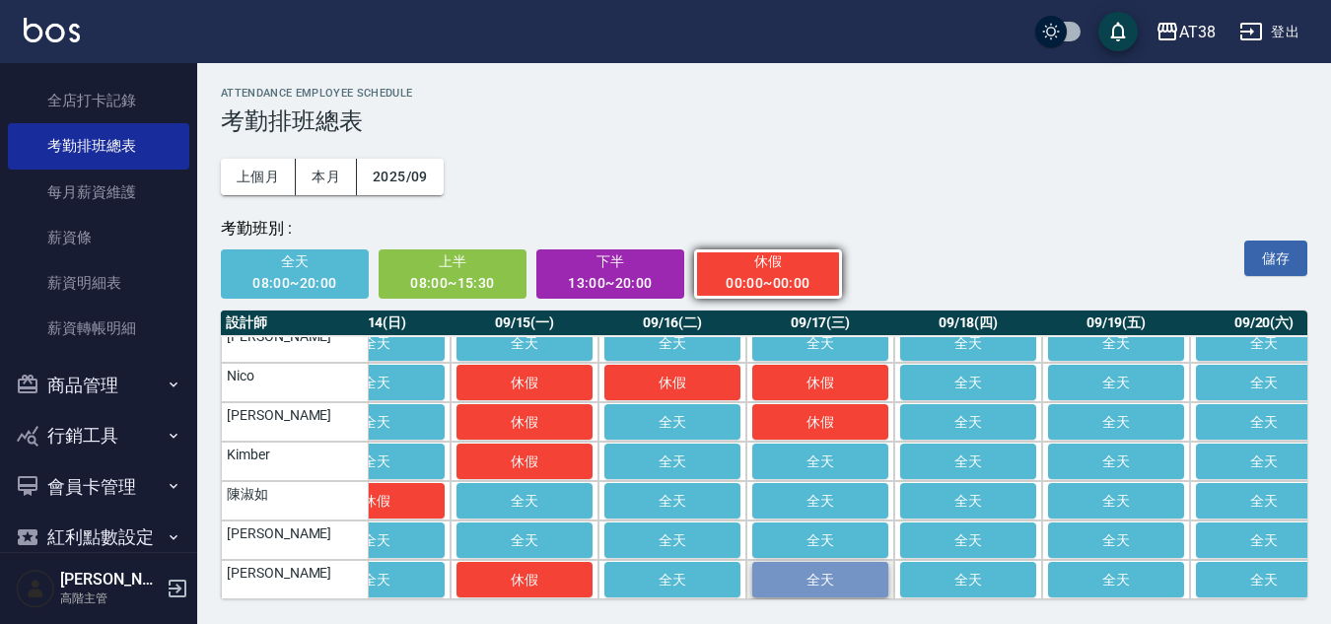
click at [795, 572] on span "全天" at bounding box center [820, 580] width 99 height 16
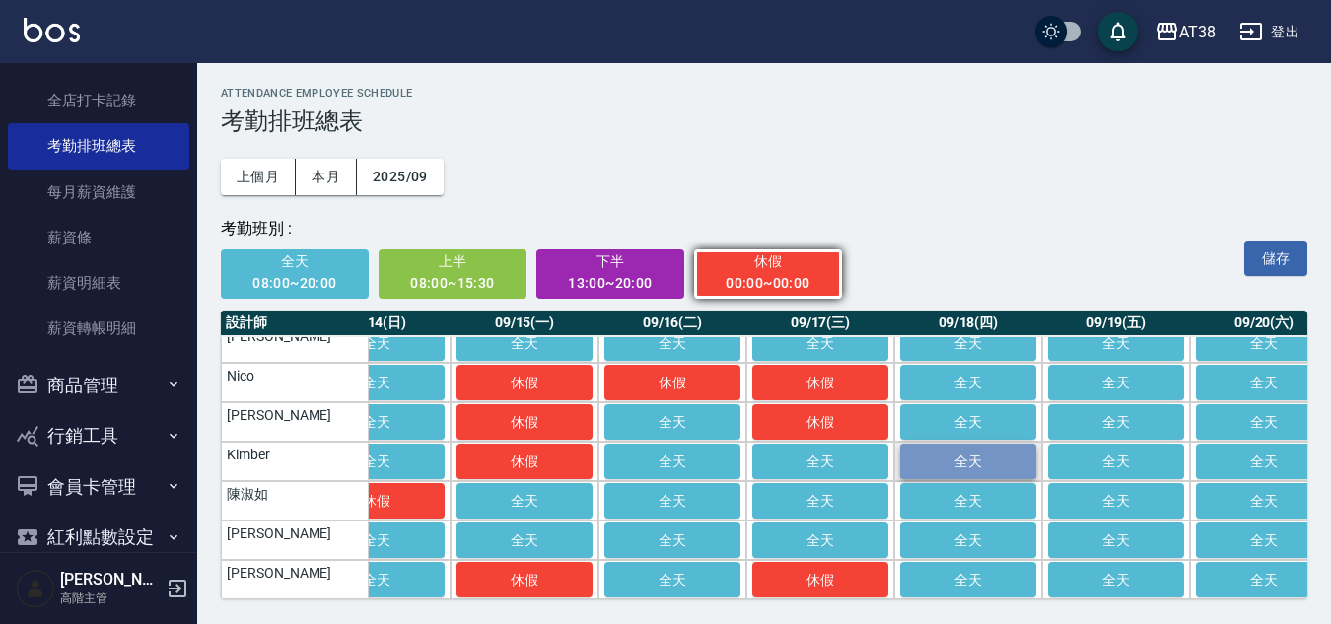
click at [978, 454] on span "全天" at bounding box center [968, 462] width 99 height 16
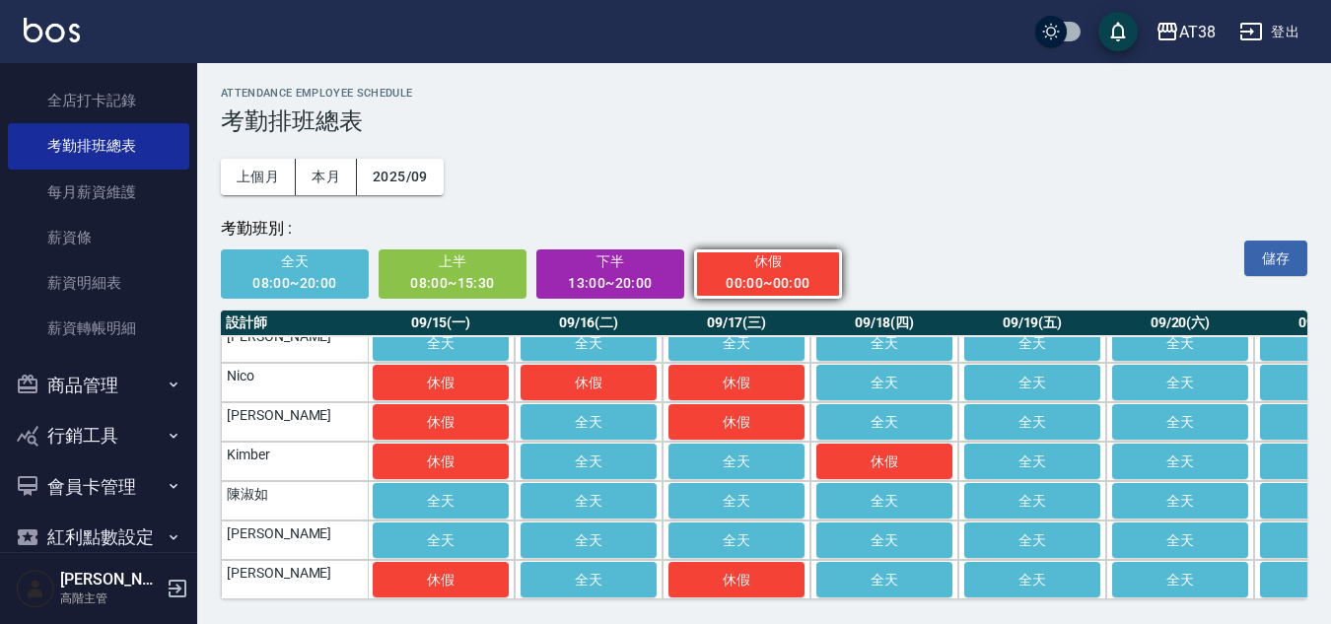
scroll to position [28, 2161]
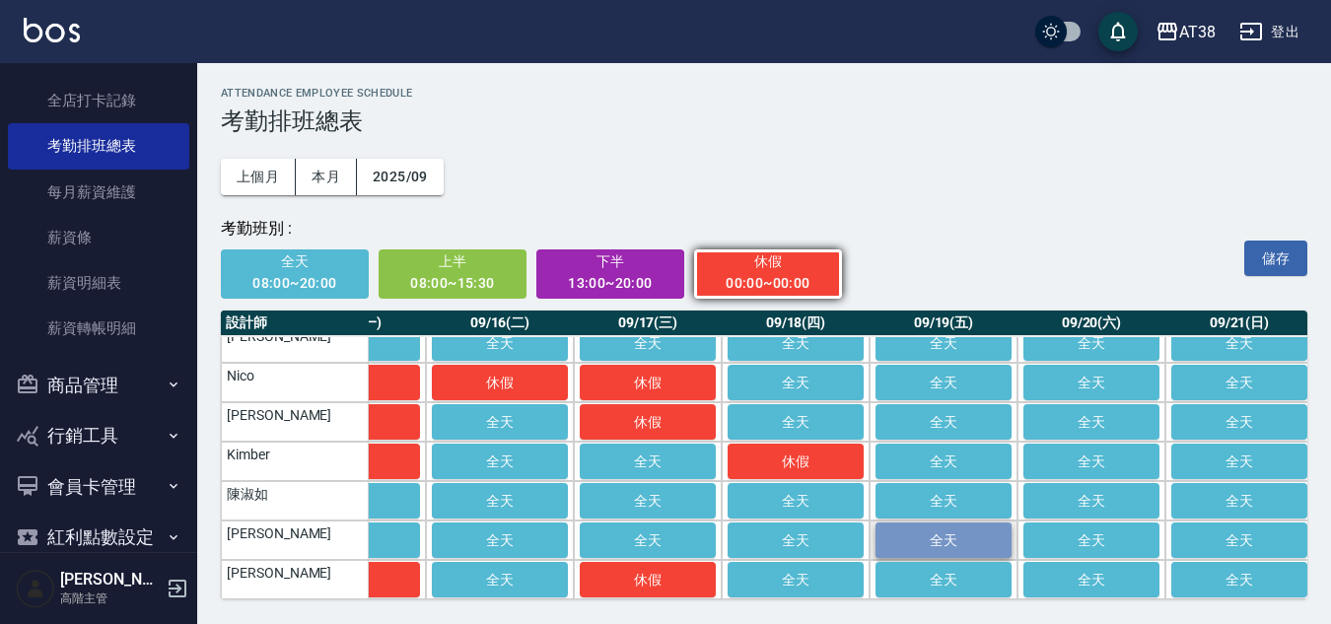
click at [936, 532] on span "全天" at bounding box center [943, 540] width 99 height 16
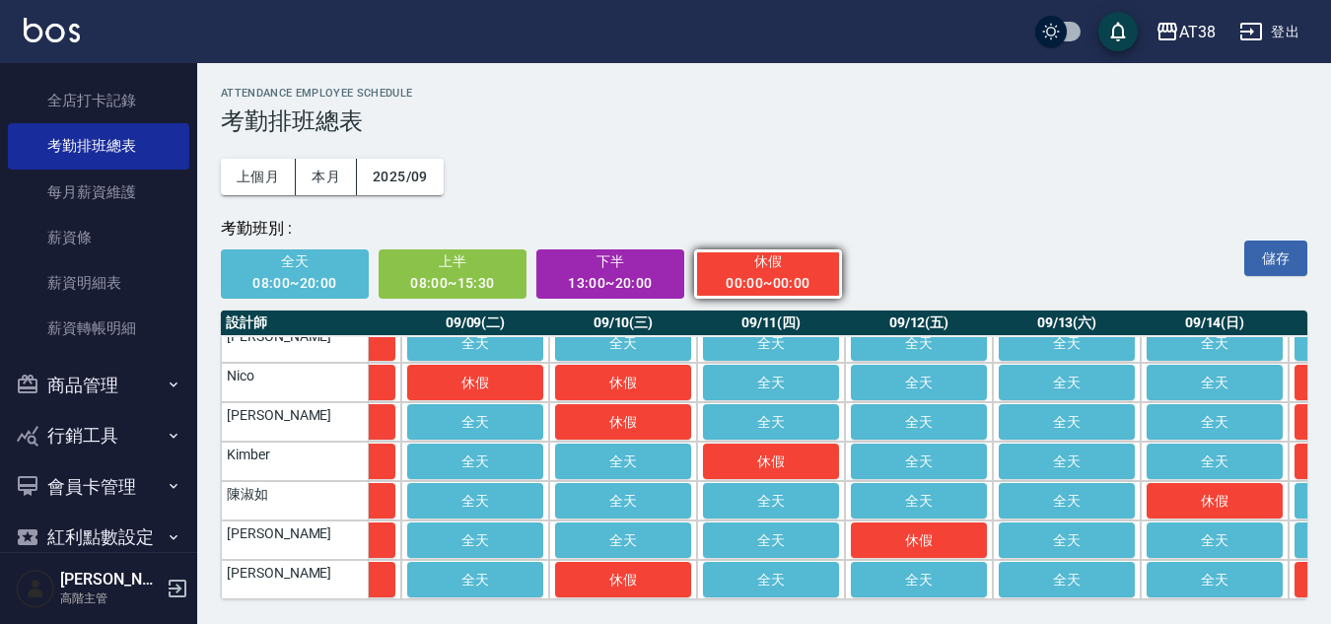
scroll to position [28, 1133]
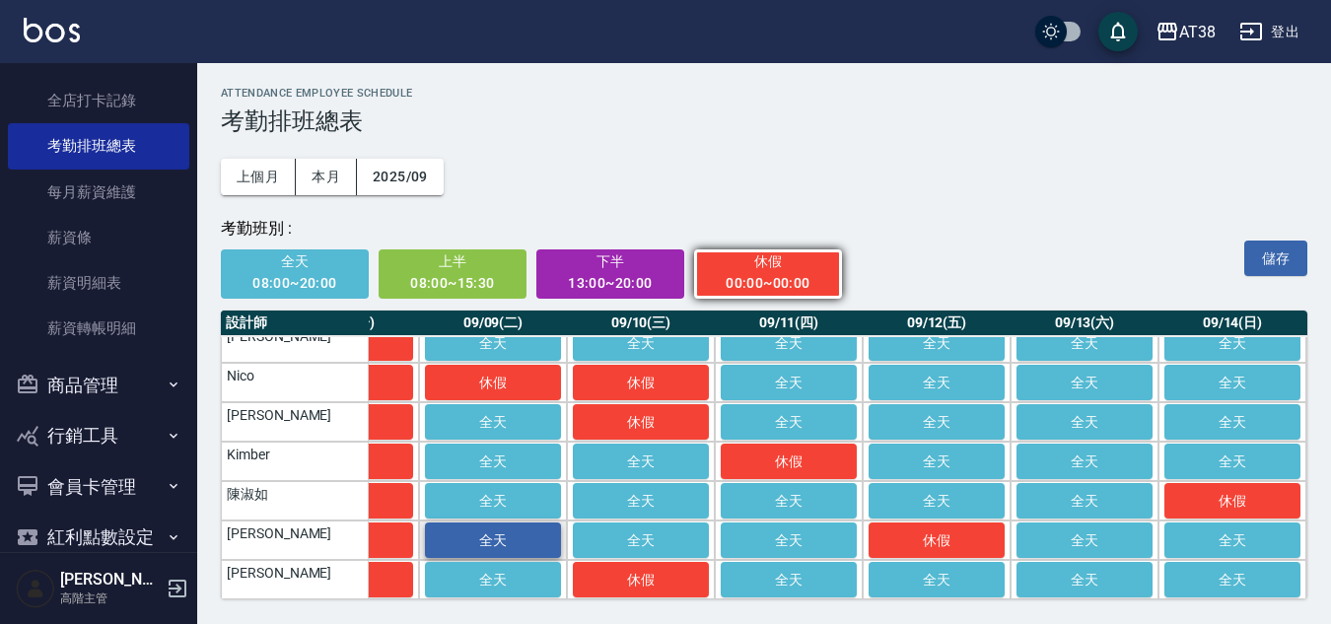
click at [507, 532] on span "全天" at bounding box center [493, 540] width 99 height 16
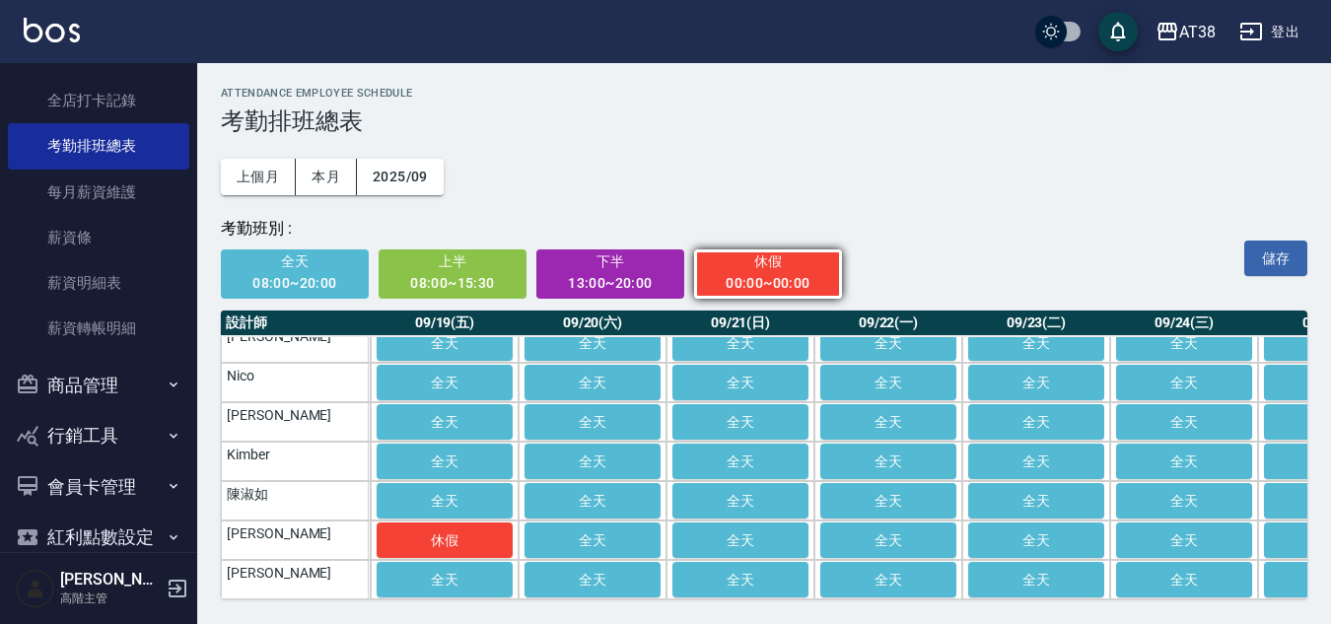
scroll to position [28, 2695]
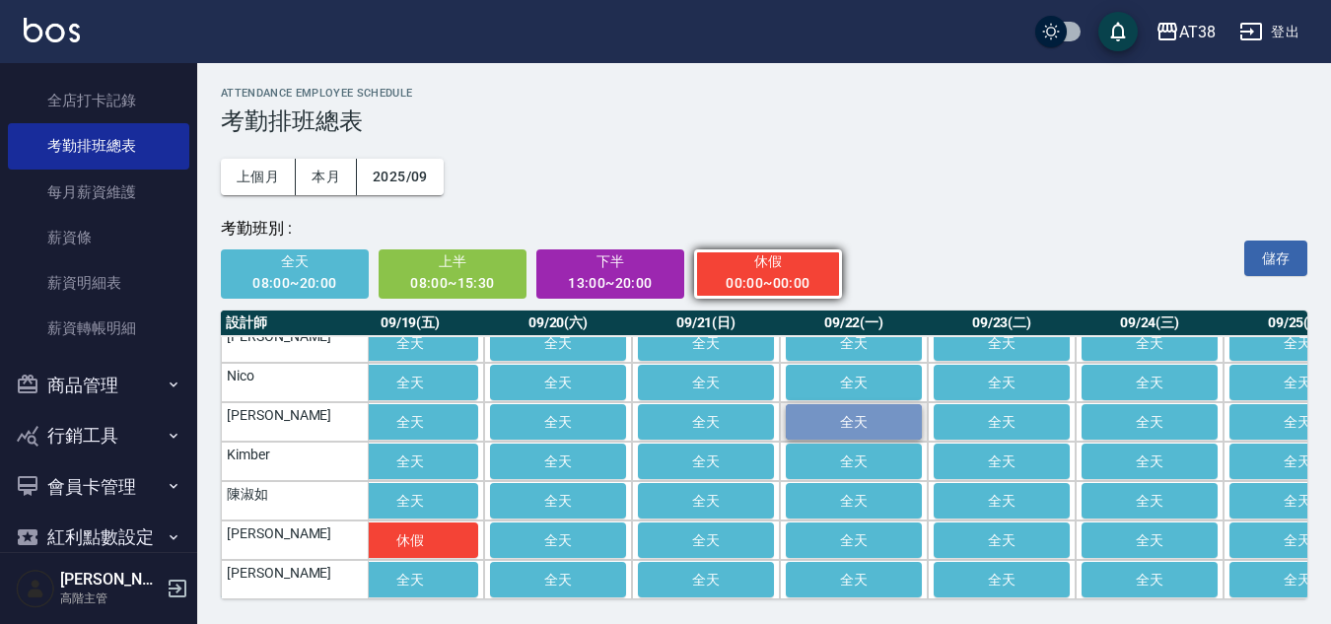
click at [854, 414] on span "全天" at bounding box center [854, 422] width 99 height 16
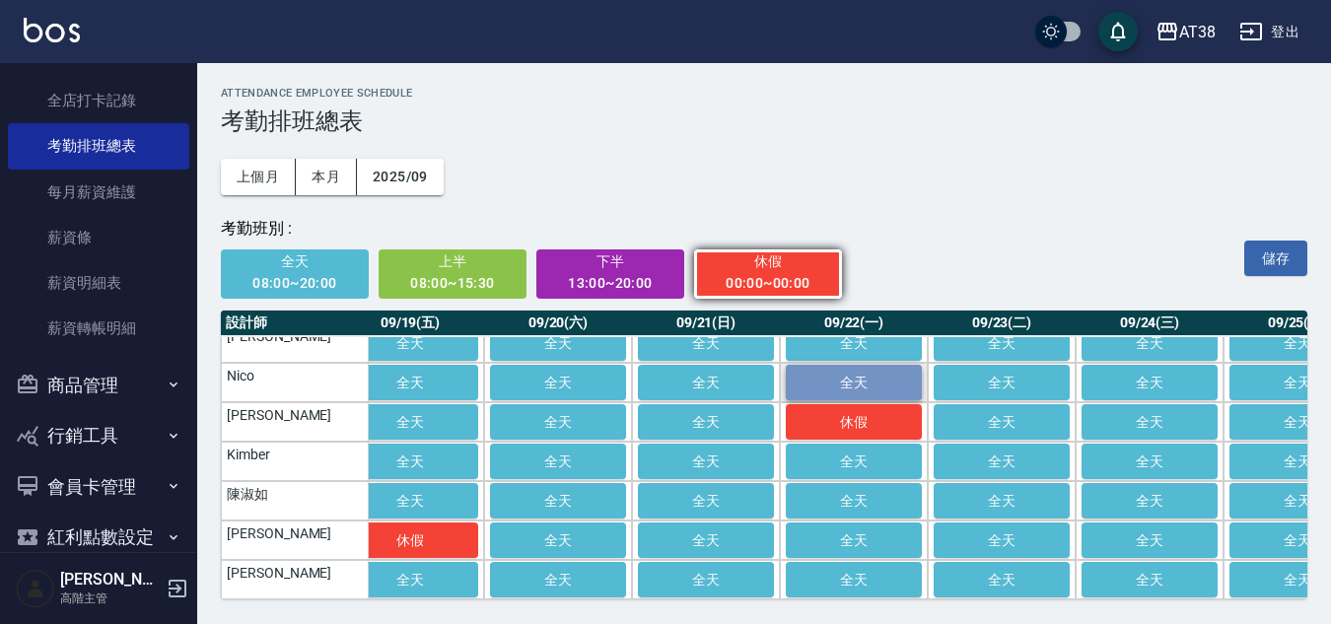
click at [837, 375] on span "全天" at bounding box center [854, 383] width 99 height 16
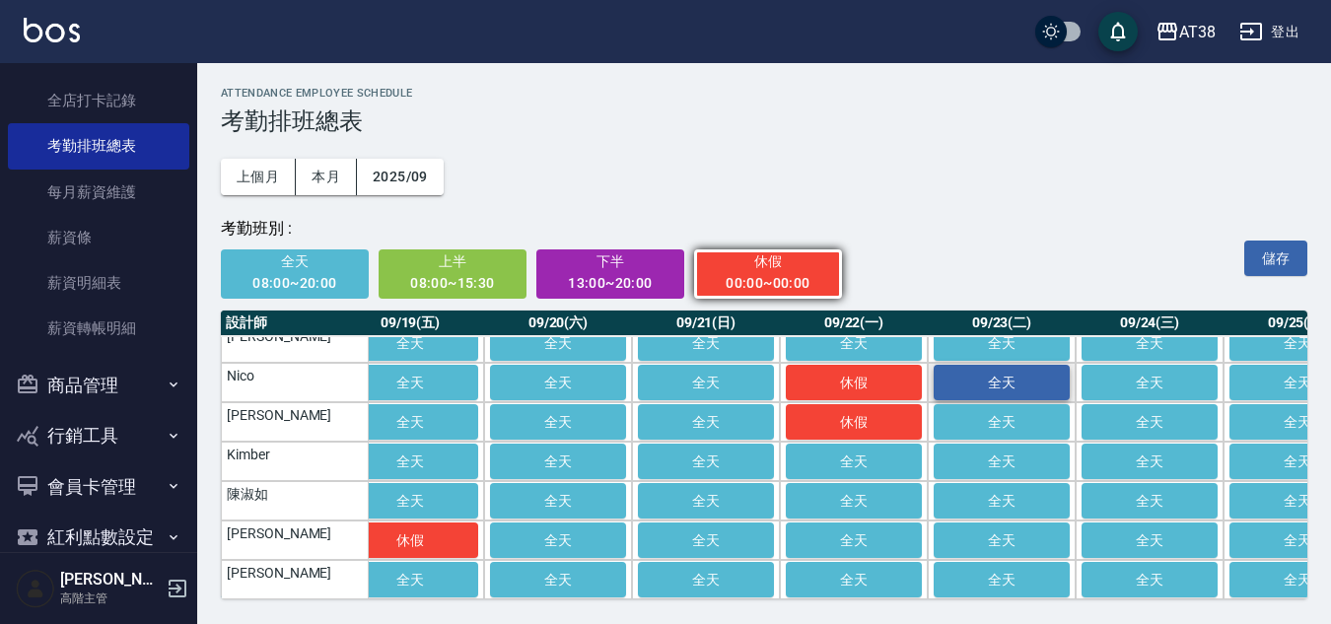
click at [1029, 375] on span "全天" at bounding box center [1001, 383] width 99 height 16
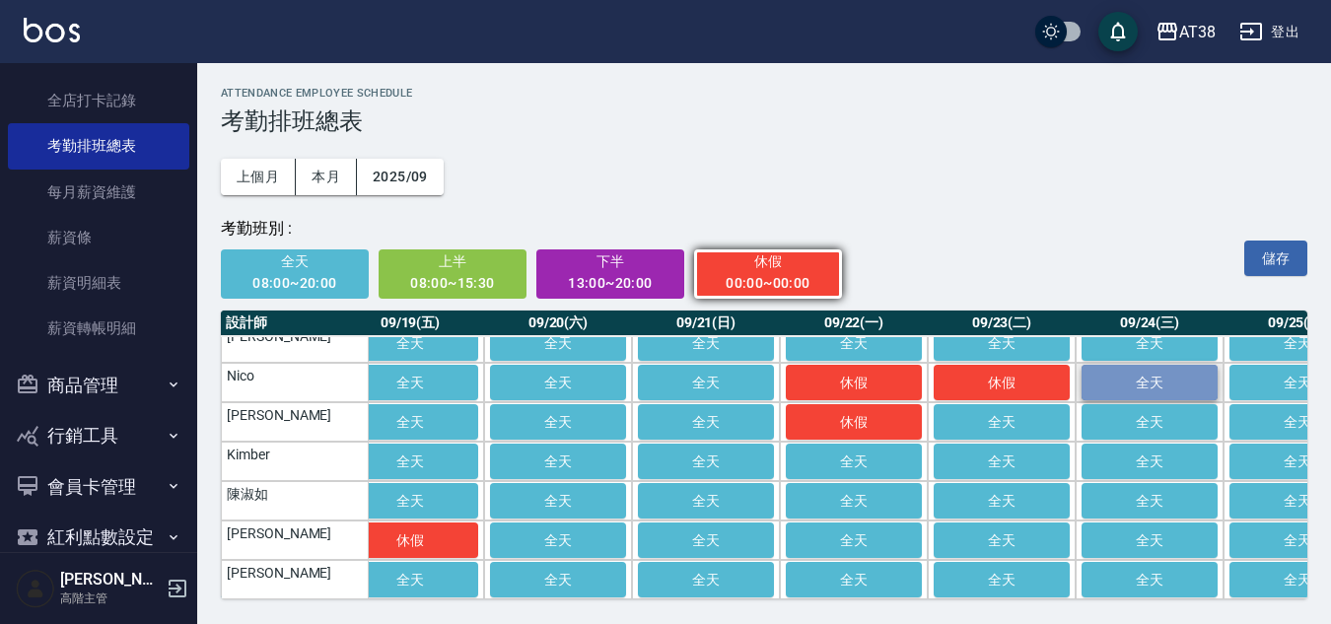
click at [1166, 375] on span "全天" at bounding box center [1149, 383] width 99 height 16
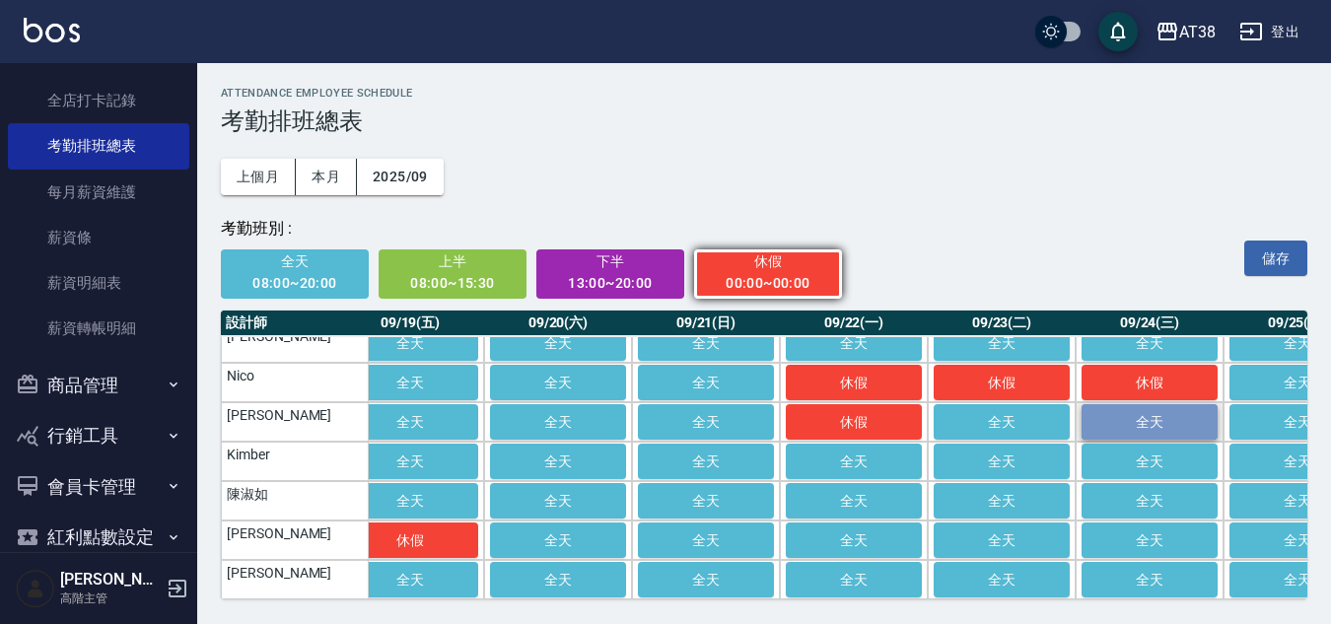
click at [1152, 414] on span "全天" at bounding box center [1149, 422] width 99 height 16
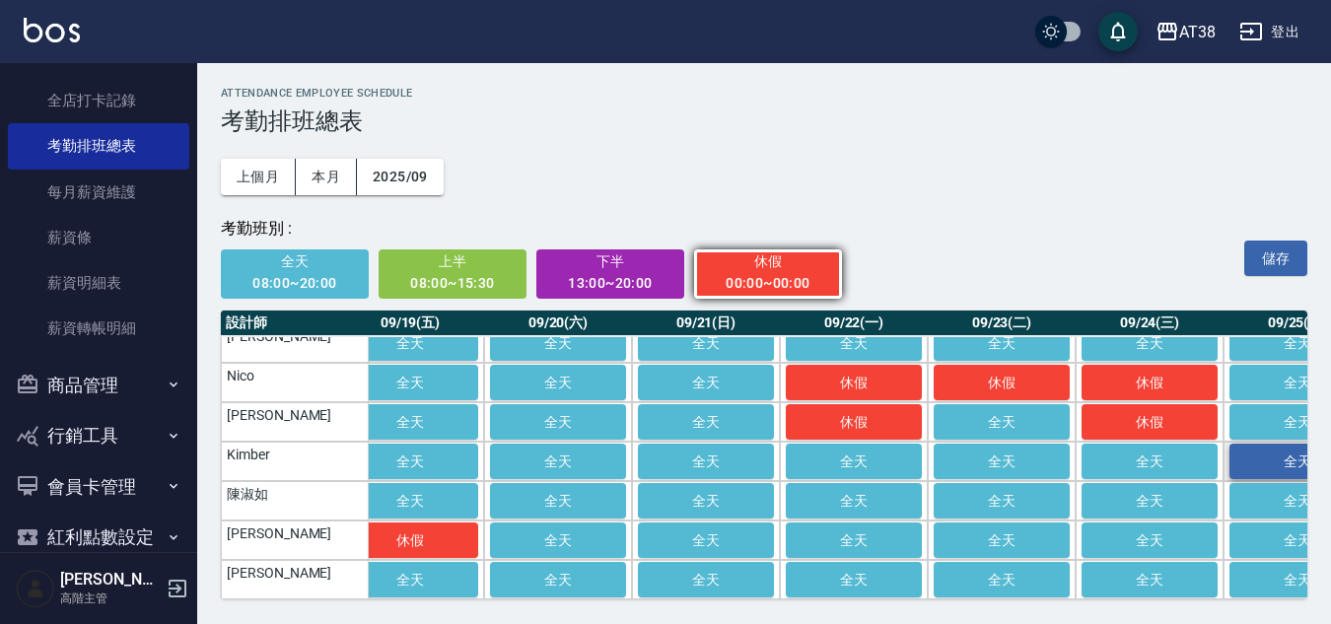
click at [1281, 454] on span "全天" at bounding box center [1297, 462] width 99 height 16
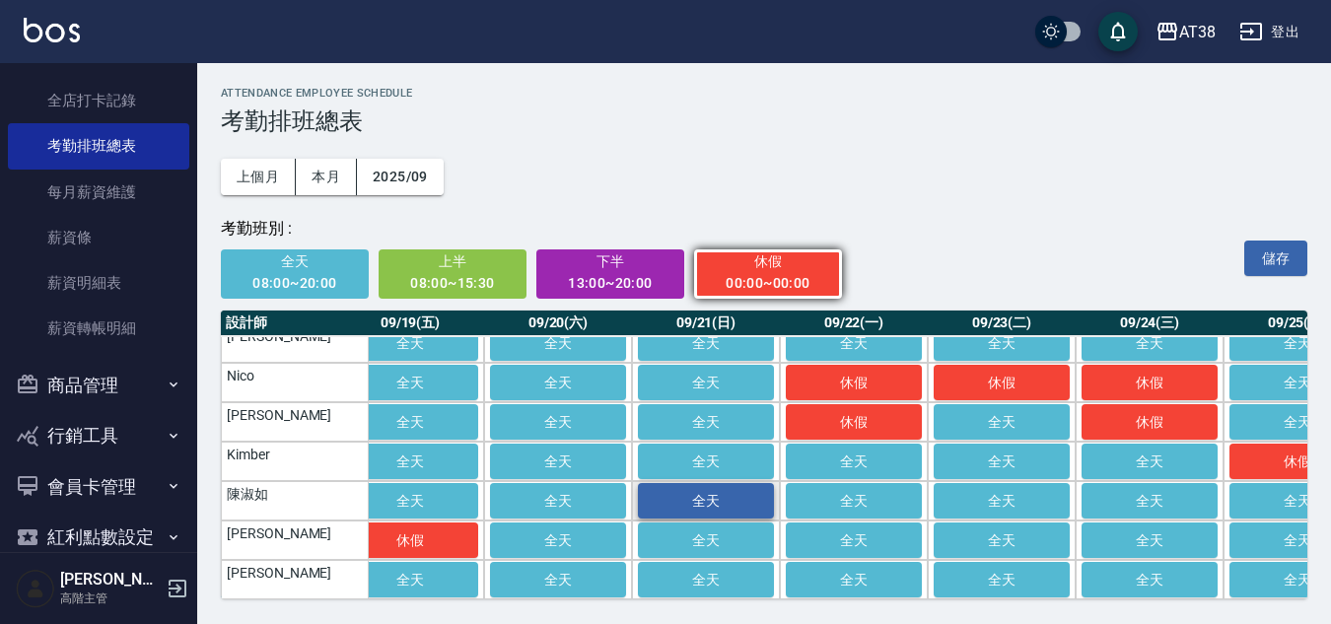
click at [696, 493] on span "全天" at bounding box center [706, 501] width 99 height 16
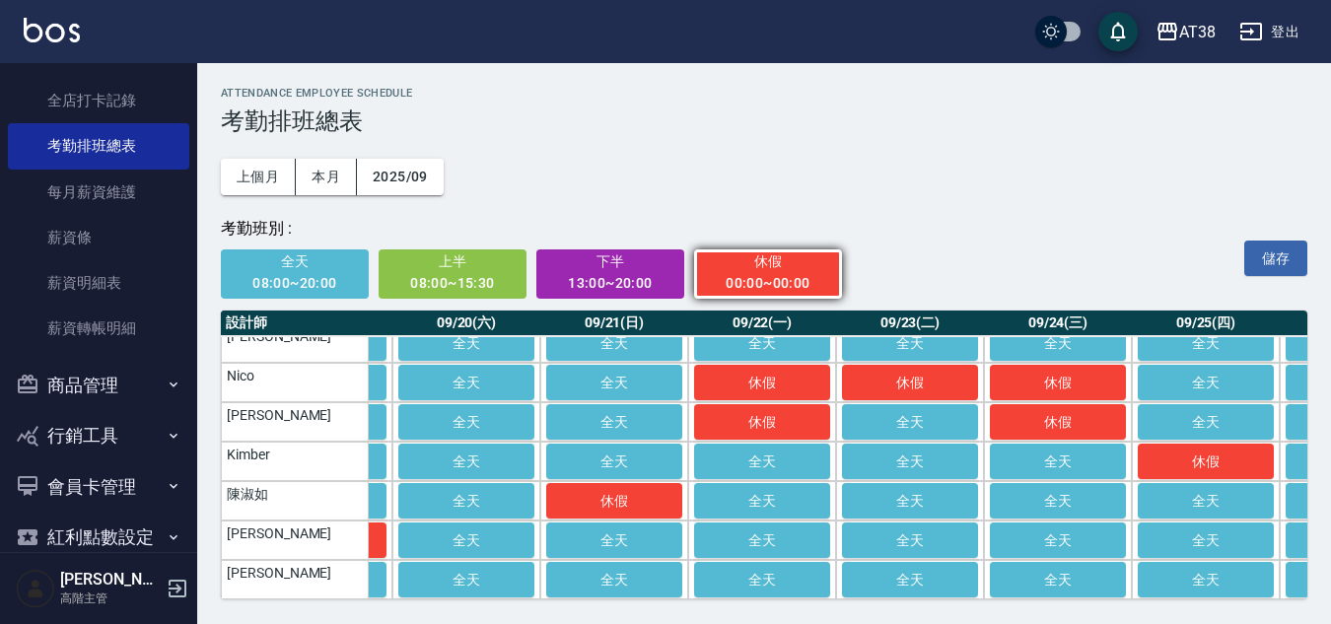
scroll to position [28, 2770]
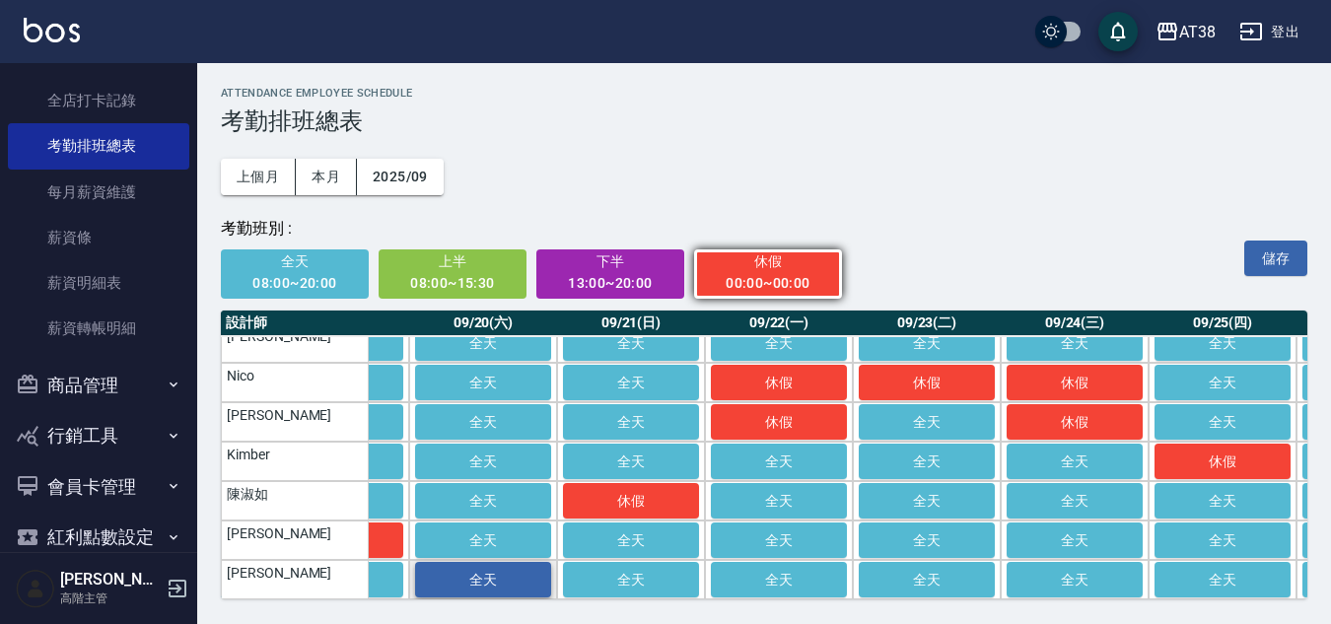
click at [464, 572] on span "全天" at bounding box center [483, 580] width 99 height 16
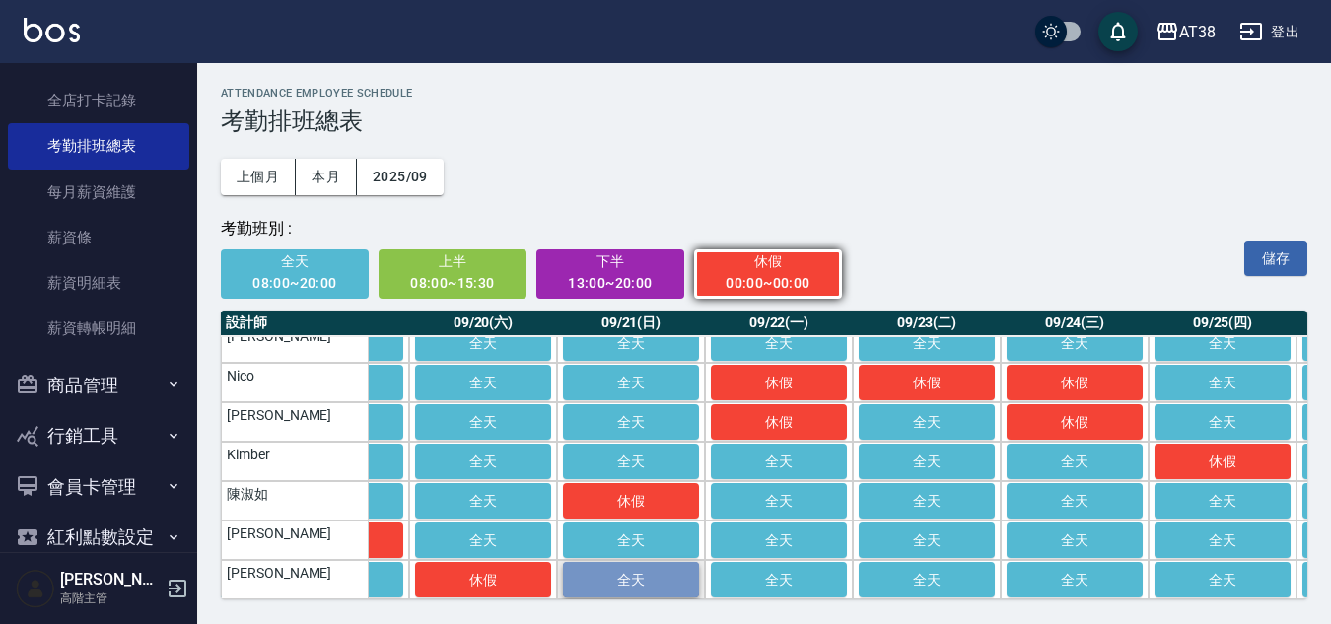
click at [639, 580] on button "全天" at bounding box center [631, 579] width 136 height 35
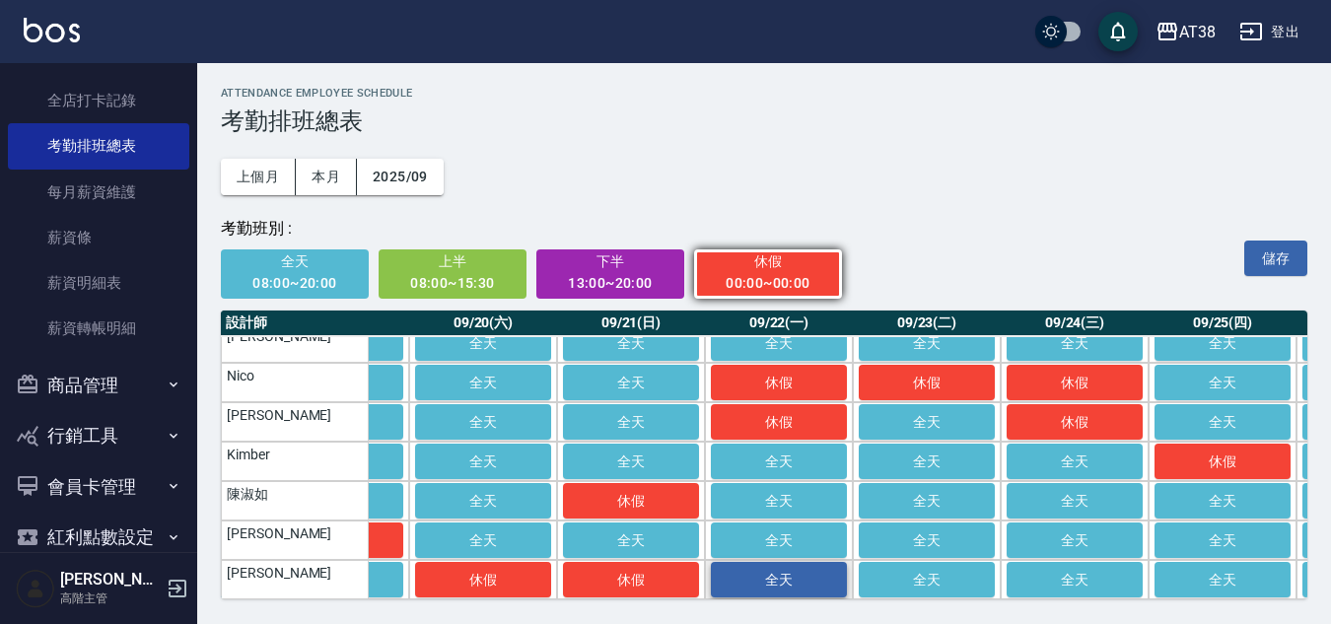
click at [746, 572] on span "全天" at bounding box center [779, 580] width 99 height 16
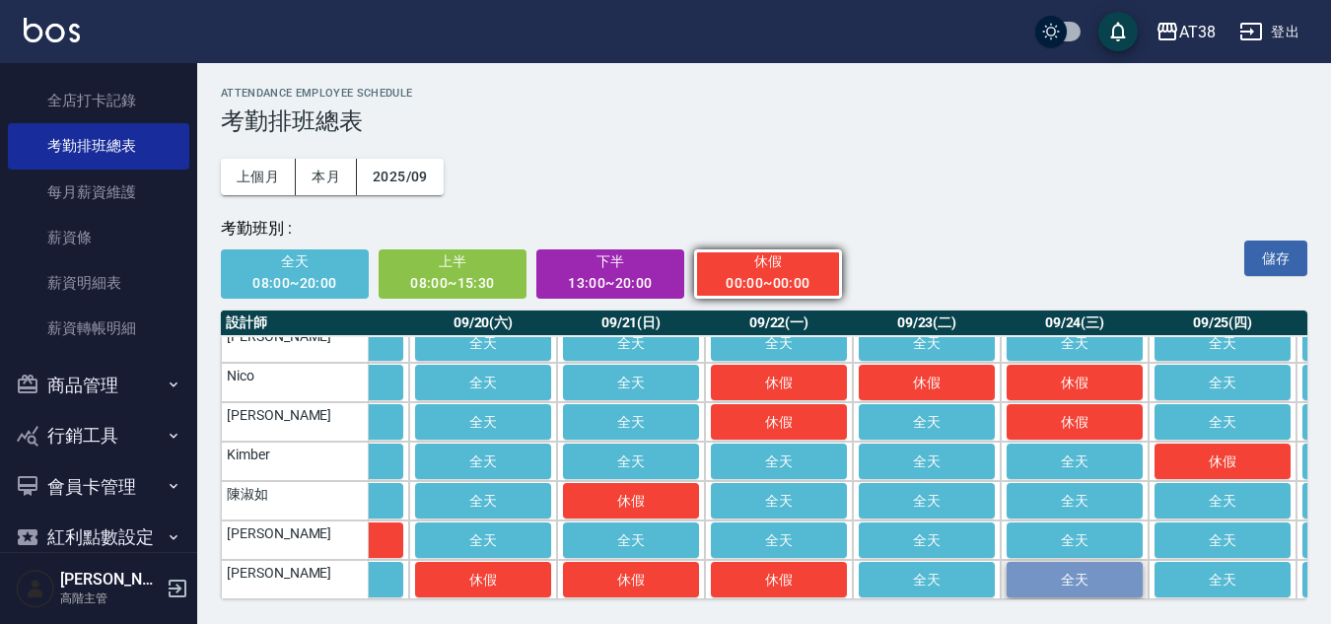
click at [1084, 572] on span "全天" at bounding box center [1074, 580] width 99 height 16
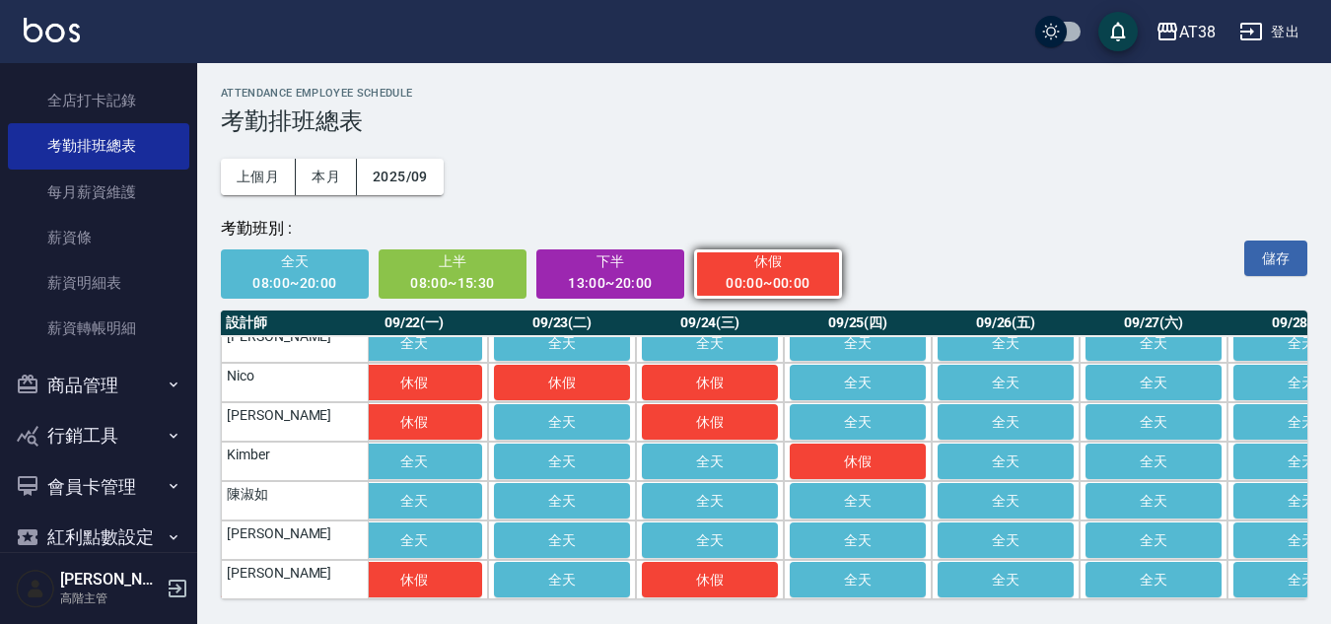
scroll to position [28, 3142]
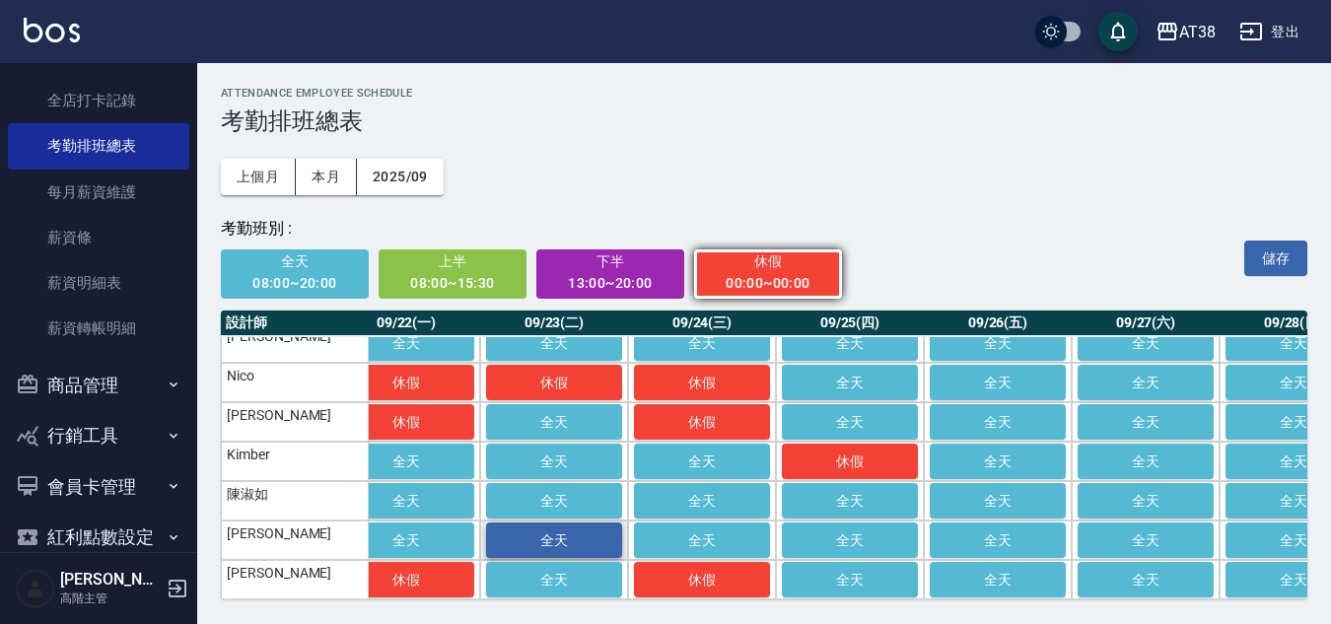
click at [555, 532] on span "全天" at bounding box center [554, 540] width 99 height 16
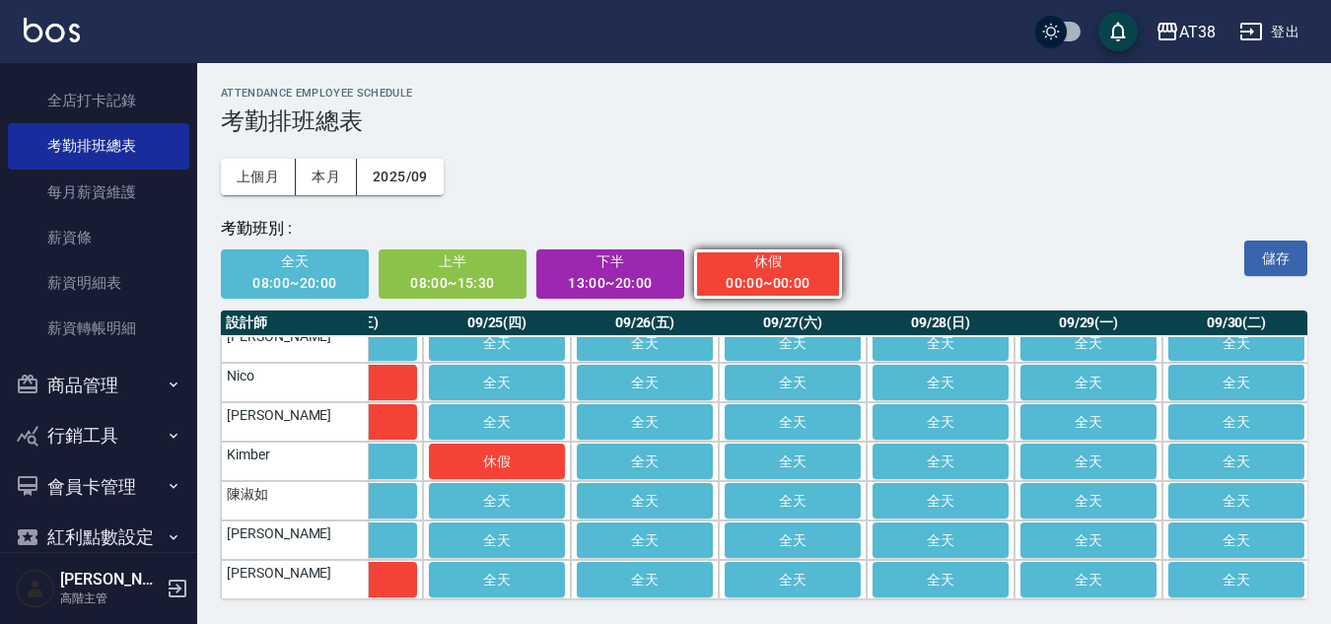
scroll to position [28, 3500]
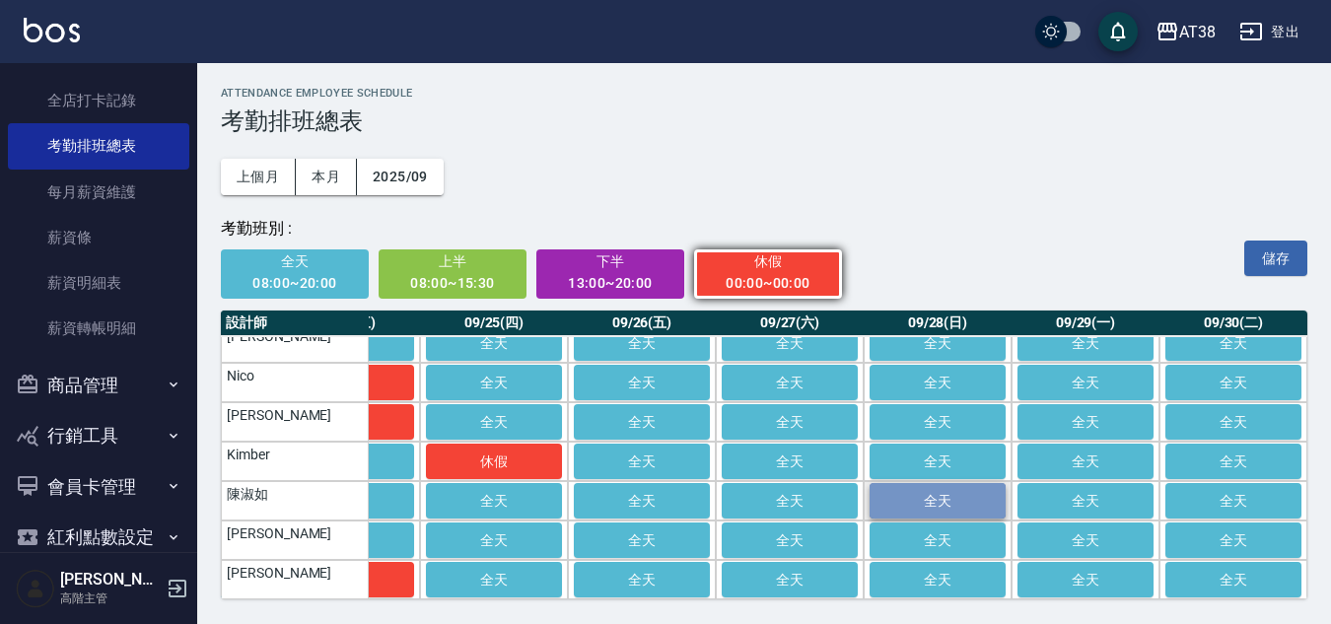
click at [939, 493] on span "全天" at bounding box center [937, 501] width 99 height 16
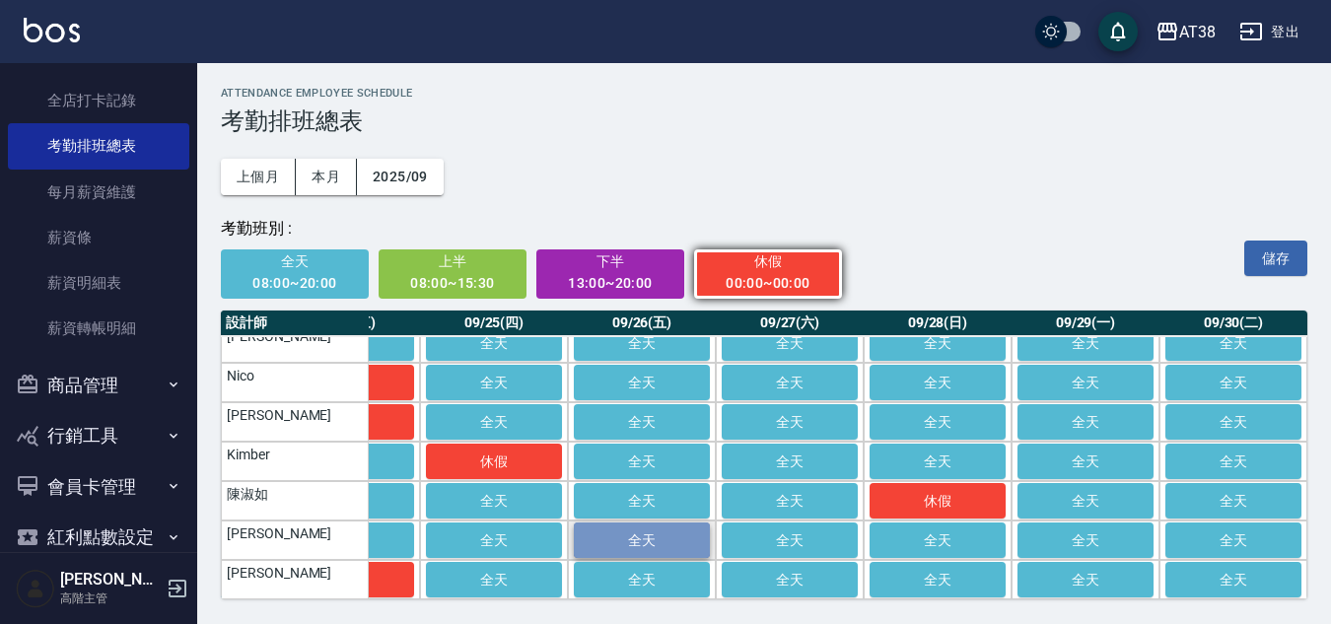
click at [634, 533] on span "全天" at bounding box center [642, 540] width 99 height 16
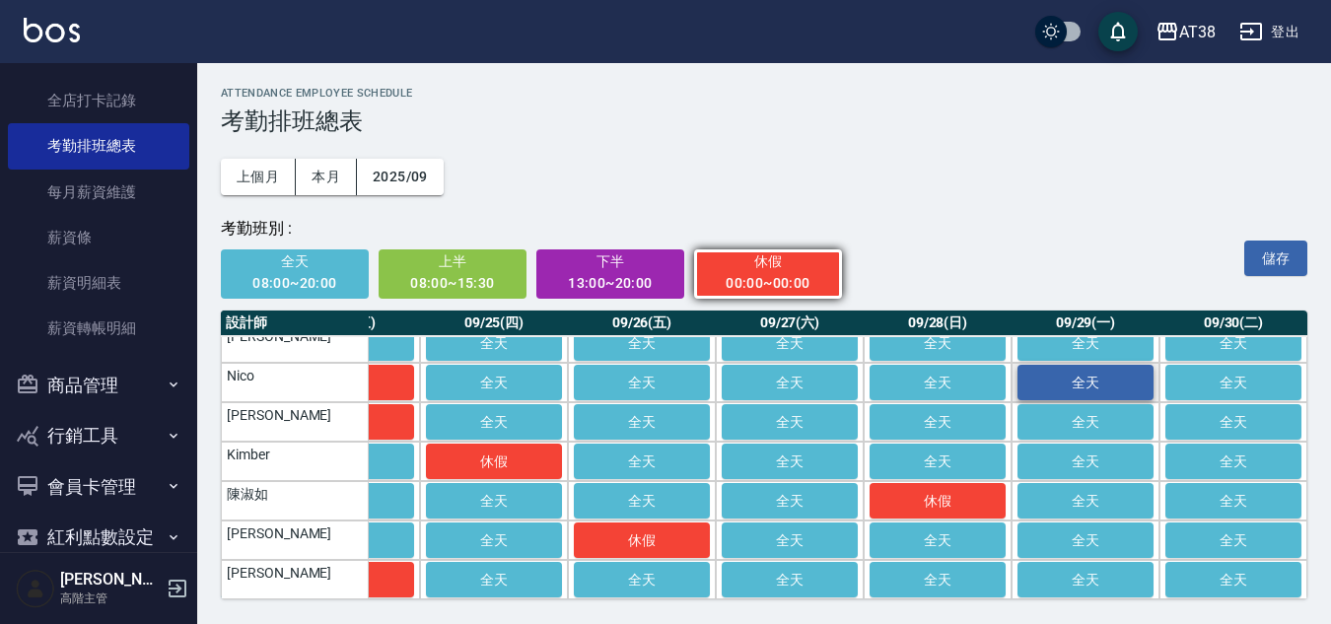
click at [1064, 375] on span "全天" at bounding box center [1085, 383] width 99 height 16
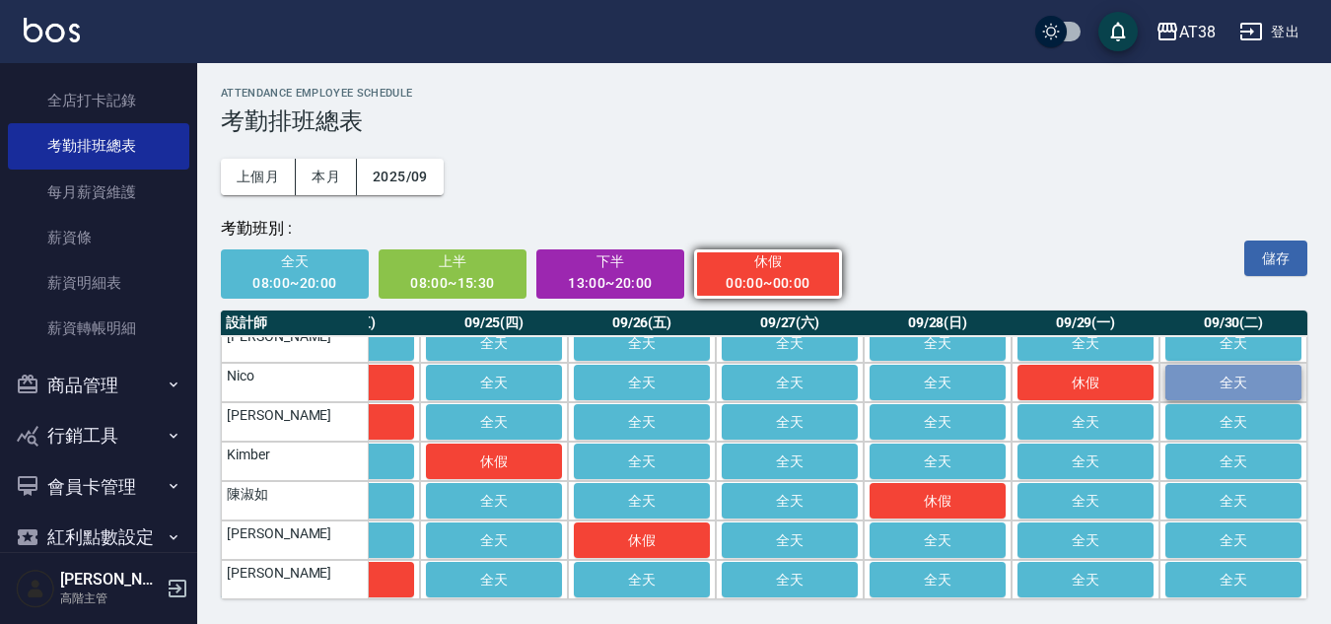
click at [1245, 381] on button "全天" at bounding box center [1233, 382] width 136 height 35
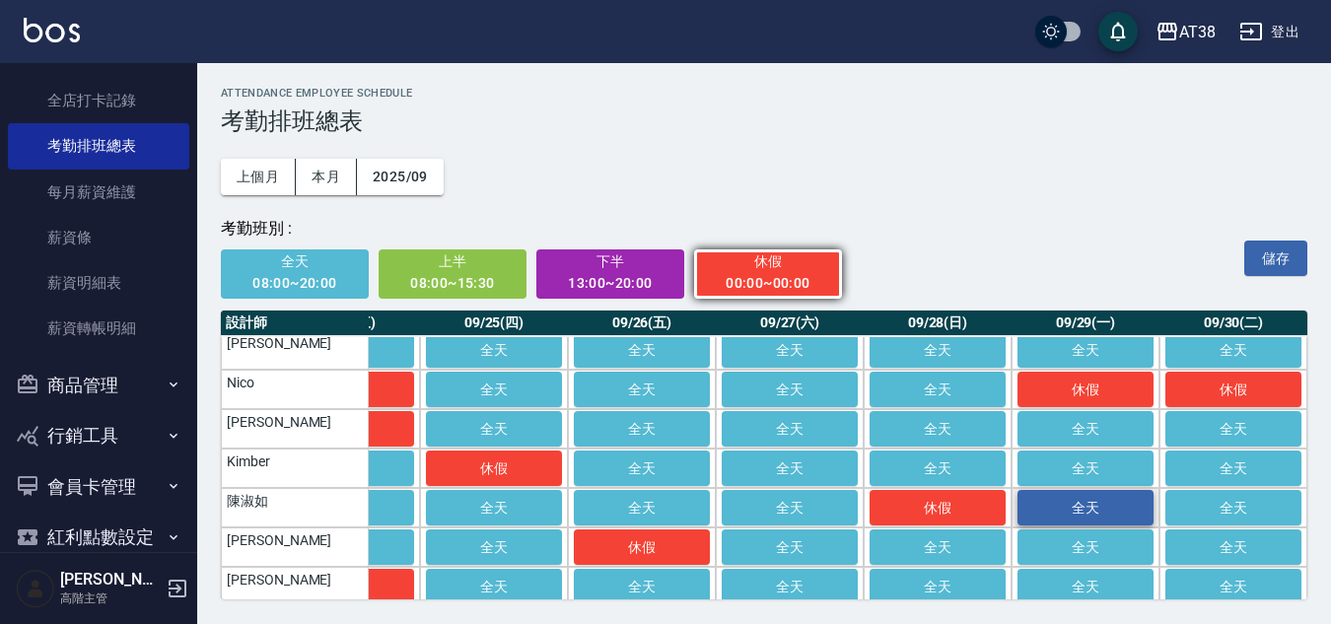
scroll to position [0, 3500]
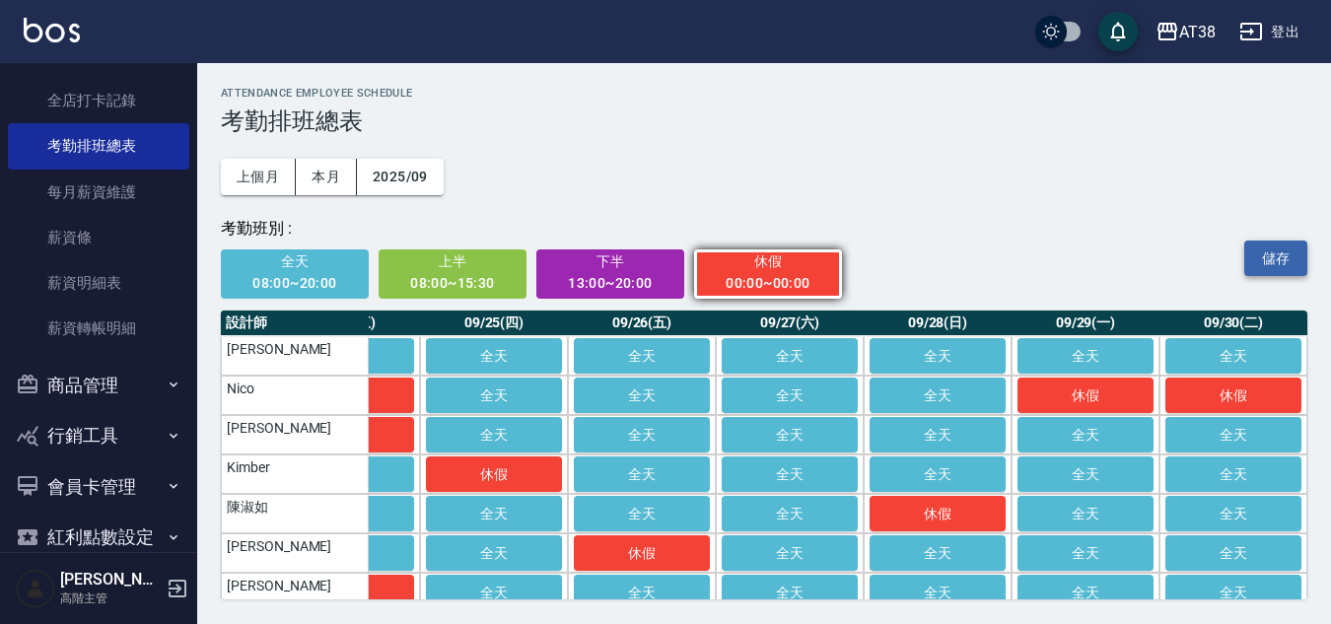
click at [1276, 256] on button "儲存" at bounding box center [1275, 259] width 63 height 36
click at [1273, 29] on button "登出" at bounding box center [1269, 32] width 76 height 36
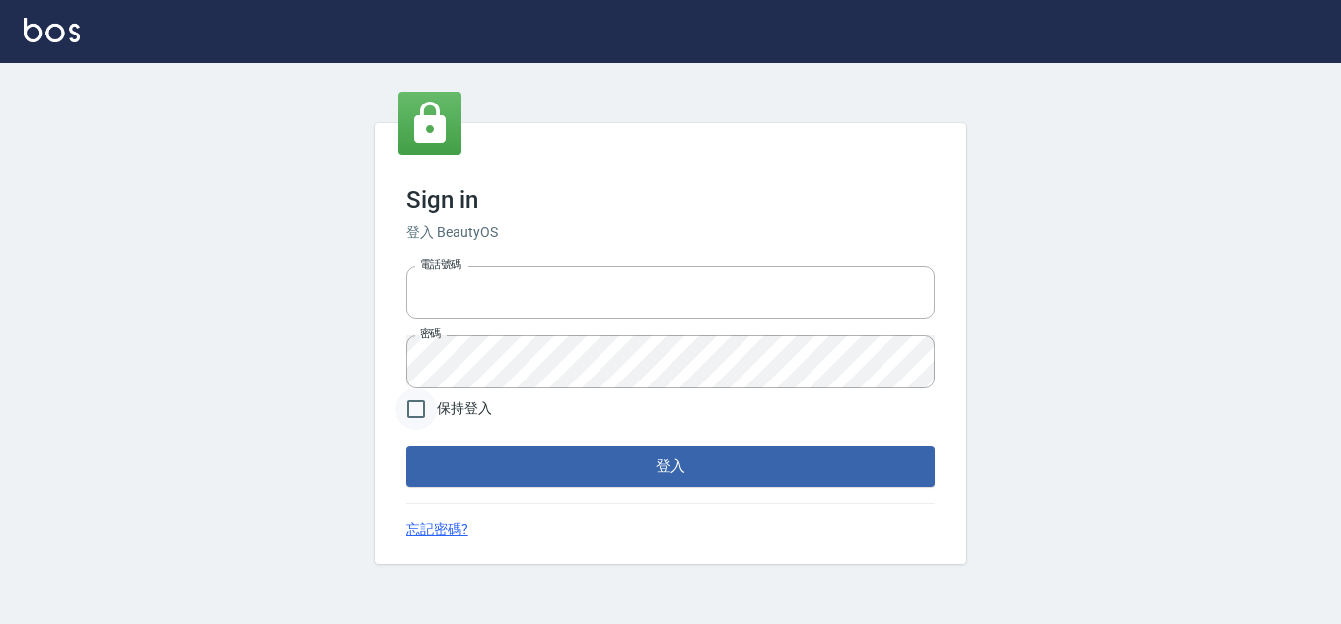
type input "28822767"
click at [417, 406] on input "保持登入" at bounding box center [415, 408] width 41 height 41
checkbox input "true"
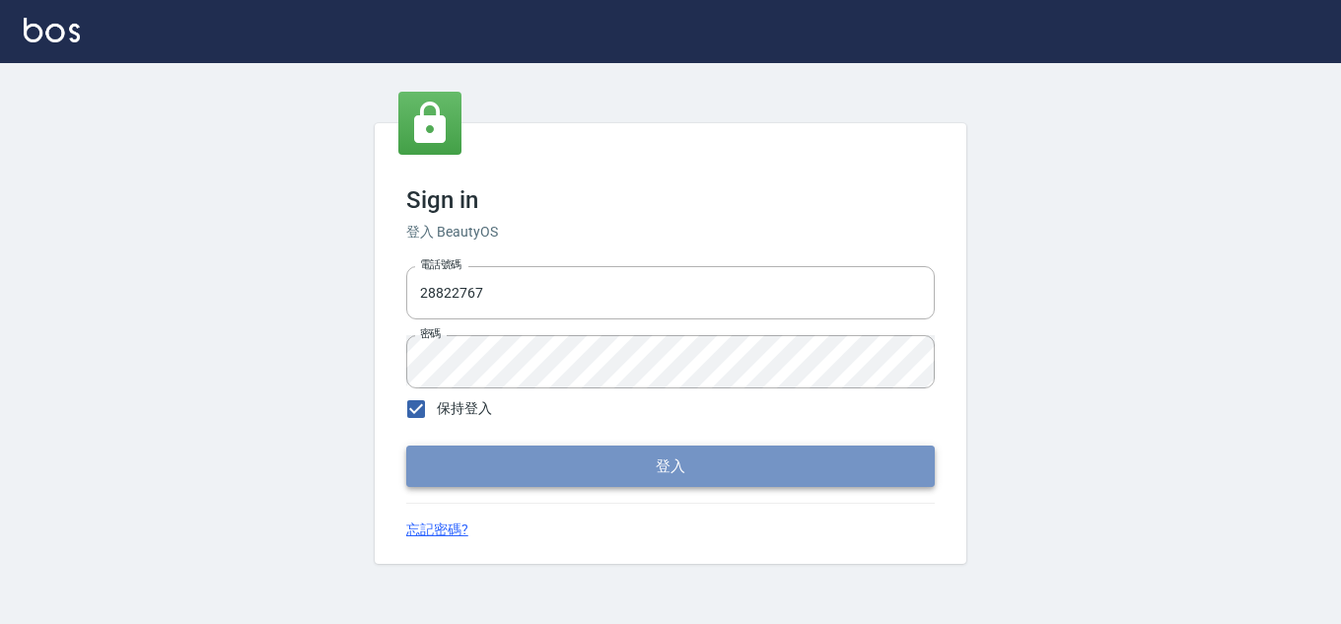
click at [473, 477] on button "登入" at bounding box center [670, 466] width 528 height 41
